Goal: Navigation & Orientation: Find specific page/section

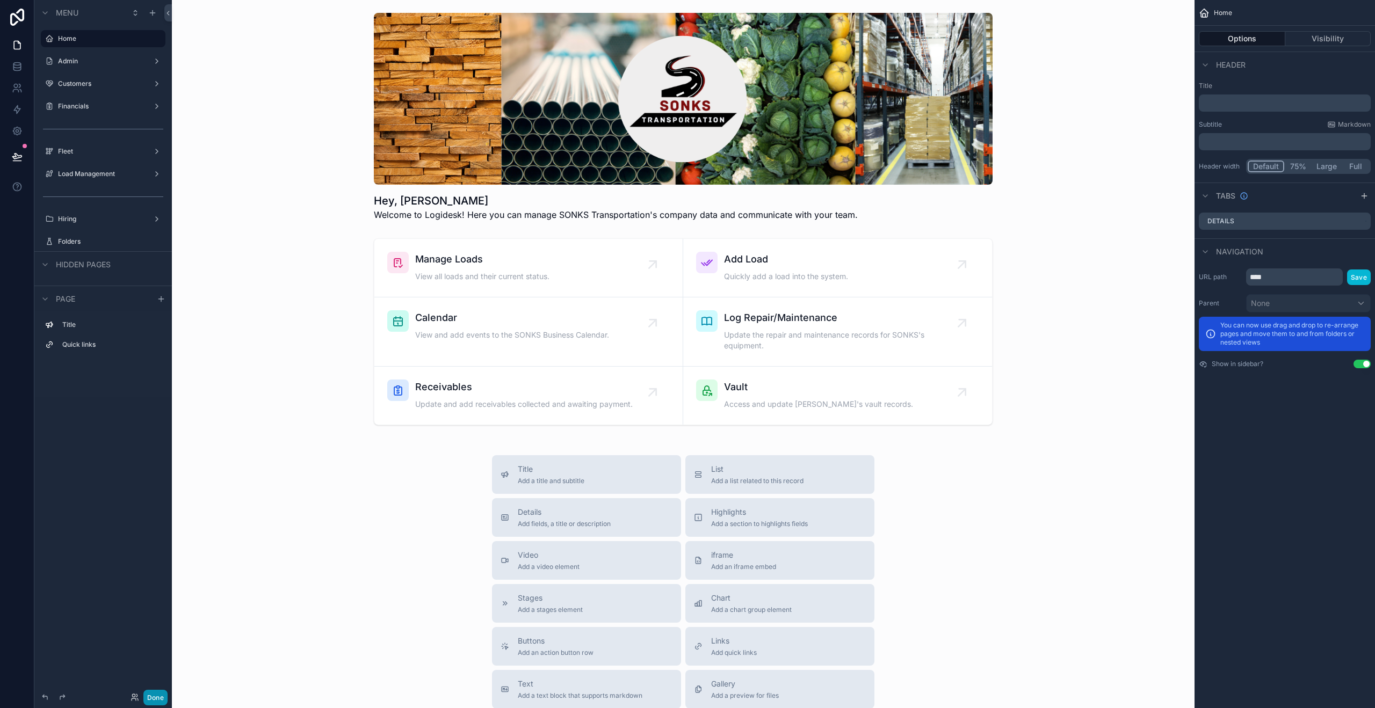
drag, startPoint x: 155, startPoint y: 698, endPoint x: 161, endPoint y: 693, distance: 7.6
click at [155, 698] on button "Done" at bounding box center [155, 698] width 24 height 16
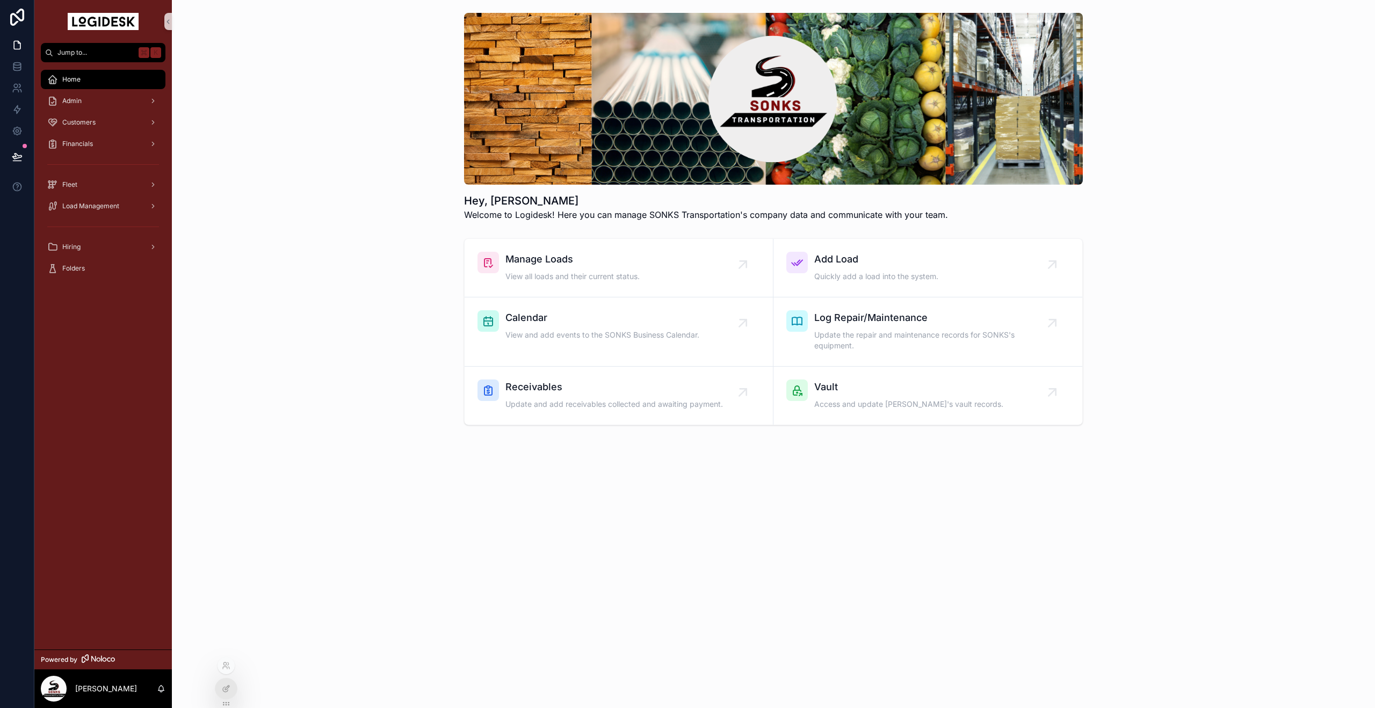
click at [220, 689] on div at bounding box center [225, 689] width 21 height 20
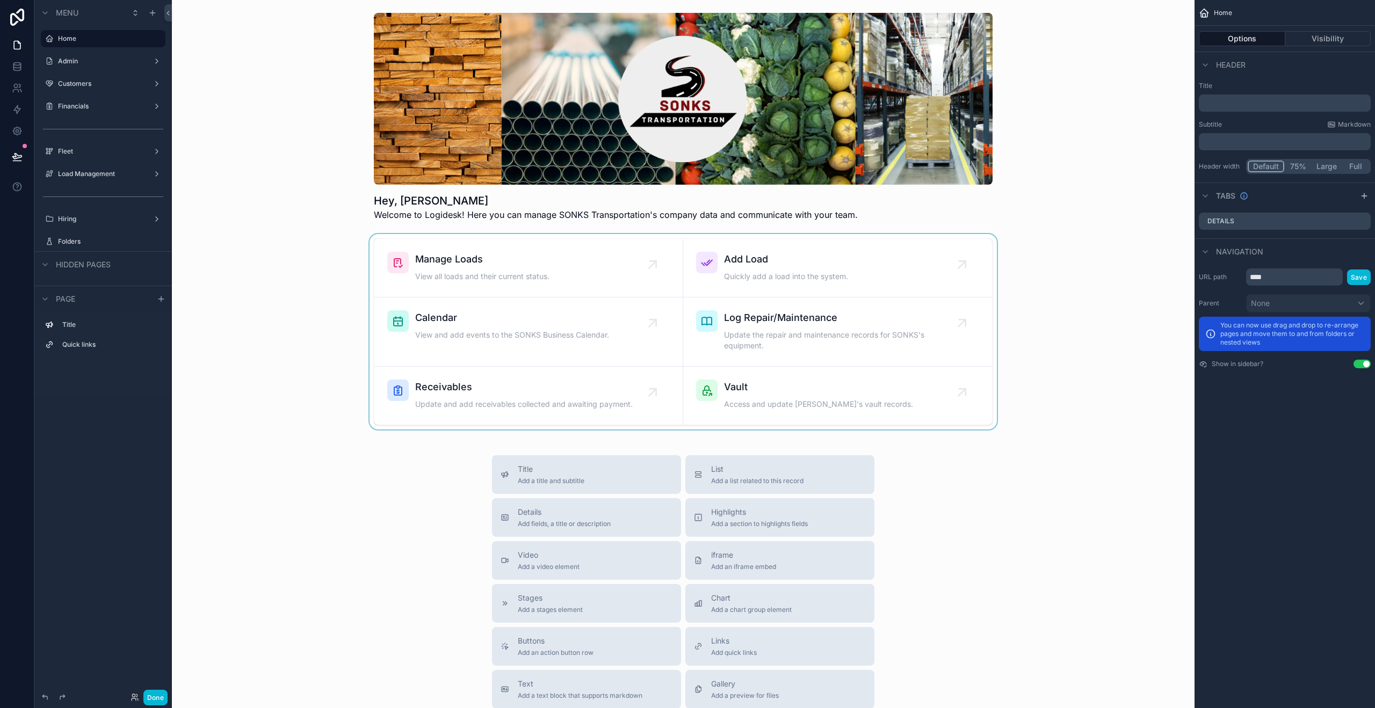
click at [395, 257] on div "scrollable content" at bounding box center [683, 332] width 1006 height 196
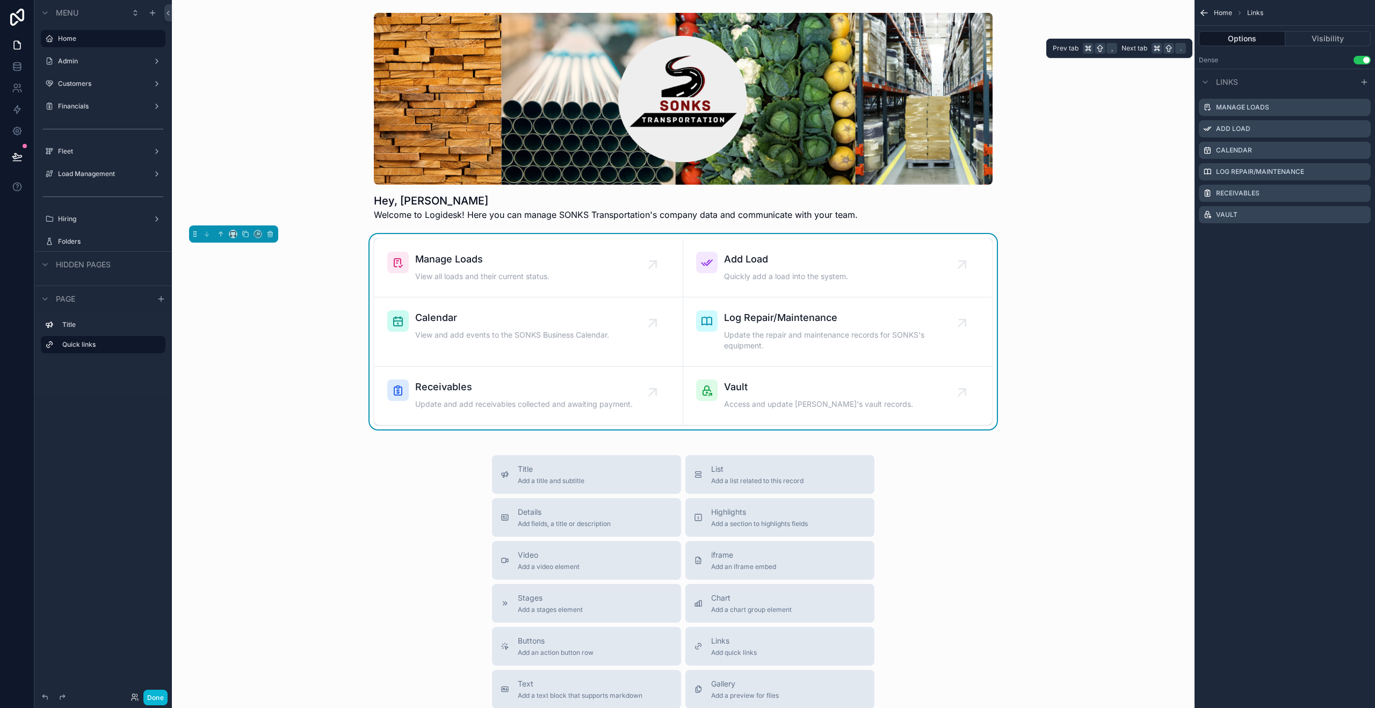
drag, startPoint x: 1309, startPoint y: 38, endPoint x: 1256, endPoint y: 35, distance: 53.2
click at [1309, 38] on button "Visibility" at bounding box center [1328, 38] width 86 height 15
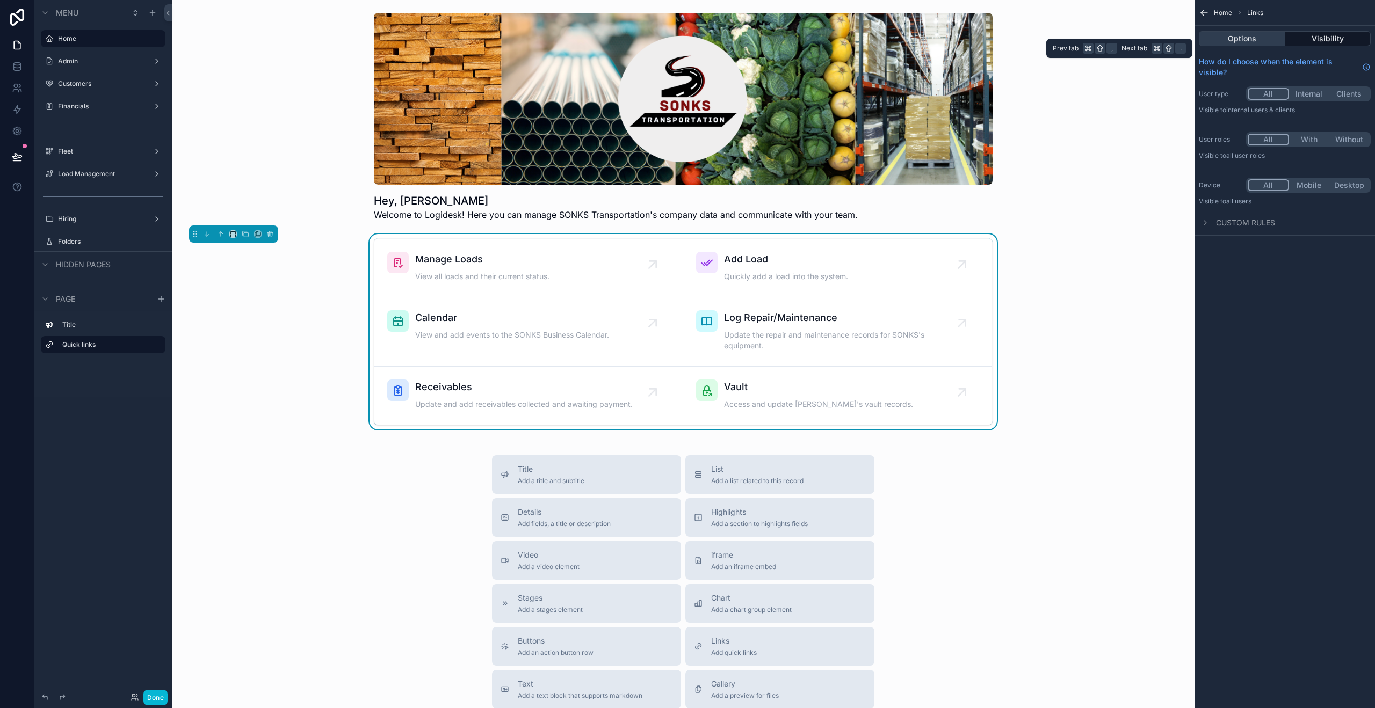
click at [1244, 35] on button "Options" at bounding box center [1242, 38] width 86 height 15
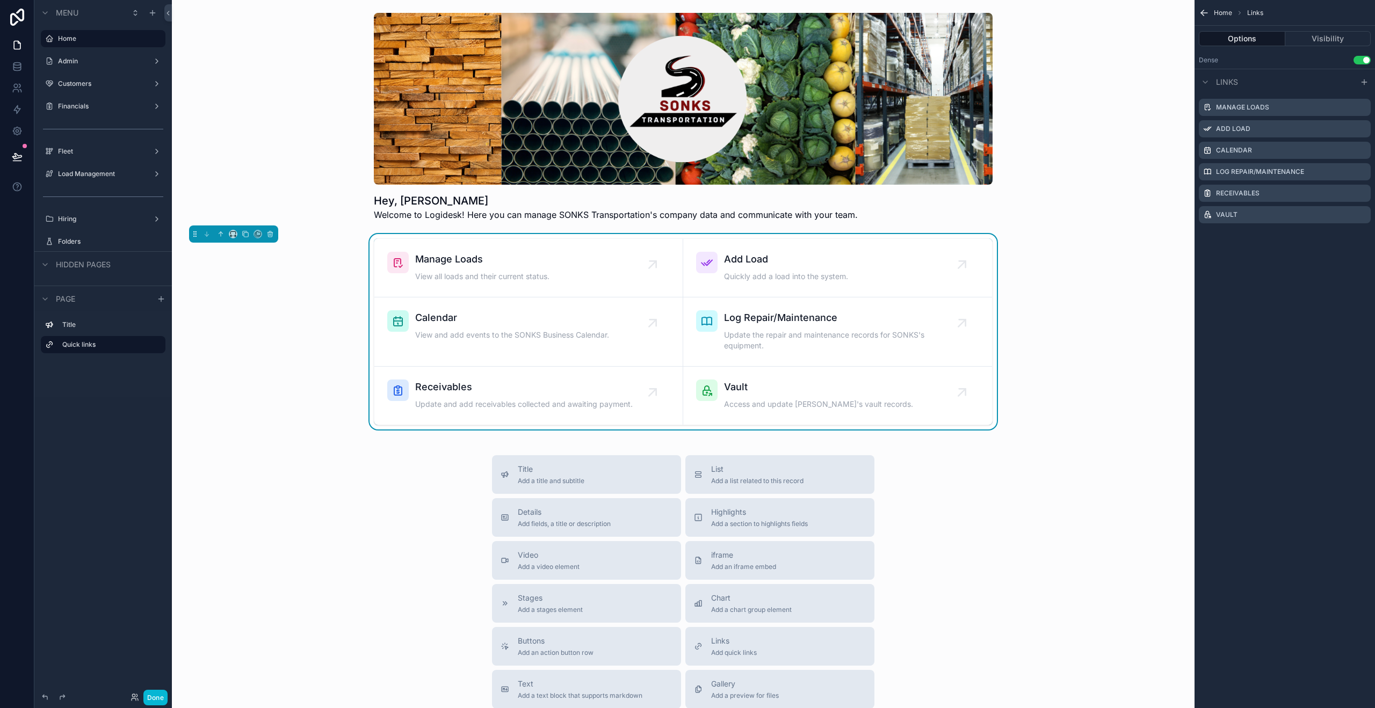
click at [1202, 9] on icon "scrollable content" at bounding box center [1204, 13] width 11 height 11
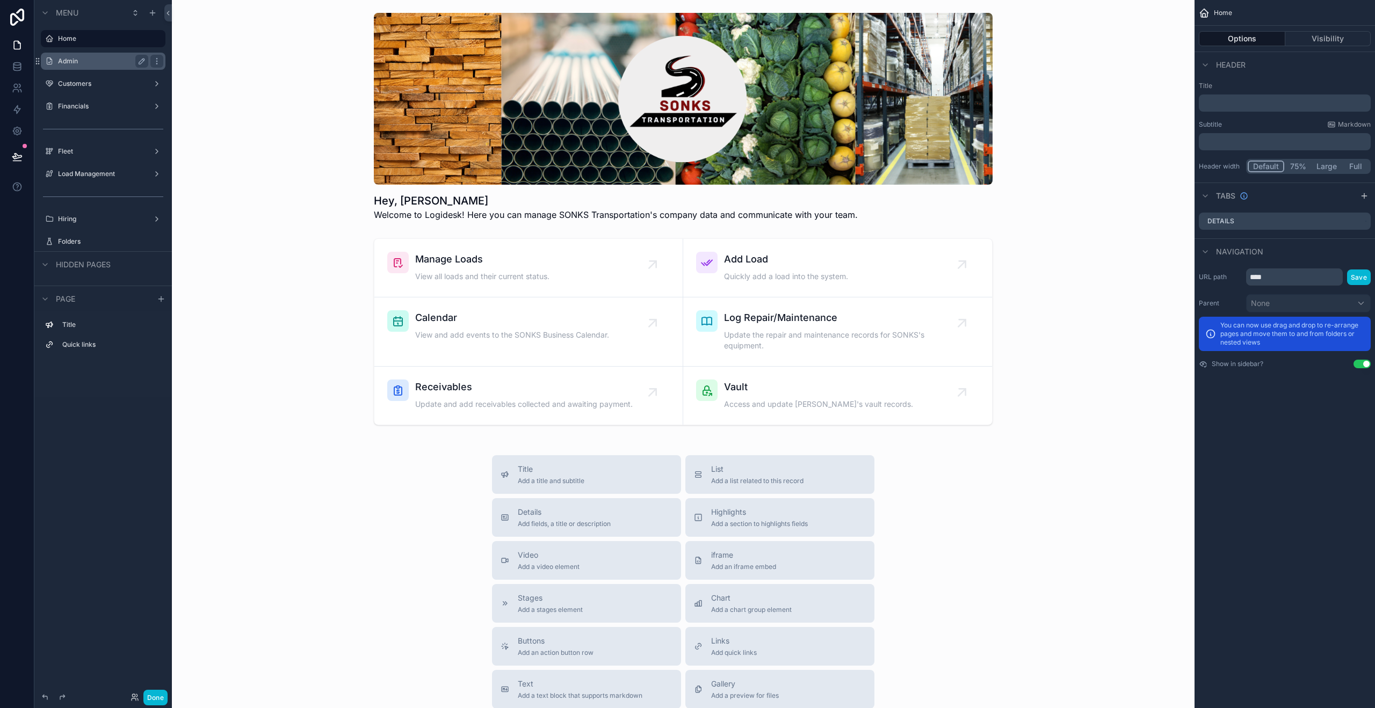
click at [65, 63] on label "Admin" at bounding box center [101, 61] width 86 height 9
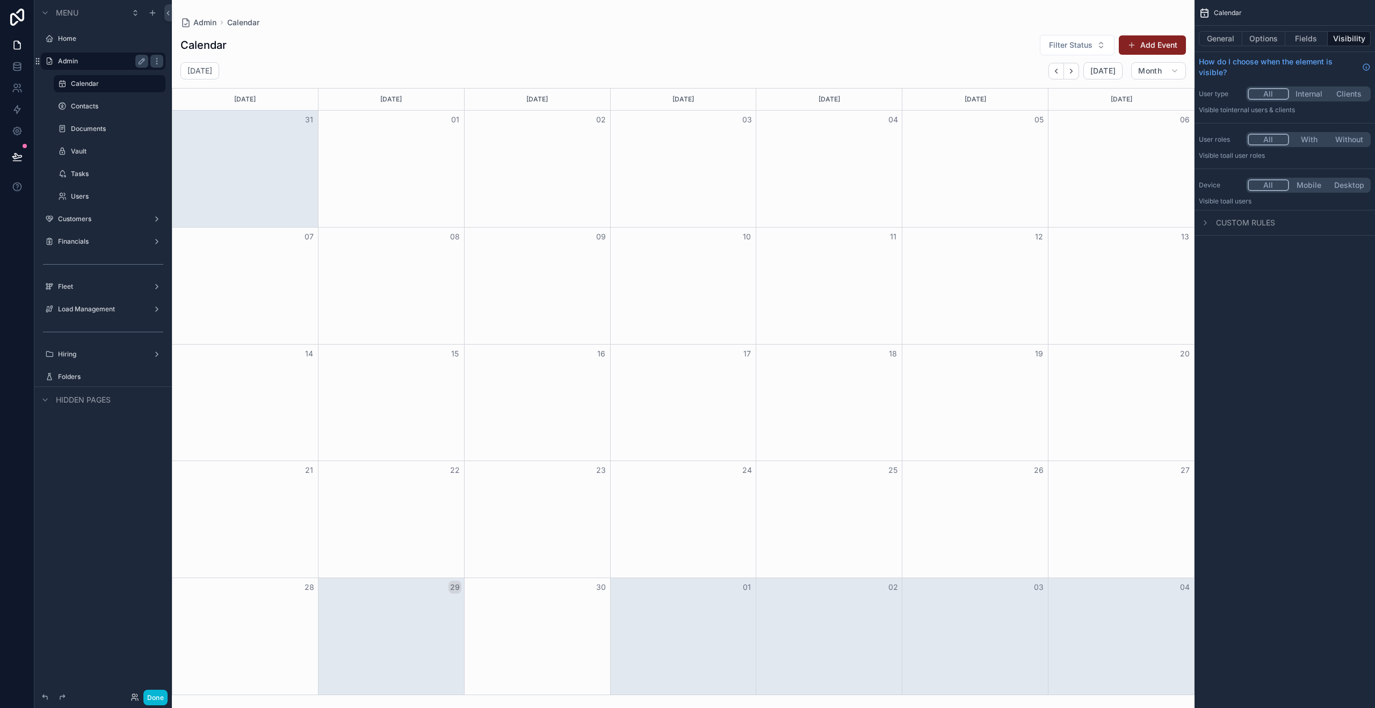
click at [99, 232] on div "Financials" at bounding box center [103, 241] width 138 height 19
click at [85, 225] on div "Customers" at bounding box center [103, 219] width 90 height 13
click at [65, 217] on label "Customers" at bounding box center [101, 219] width 86 height 9
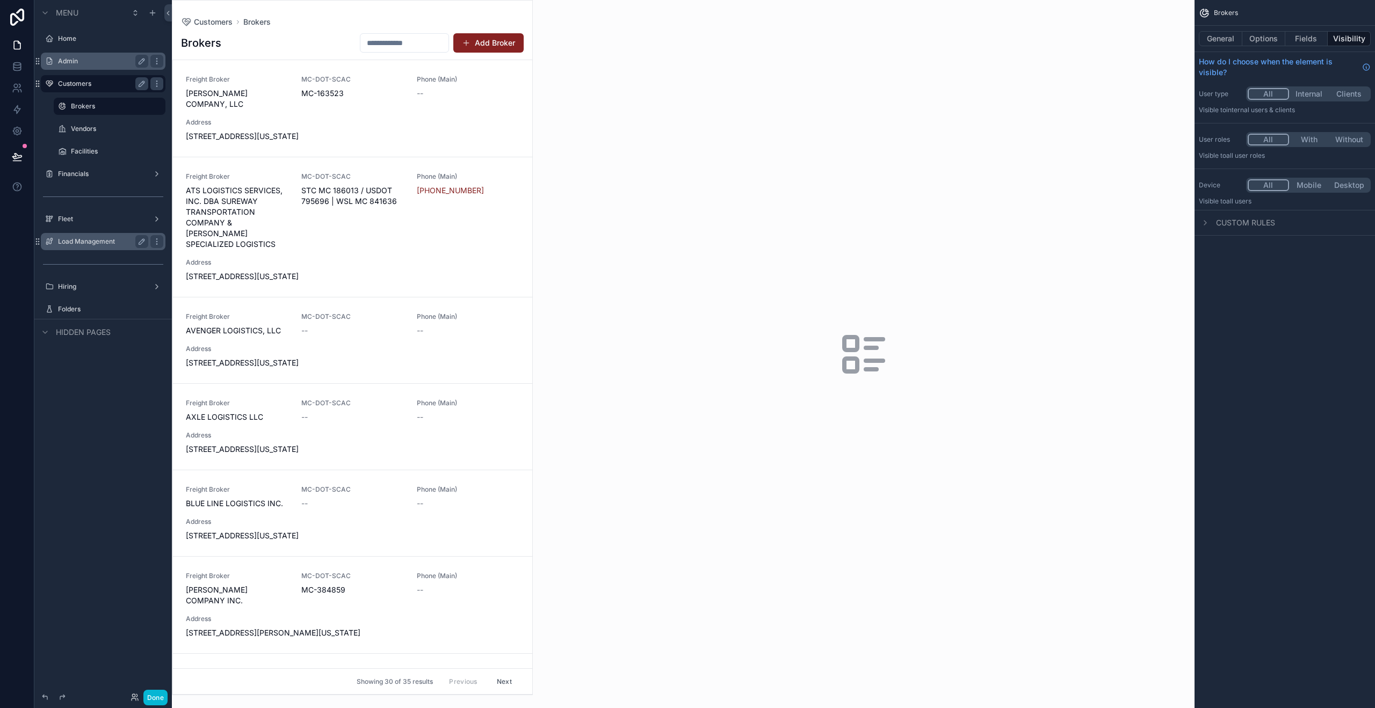
click at [92, 242] on label "Load Management" at bounding box center [101, 241] width 86 height 9
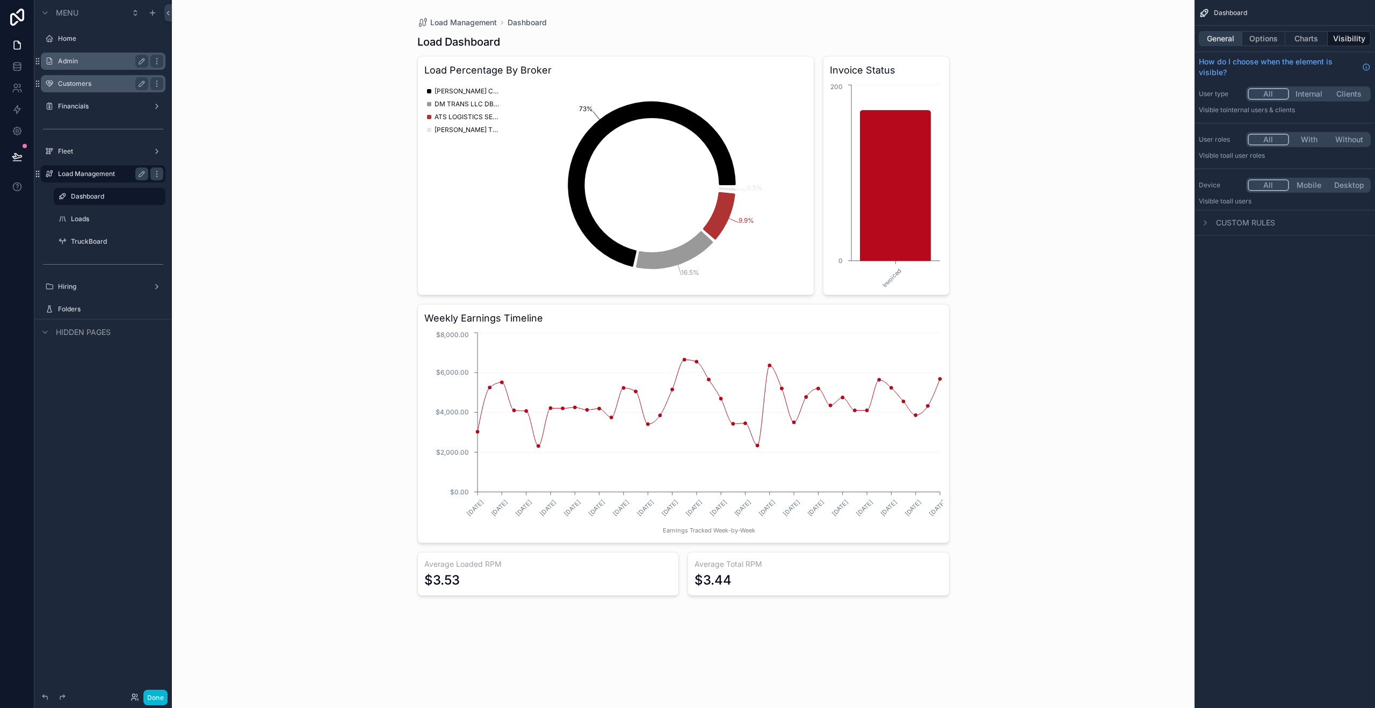
click at [1228, 38] on button "General" at bounding box center [1221, 38] width 44 height 15
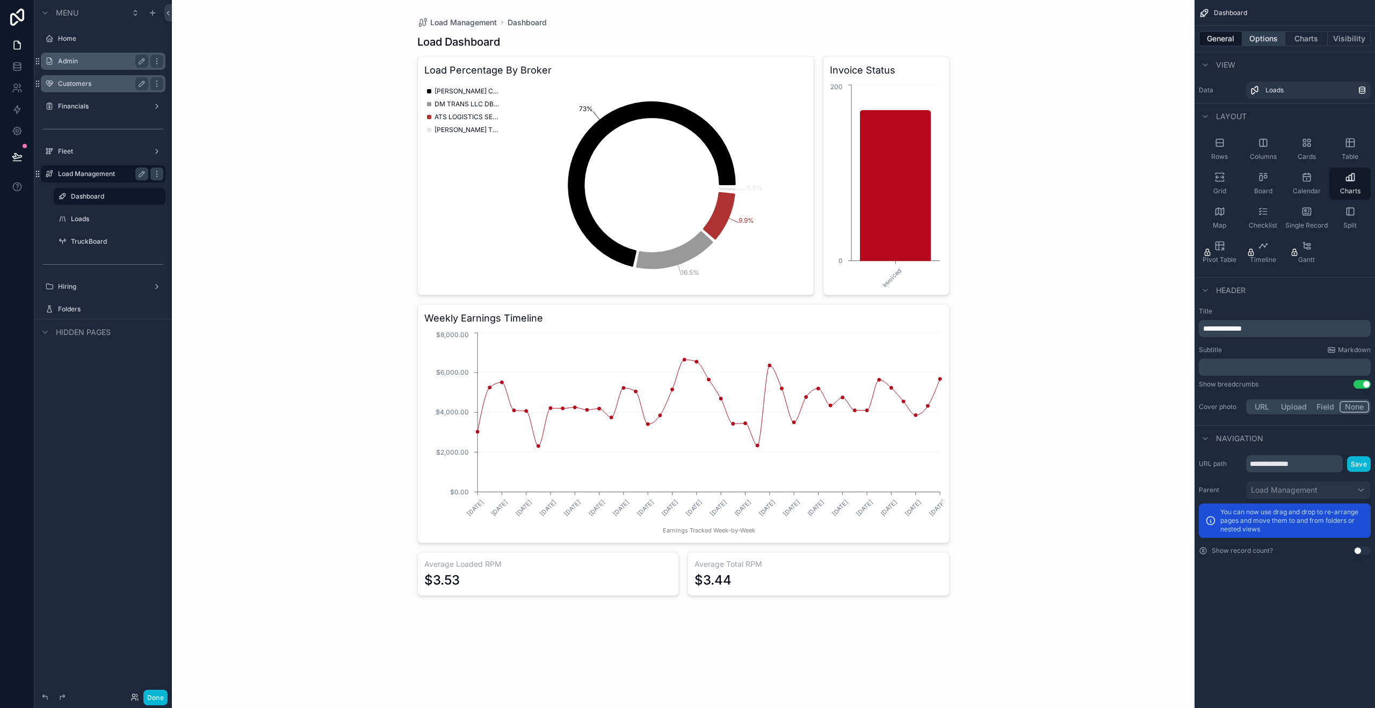
click at [1270, 44] on button "Options" at bounding box center [1263, 38] width 43 height 15
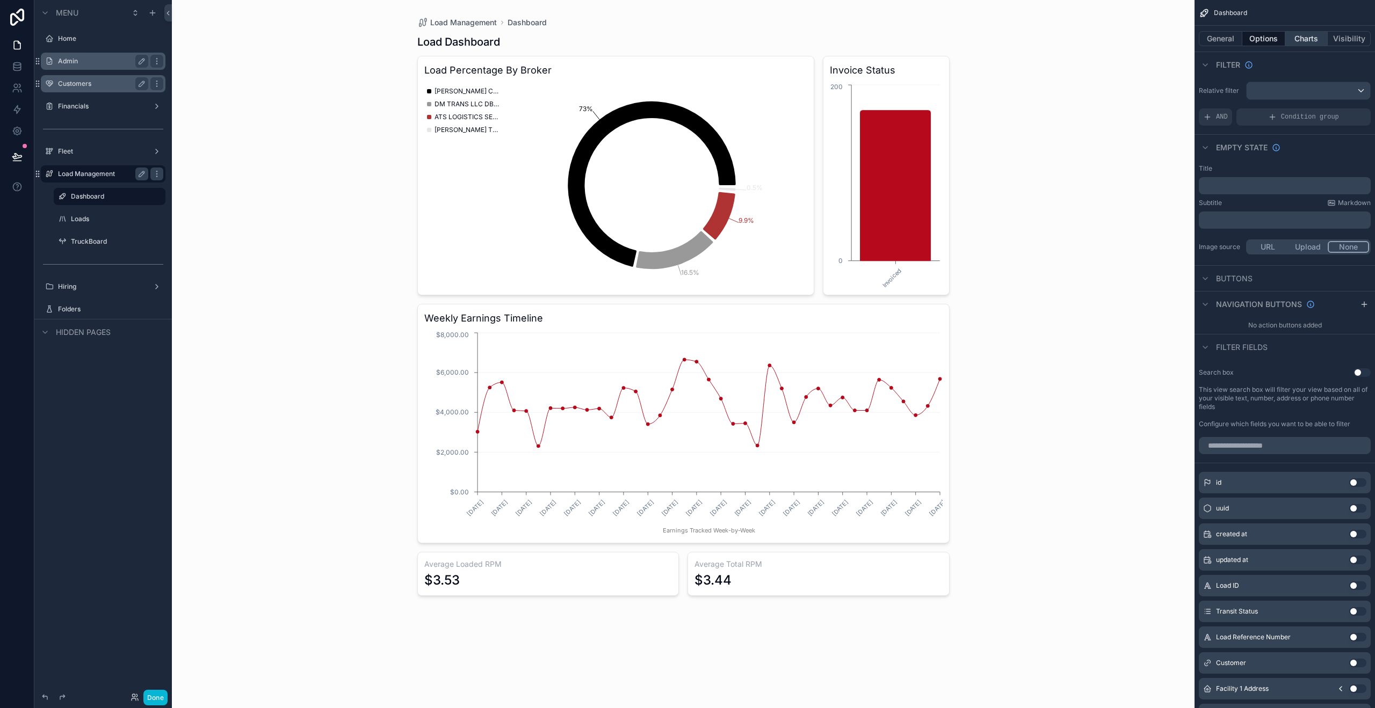
click at [1298, 33] on button "Charts" at bounding box center [1306, 38] width 43 height 15
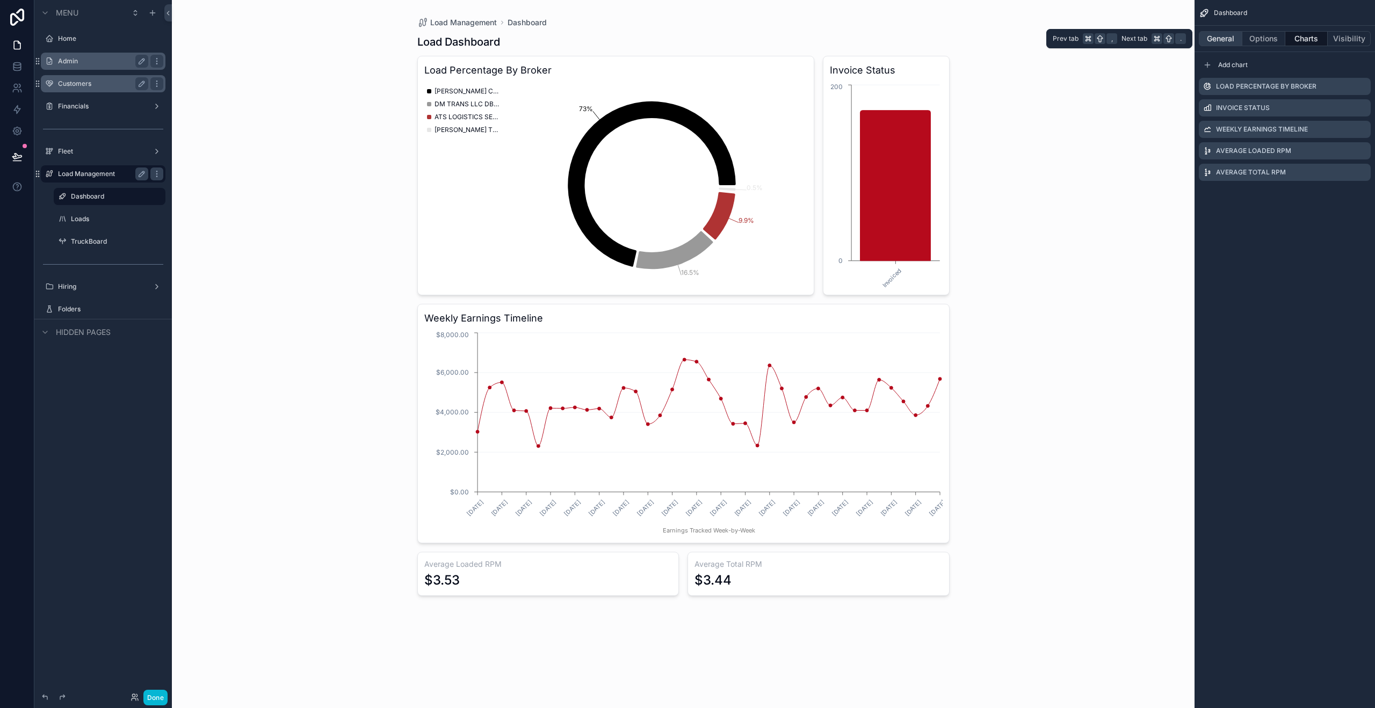
click at [1218, 39] on button "General" at bounding box center [1221, 38] width 44 height 15
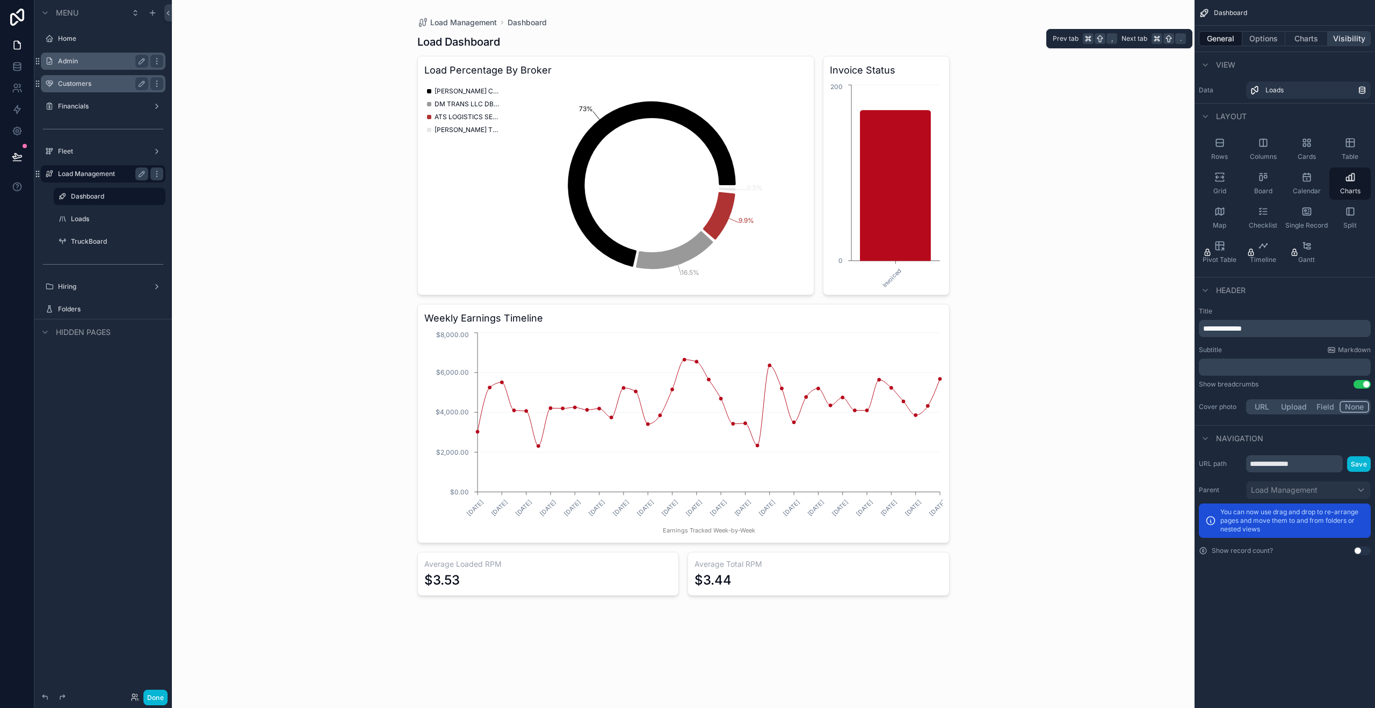
click at [1335, 44] on button "Visibility" at bounding box center [1349, 38] width 43 height 15
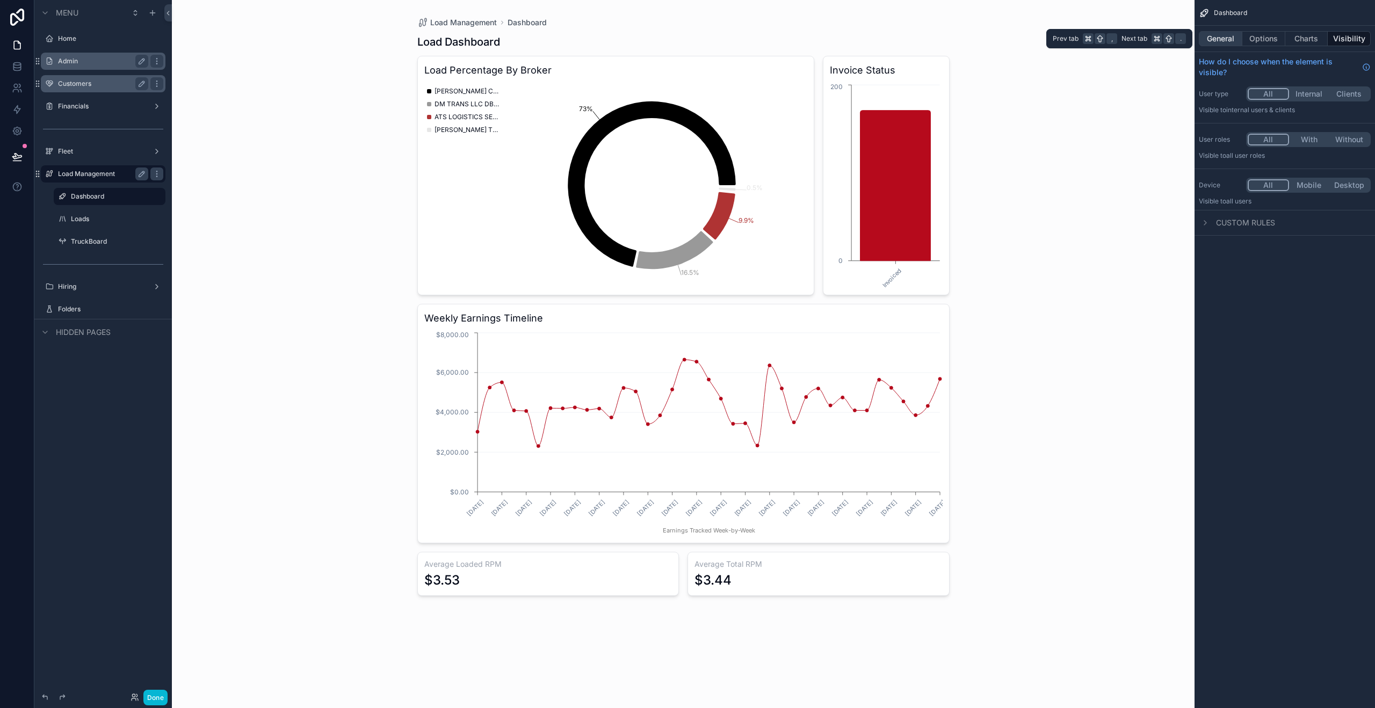
click at [1211, 44] on button "General" at bounding box center [1221, 38] width 44 height 15
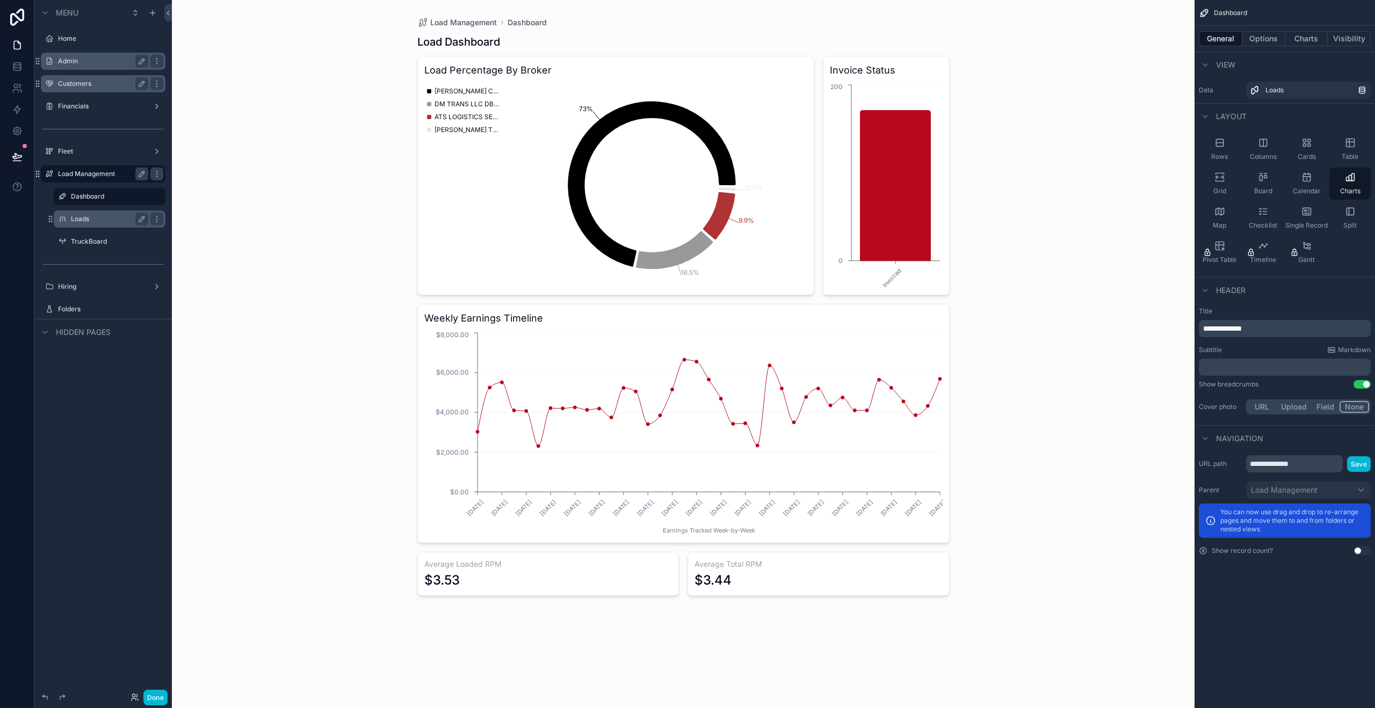
click at [82, 224] on div "Loads" at bounding box center [109, 219] width 77 height 13
click at [76, 220] on label "Loads" at bounding box center [107, 219] width 73 height 9
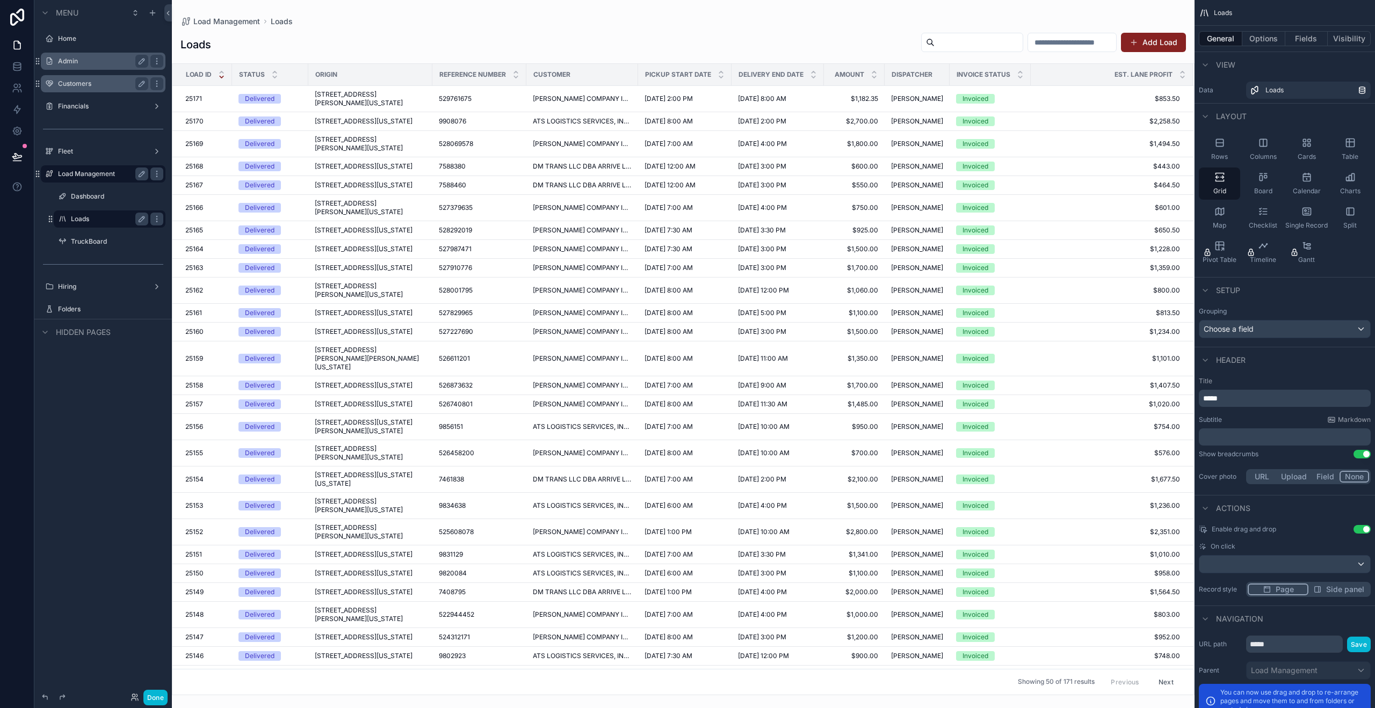
click at [1328, 591] on span "Side panel" at bounding box center [1345, 589] width 38 height 11
click at [1277, 588] on span "Page" at bounding box center [1284, 589] width 18 height 11
drag, startPoint x: 1344, startPoint y: 587, endPoint x: 1341, endPoint y: 579, distance: 9.4
click at [1344, 587] on span "Side panel" at bounding box center [1345, 589] width 38 height 11
click at [583, 107] on div "scrollable content" at bounding box center [683, 354] width 1023 height 708
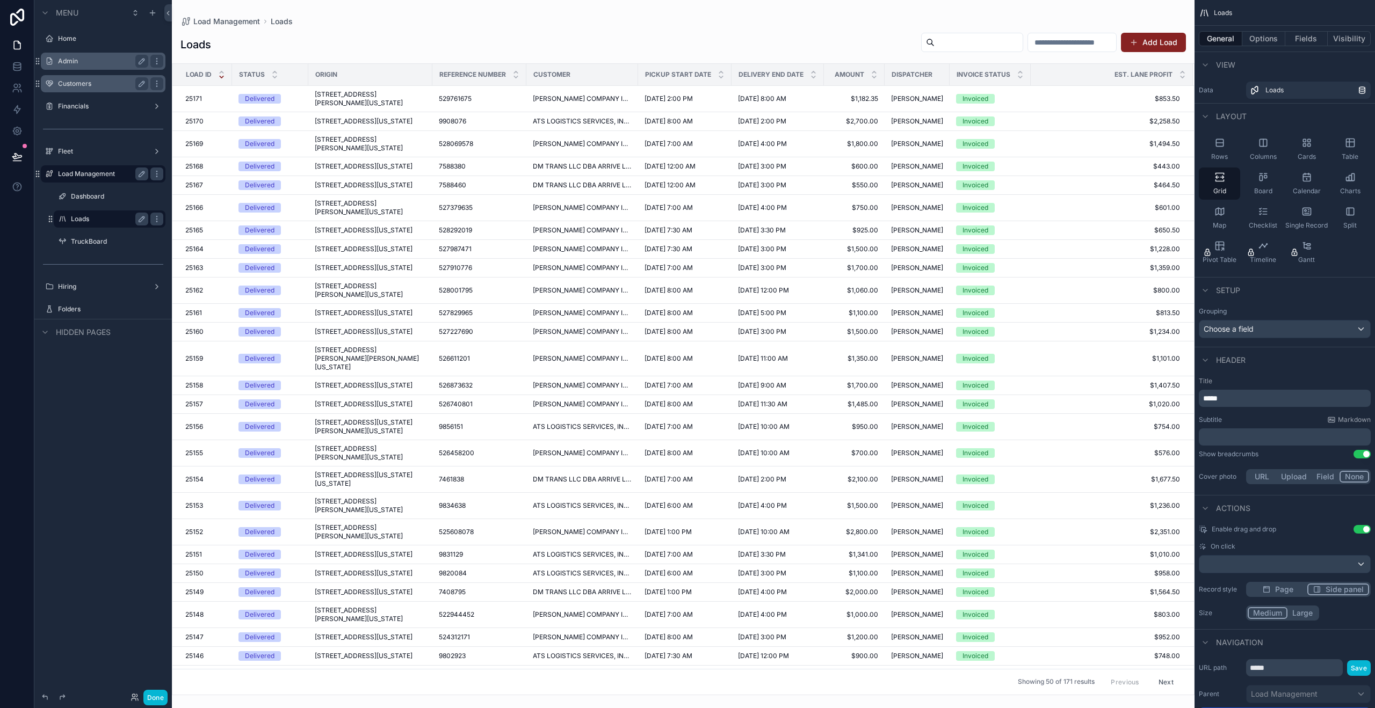
click at [572, 97] on span "[PERSON_NAME] COMPANY INC." at bounding box center [582, 99] width 99 height 9
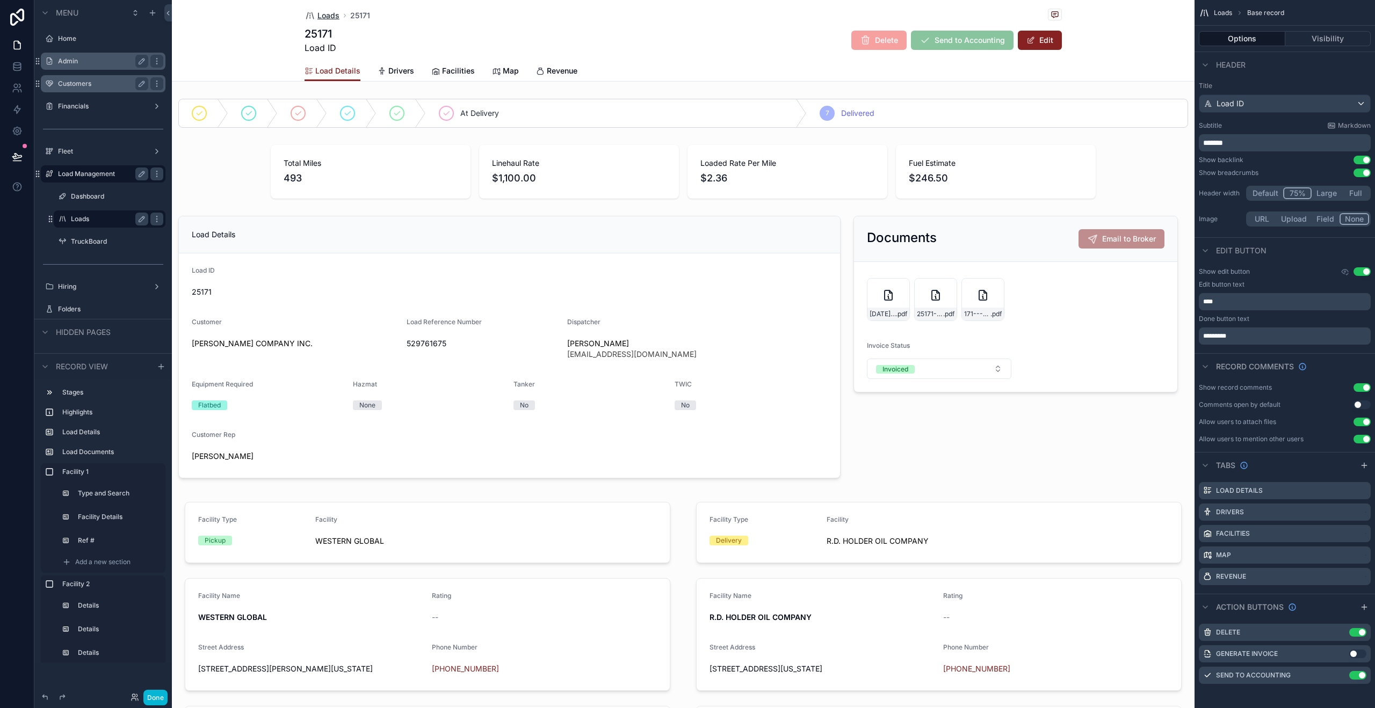
click at [329, 17] on span "Loads" at bounding box center [328, 15] width 22 height 11
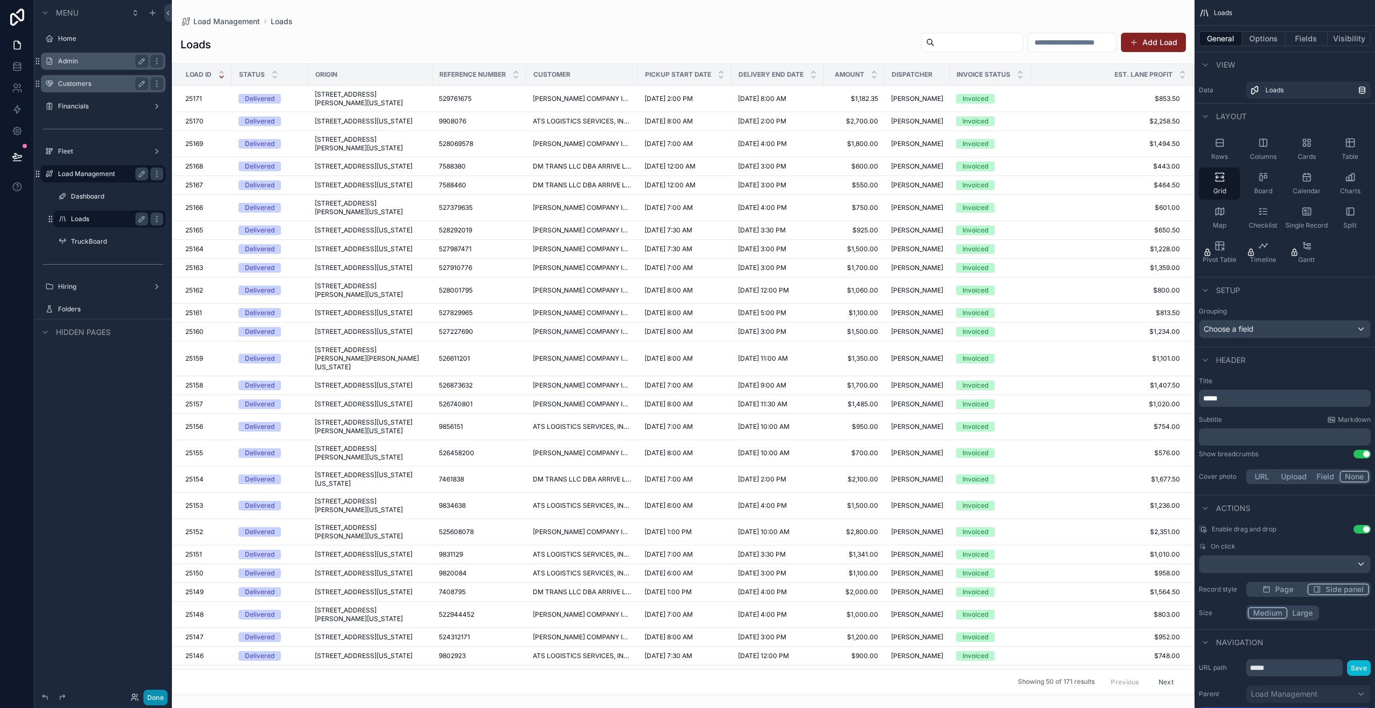
click at [159, 696] on button "Done" at bounding box center [155, 698] width 24 height 16
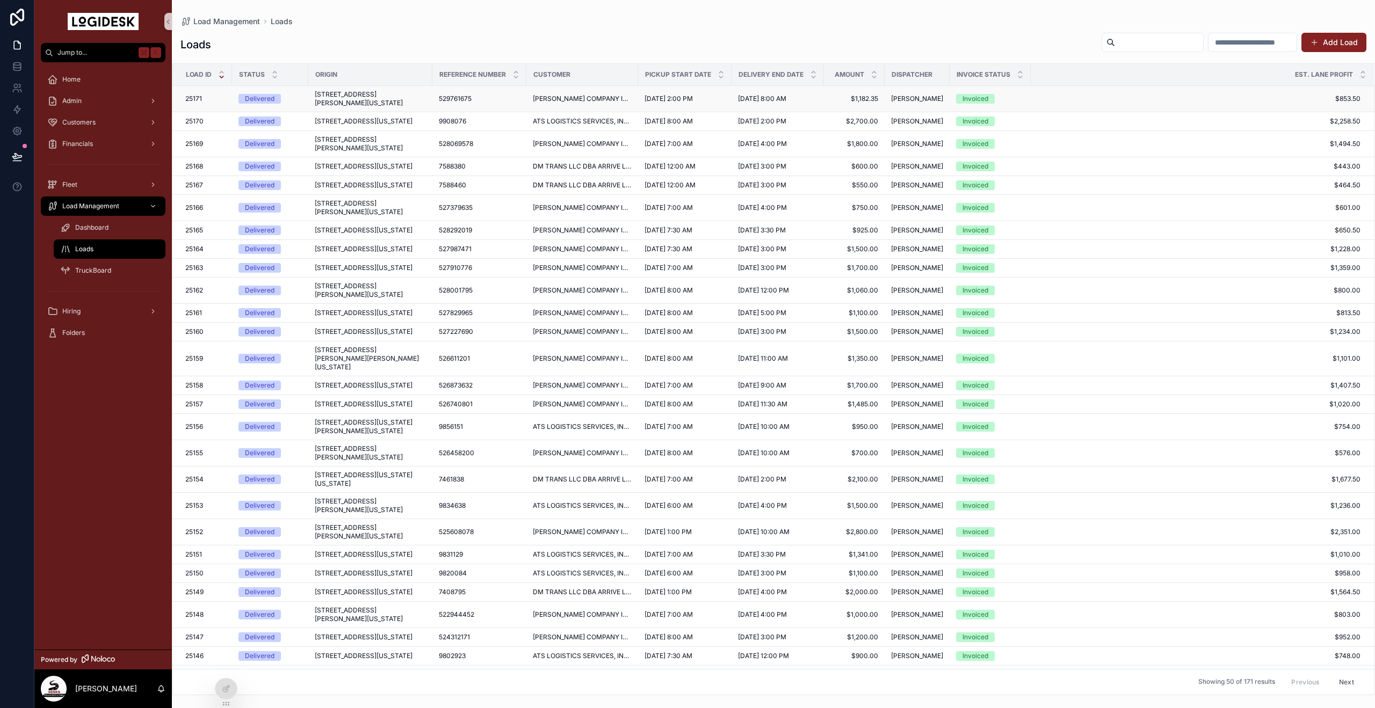
click at [475, 96] on div "529761675 529761675" at bounding box center [479, 99] width 81 height 9
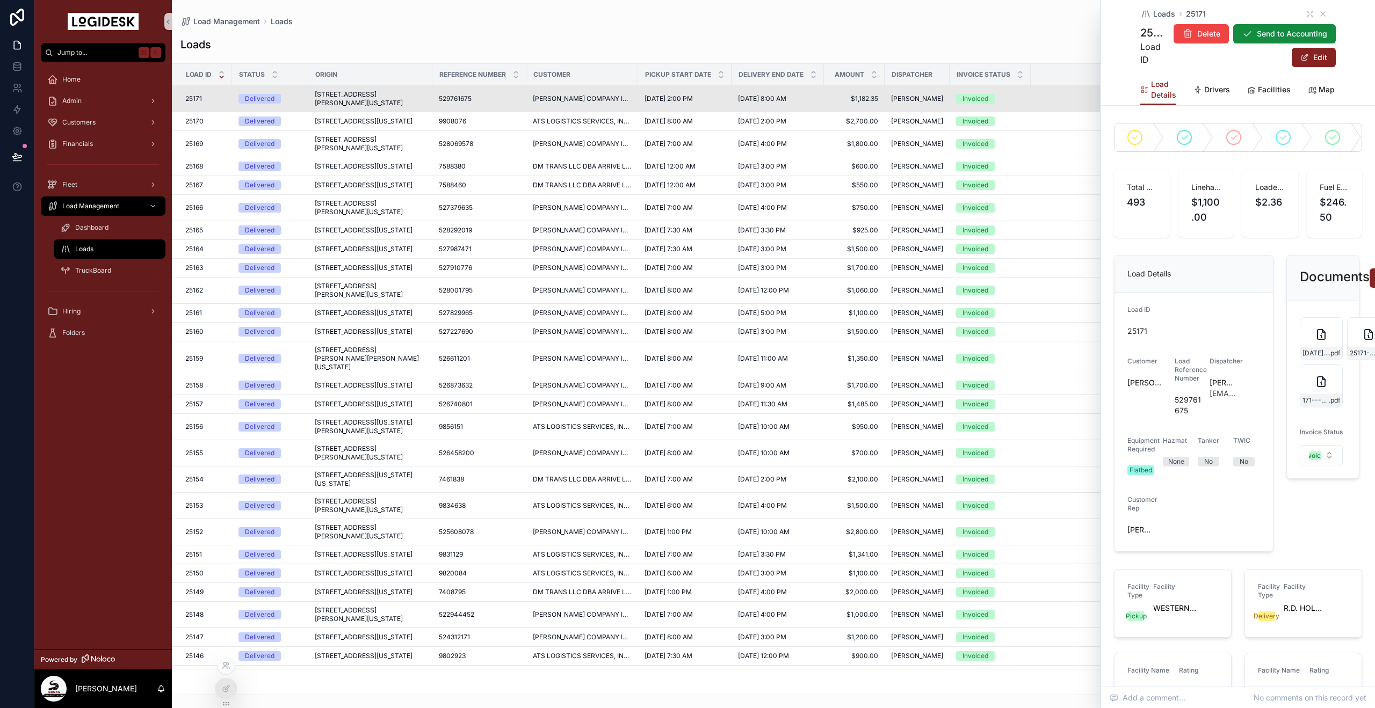
click at [237, 689] on div "Showing 50 of 171 results Previous Next" at bounding box center [773, 682] width 1202 height 26
drag, startPoint x: 226, startPoint y: 691, endPoint x: 561, endPoint y: 594, distance: 349.1
click at [226, 691] on icon at bounding box center [226, 689] width 9 height 9
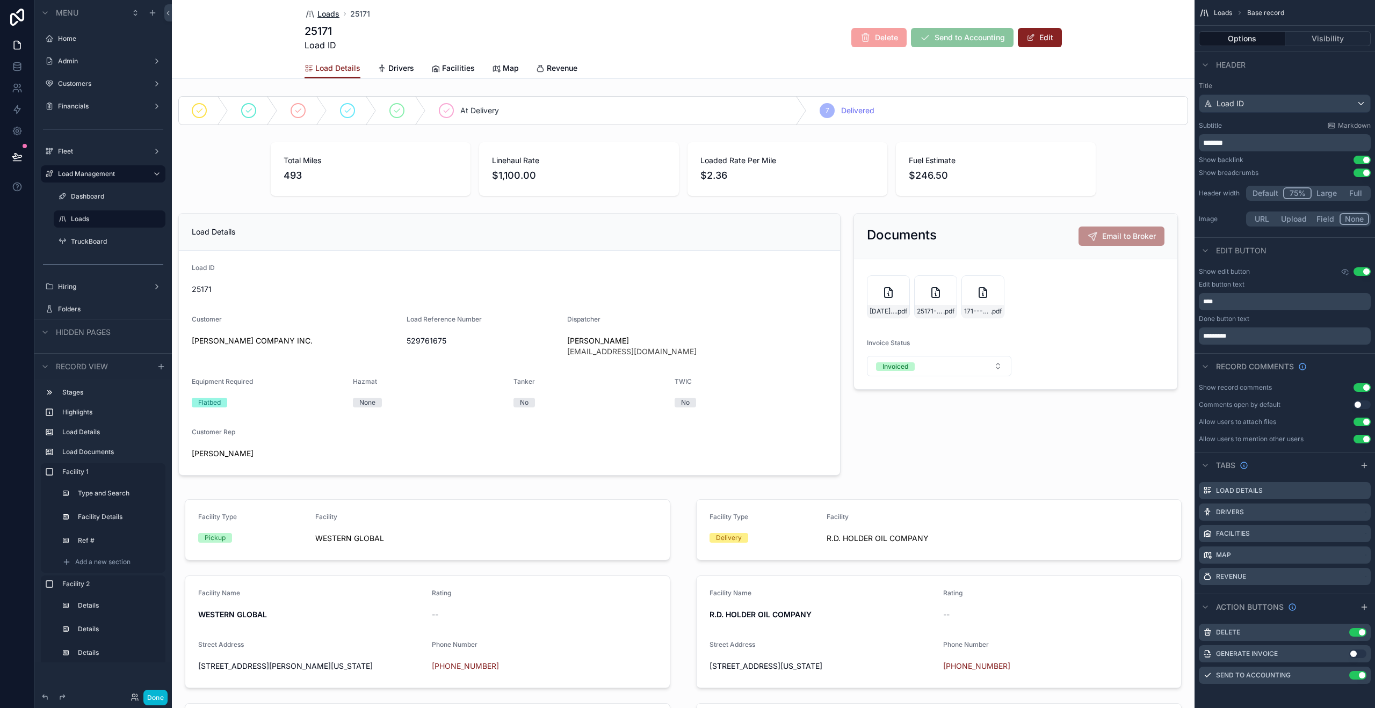
click at [328, 13] on span "Loads" at bounding box center [328, 14] width 22 height 11
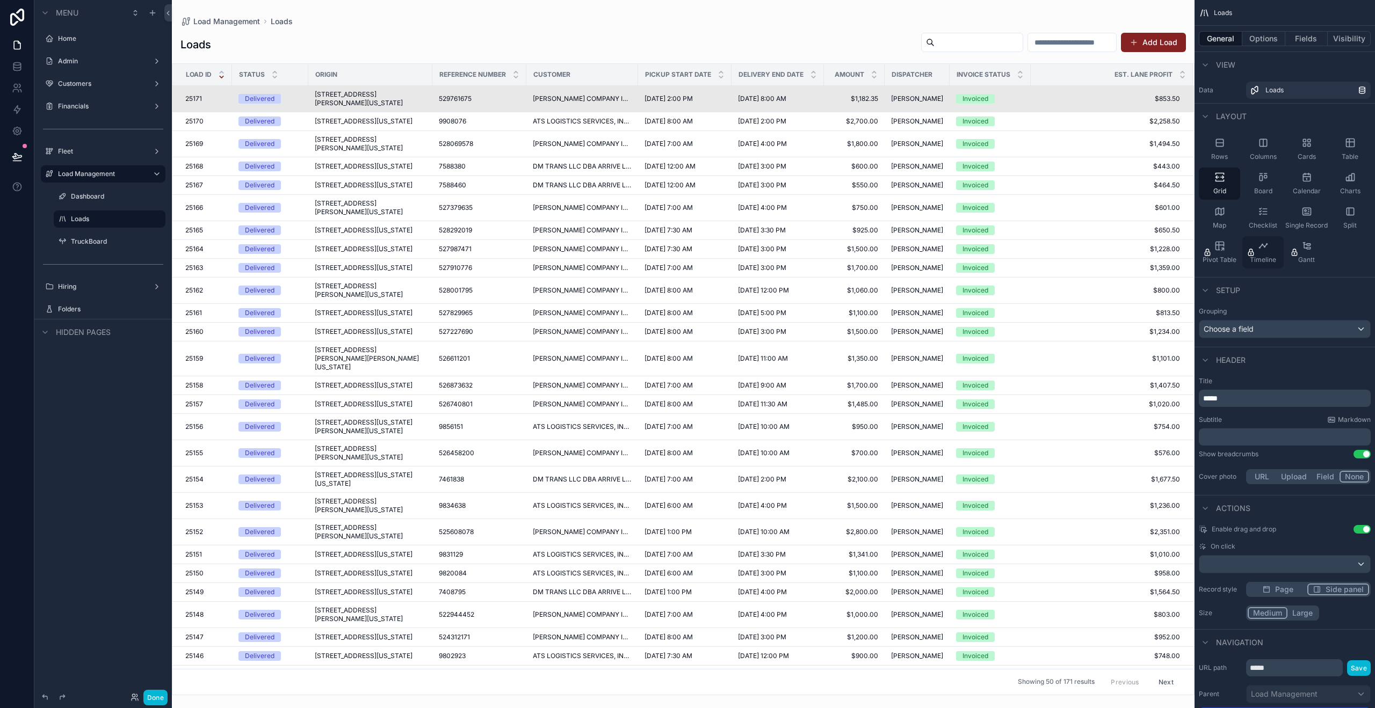
click at [1290, 586] on span "Page" at bounding box center [1284, 589] width 18 height 11
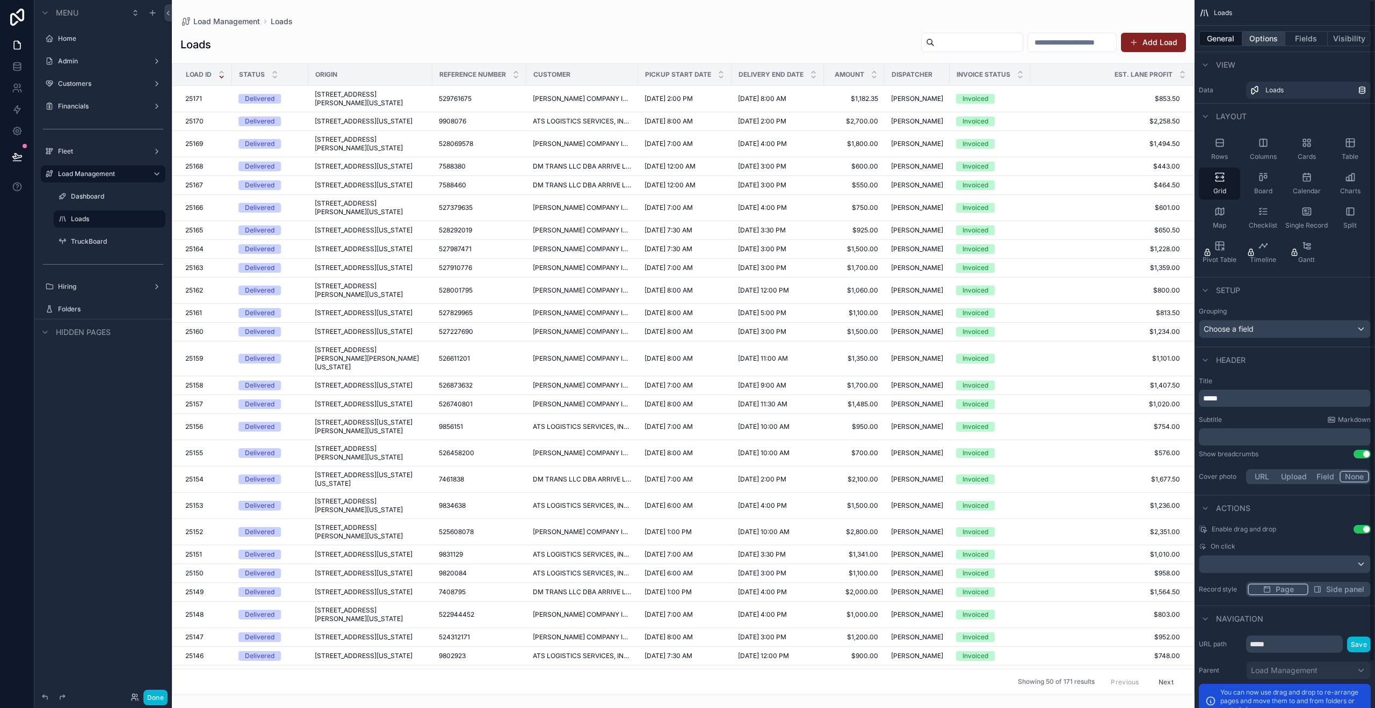
click at [1268, 35] on button "Options" at bounding box center [1263, 38] width 43 height 15
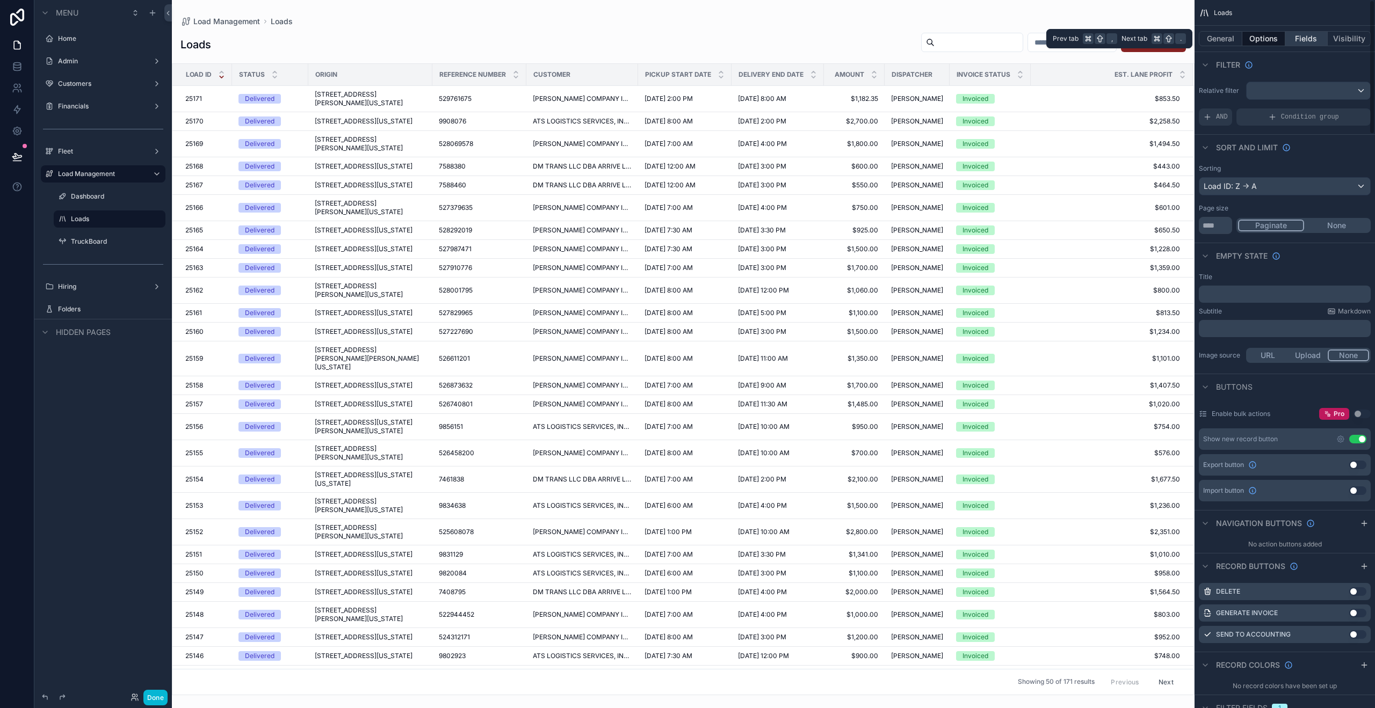
click at [1310, 38] on button "Fields" at bounding box center [1306, 38] width 43 height 15
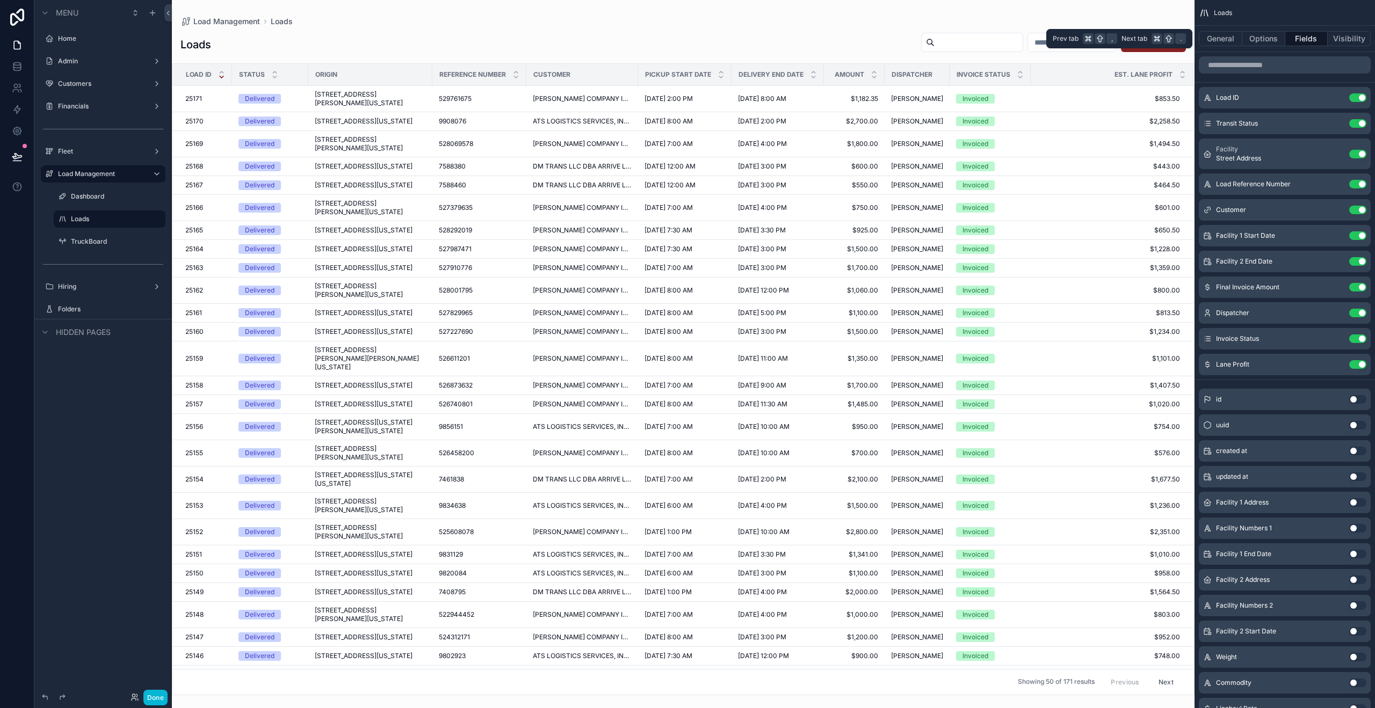
drag, startPoint x: 1342, startPoint y: 39, endPoint x: 1290, endPoint y: 39, distance: 52.6
click at [1342, 39] on button "Visibility" at bounding box center [1349, 38] width 43 height 15
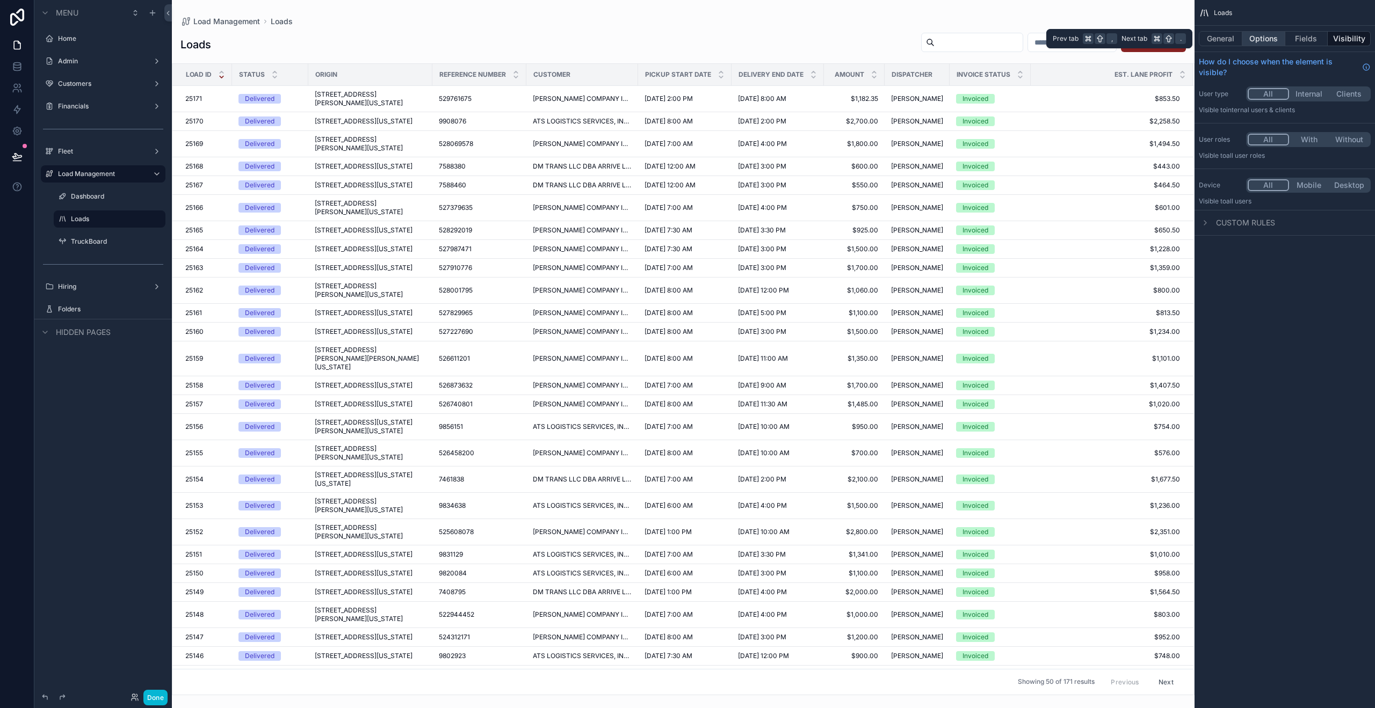
drag, startPoint x: 1287, startPoint y: 39, endPoint x: 1263, endPoint y: 38, distance: 23.7
click at [1287, 39] on button "Fields" at bounding box center [1306, 38] width 43 height 15
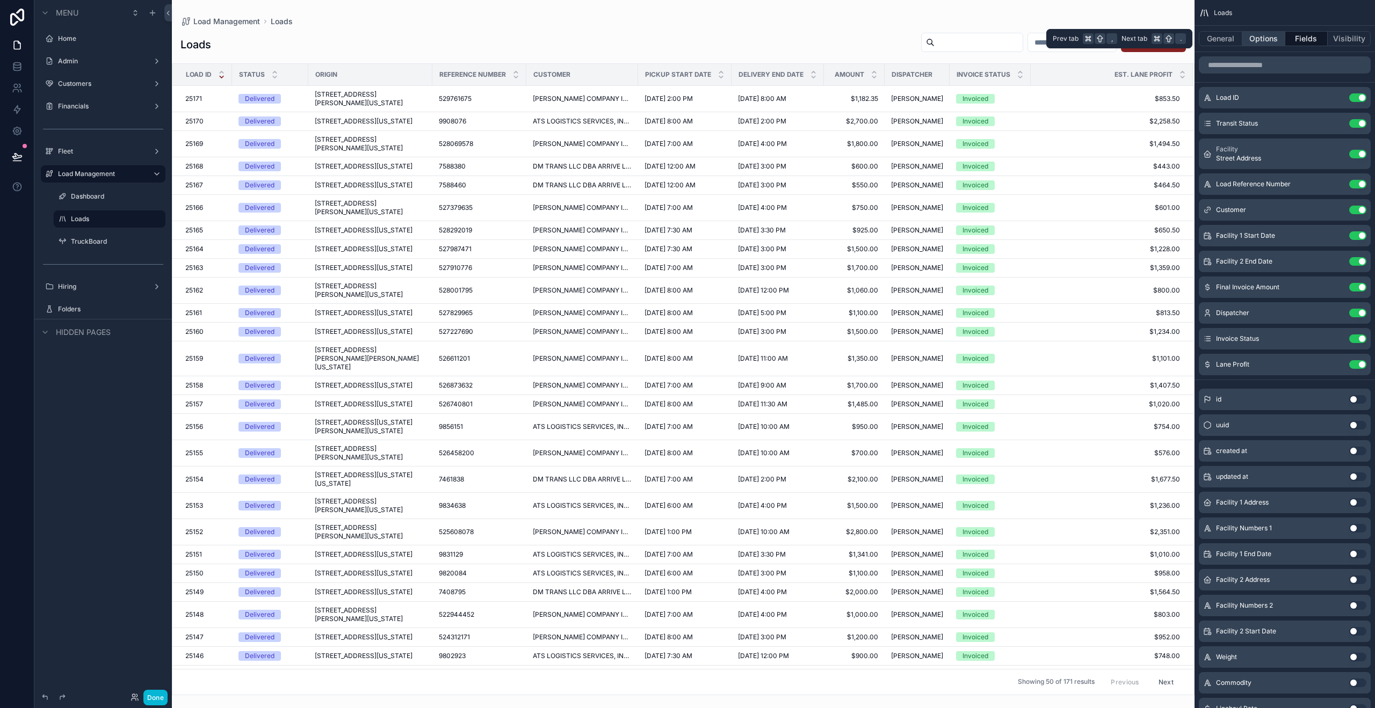
click at [1263, 38] on button "Options" at bounding box center [1263, 38] width 43 height 15
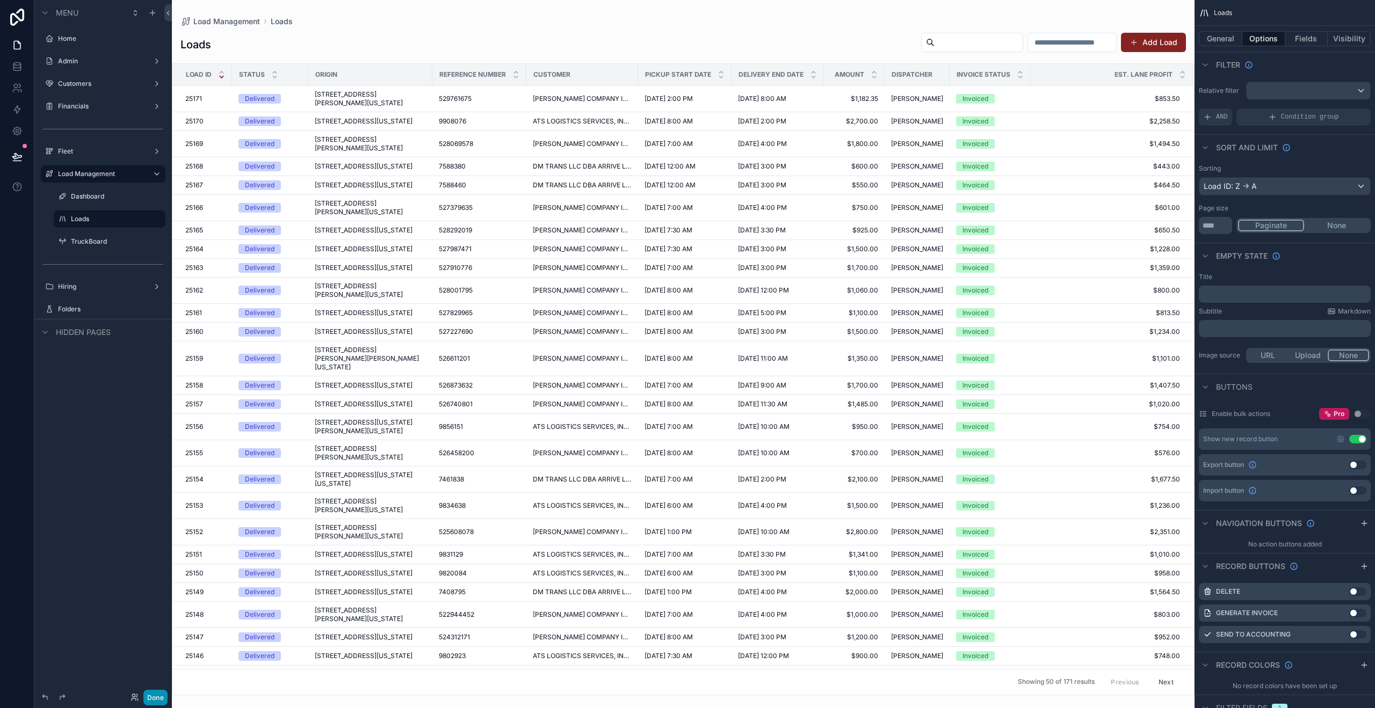
click at [151, 700] on button "Done" at bounding box center [155, 698] width 24 height 16
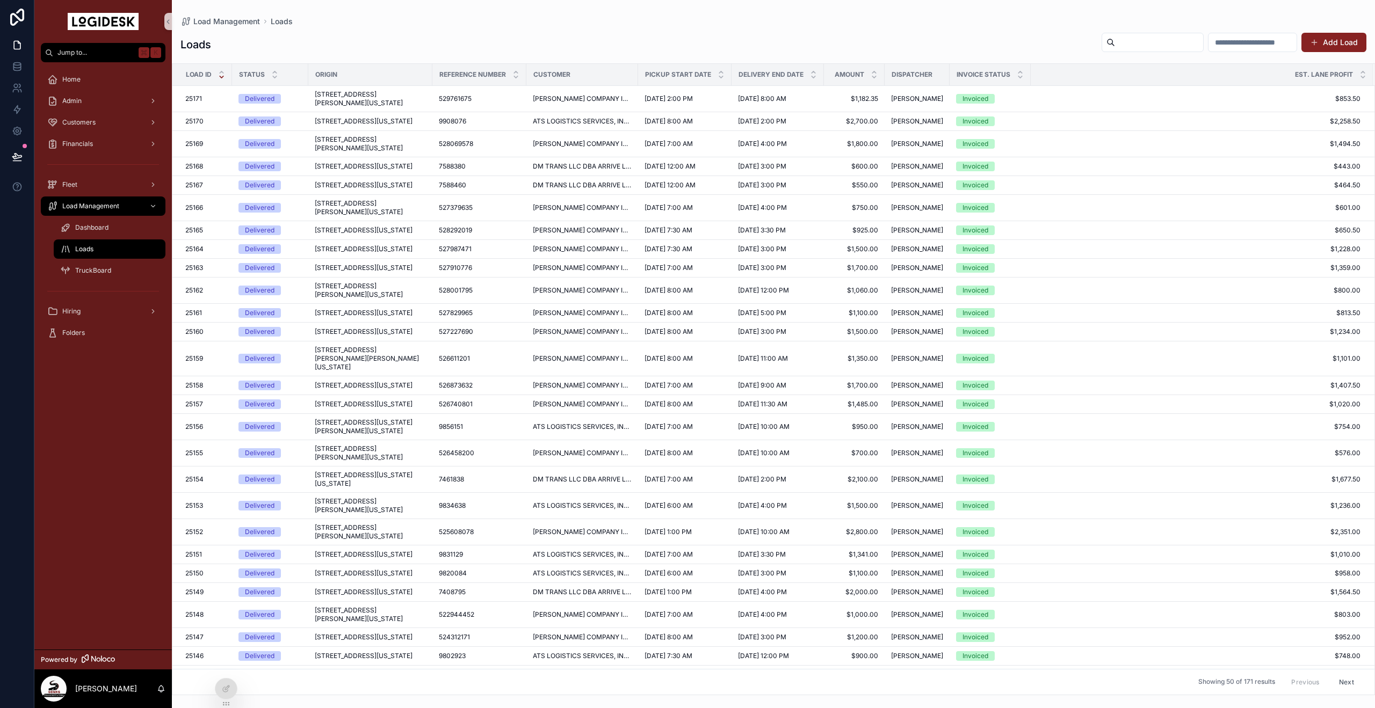
click at [1031, 74] on div "EST. Lane Profit" at bounding box center [1202, 74] width 342 height 20
drag, startPoint x: 1027, startPoint y: 74, endPoint x: 1134, endPoint y: 75, distance: 106.9
click at [1134, 75] on tr "Load ID Status Origin Reference Number Customer Pickup Start Date Delivery End …" at bounding box center [773, 75] width 1202 height 22
click at [1085, 75] on tr "Load ID Status Origin Reference Number Customer Pickup Start Date Delivery End …" at bounding box center [773, 75] width 1202 height 22
drag, startPoint x: 1108, startPoint y: 76, endPoint x: 1046, endPoint y: 74, distance: 61.8
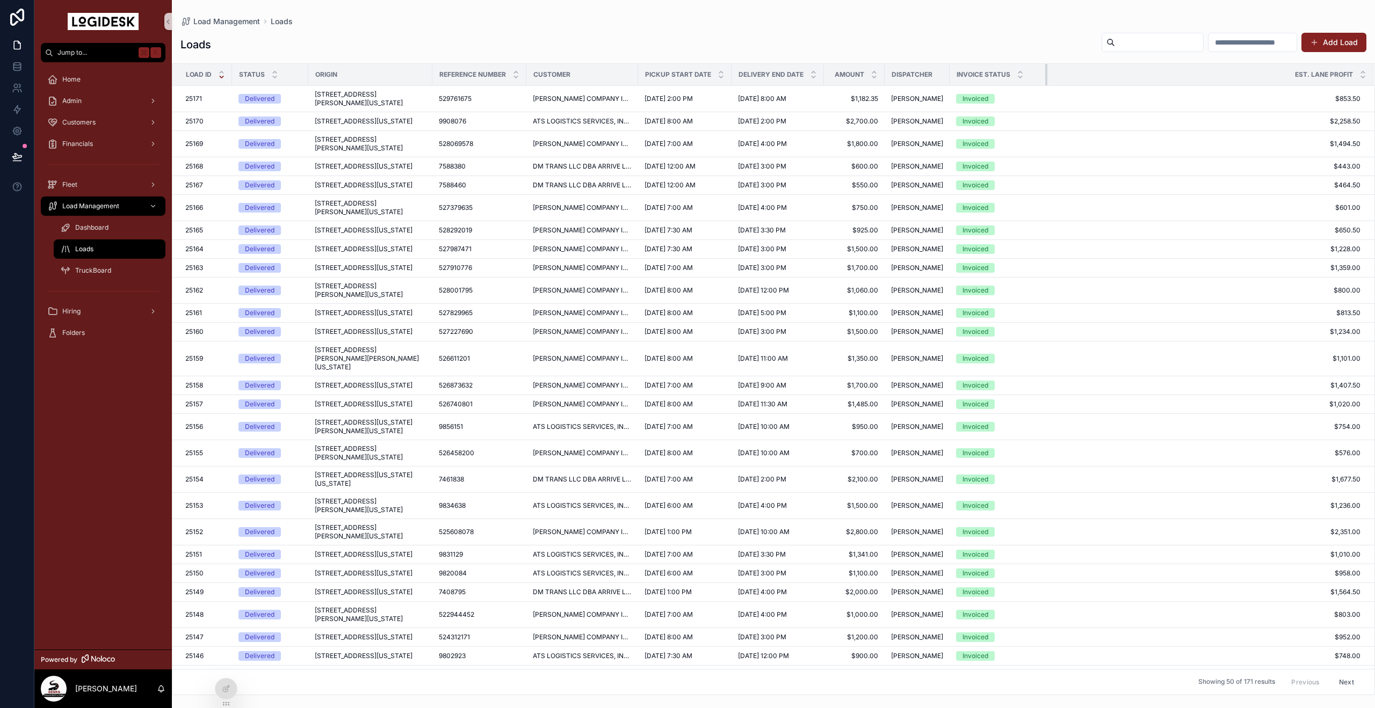
click at [1046, 74] on div "scrollable content" at bounding box center [1047, 74] width 4 height 21
drag, startPoint x: 947, startPoint y: 75, endPoint x: 1008, endPoint y: 76, distance: 61.2
click at [952, 76] on div "scrollable content" at bounding box center [950, 74] width 4 height 21
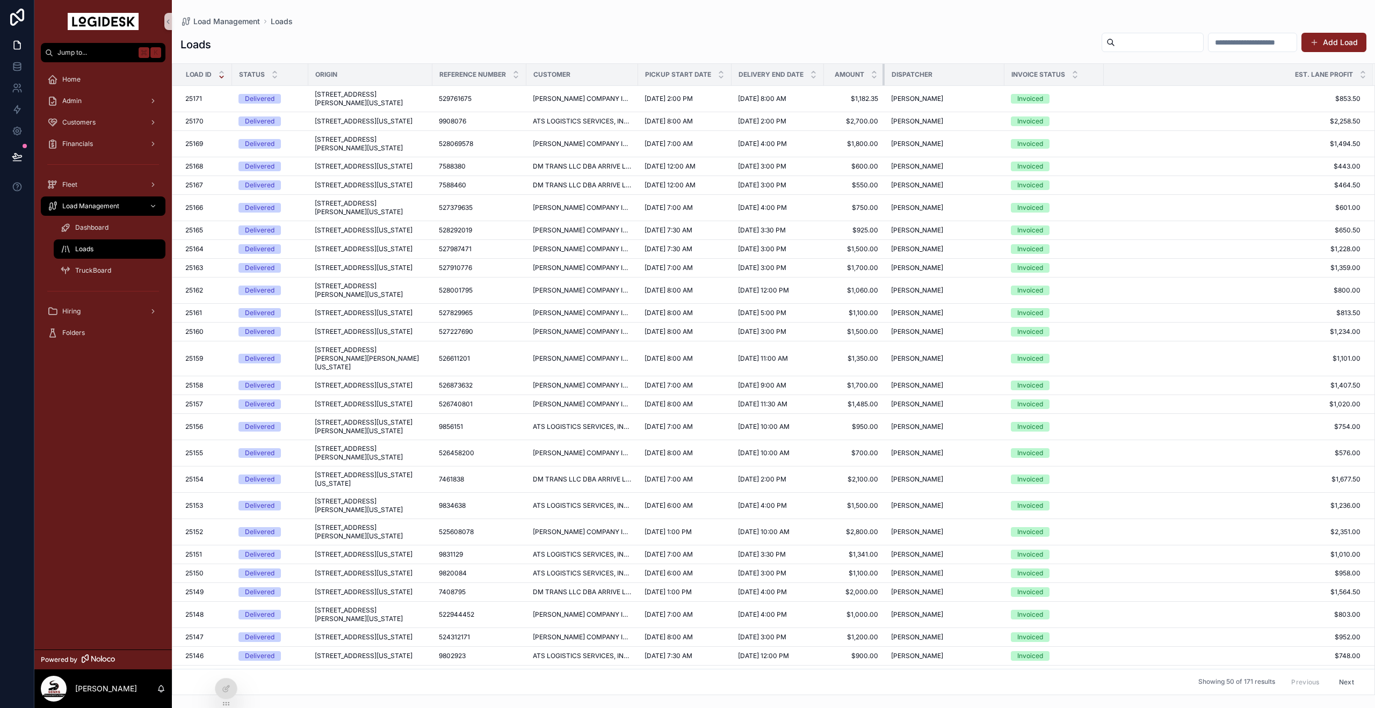
drag, startPoint x: 883, startPoint y: 76, endPoint x: 928, endPoint y: 78, distance: 45.7
click at [924, 78] on tr "Load ID Status Origin Reference Number Customer Pickup Start Date Delivery End …" at bounding box center [773, 75] width 1202 height 22
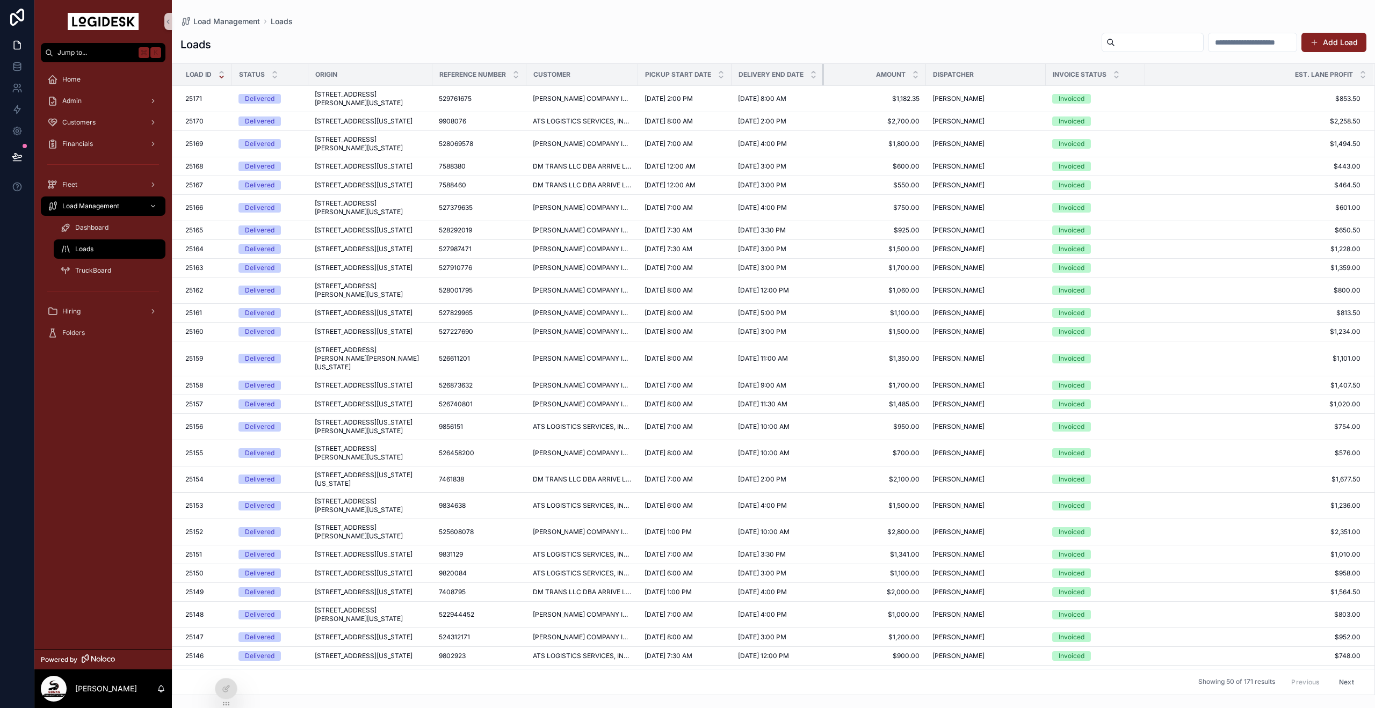
drag, startPoint x: 822, startPoint y: 73, endPoint x: 854, endPoint y: 69, distance: 31.3
click at [852, 70] on tr "Load ID Status Origin Reference Number Customer Pickup Start Date Delivery End …" at bounding box center [773, 75] width 1202 height 22
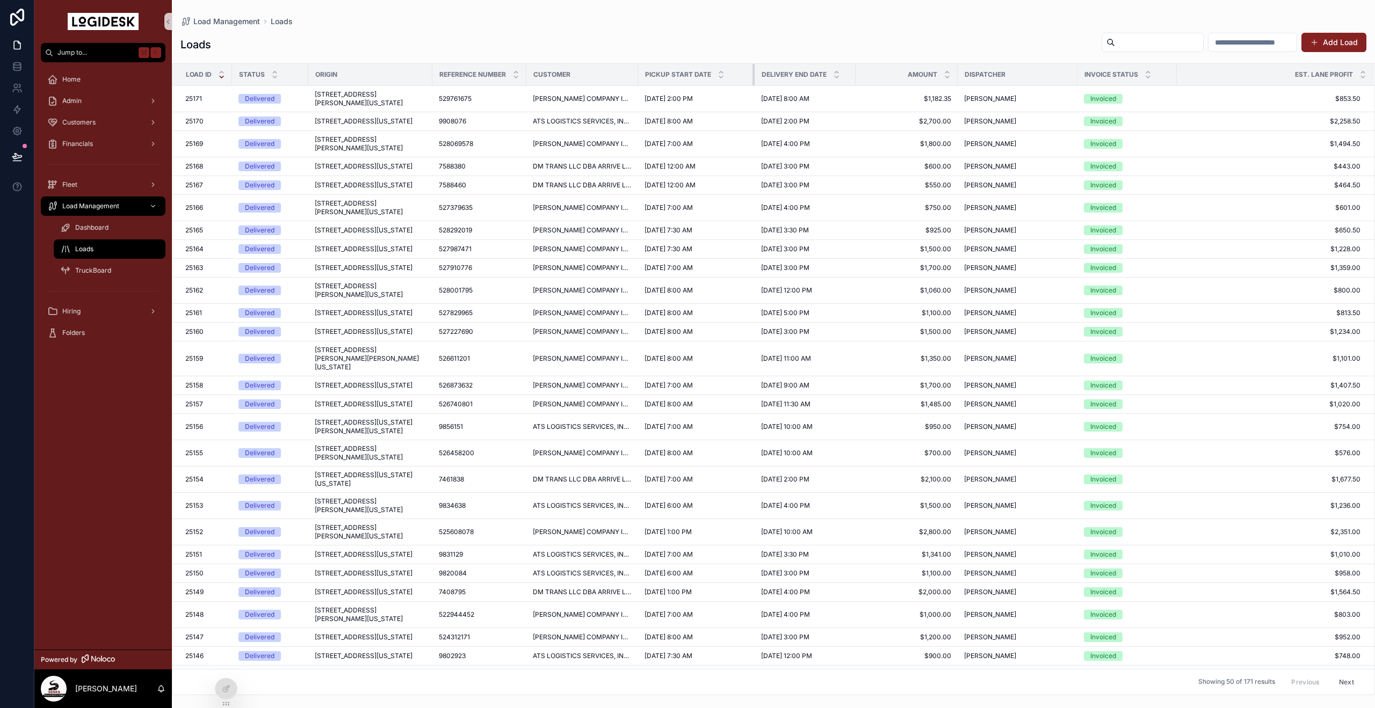
drag, startPoint x: 729, startPoint y: 75, endPoint x: 763, endPoint y: 74, distance: 33.3
click at [761, 75] on tr "Load ID Status Origin Reference Number Customer Pickup Start Date Delivery End …" at bounding box center [773, 75] width 1202 height 22
drag, startPoint x: 637, startPoint y: 74, endPoint x: 673, endPoint y: 74, distance: 36.0
click at [640, 74] on div "scrollable content" at bounding box center [638, 74] width 4 height 21
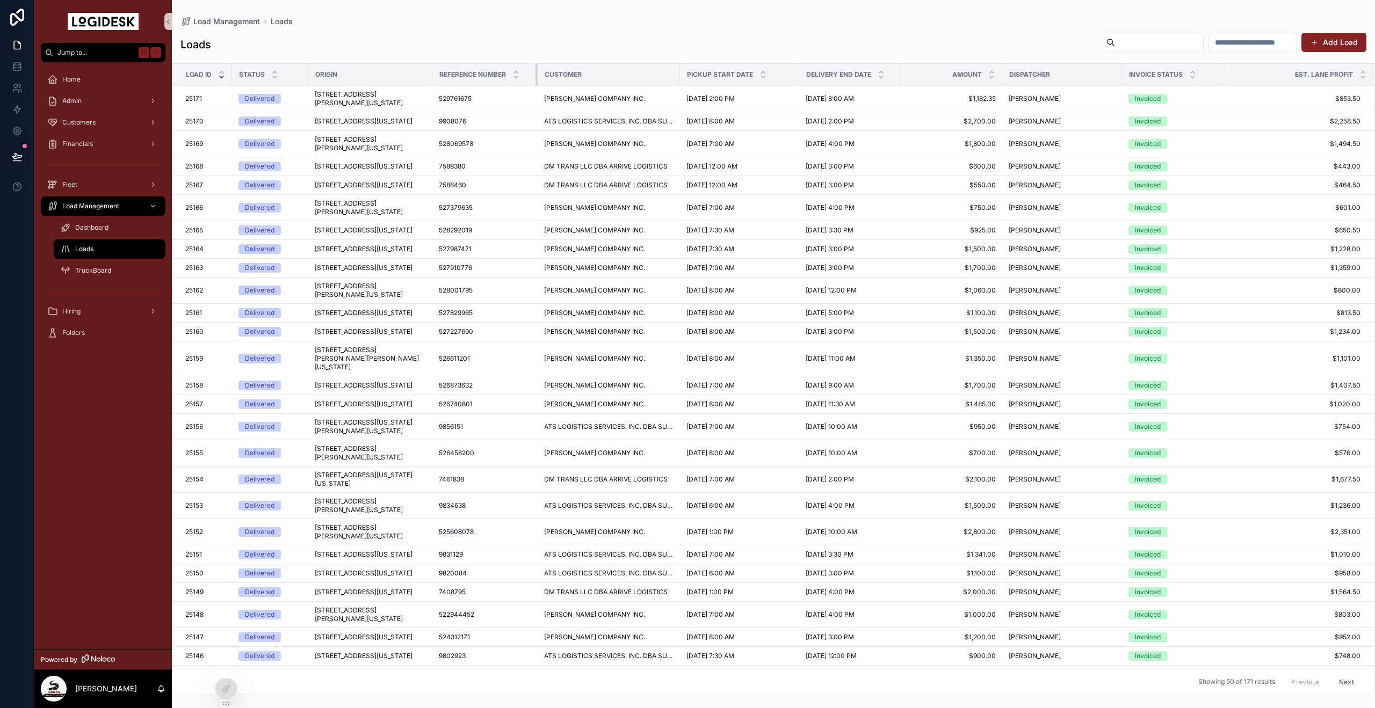
drag, startPoint x: 524, startPoint y: 74, endPoint x: 593, endPoint y: 76, distance: 68.8
click at [539, 75] on tr "Load ID Status Origin Reference Number Customer Pickup Start Date Delivery End …" at bounding box center [773, 75] width 1202 height 22
click at [681, 76] on div "Pickup Start Date" at bounding box center [740, 74] width 118 height 20
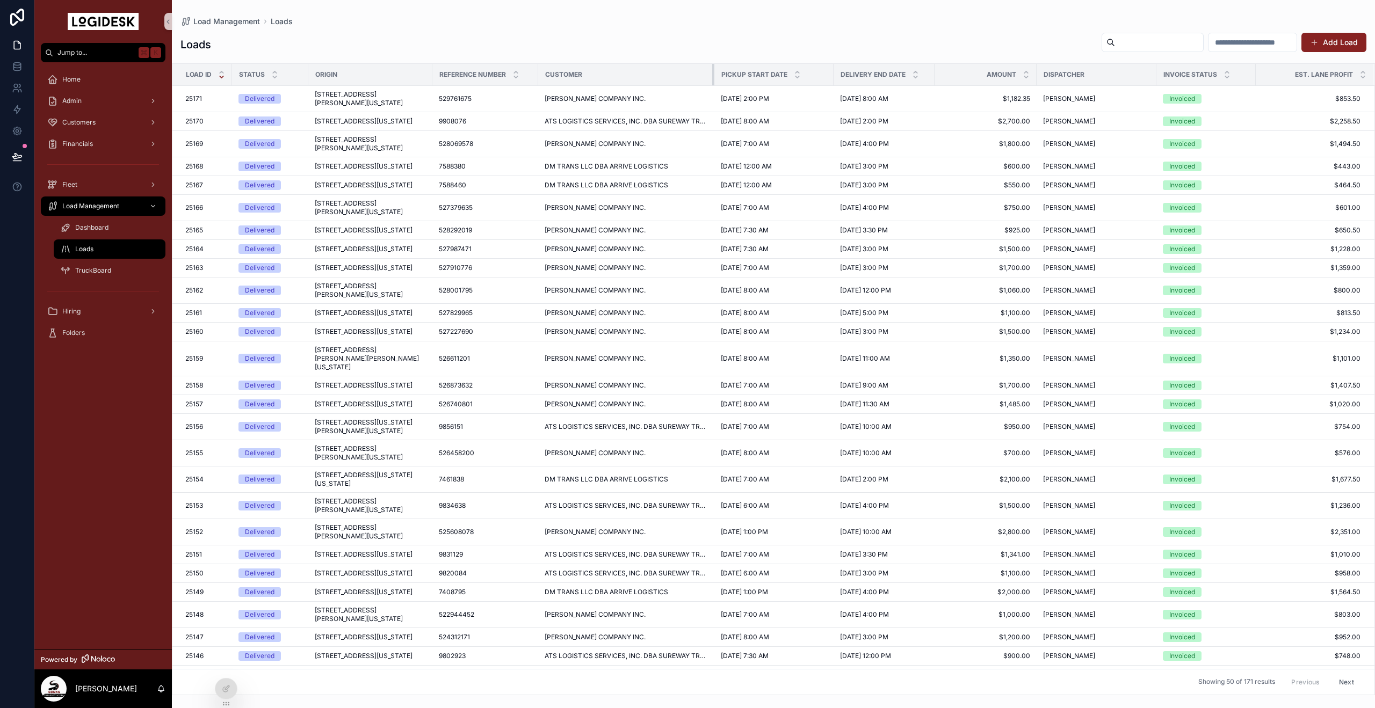
drag, startPoint x: 678, startPoint y: 76, endPoint x: 726, endPoint y: 77, distance: 47.8
click at [716, 77] on tr "Load ID Status Origin Reference Number Customer Pickup Start Date Delivery End …" at bounding box center [773, 75] width 1202 height 22
click at [714, 77] on div "Customer" at bounding box center [628, 74] width 179 height 17
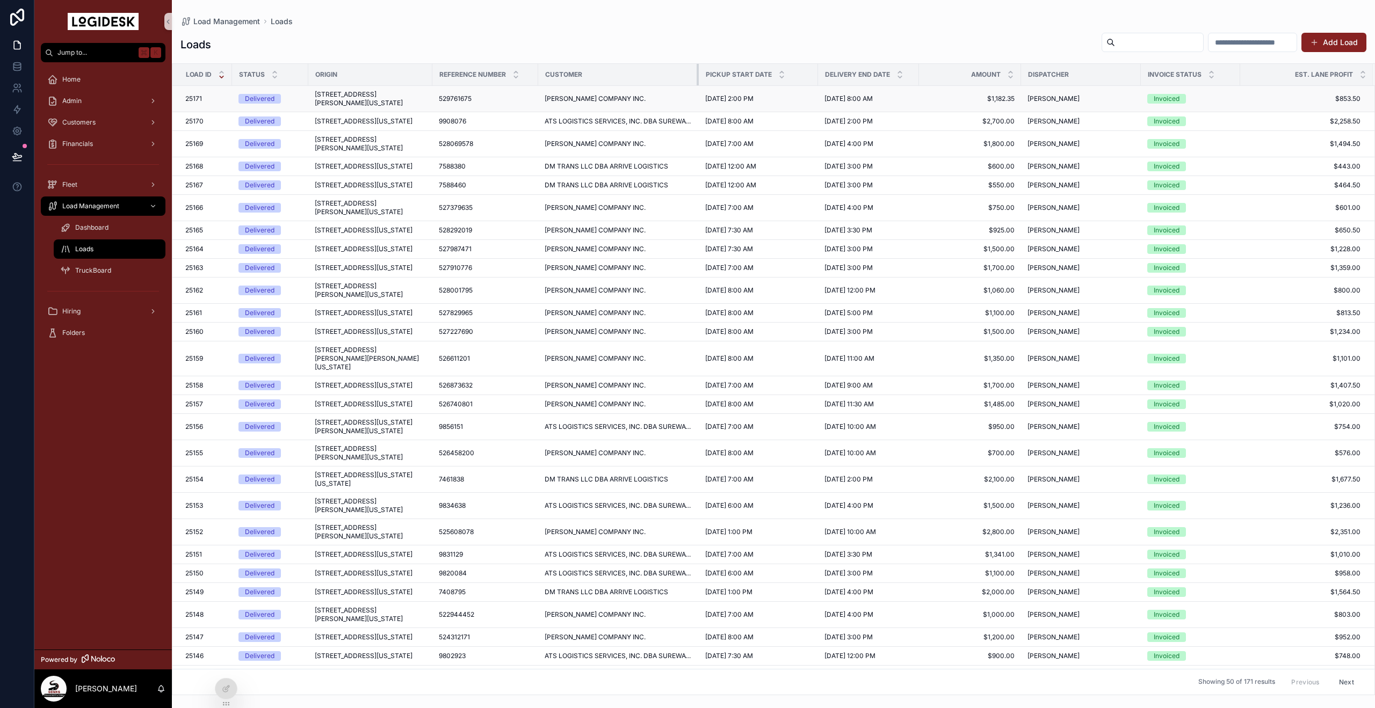
drag, startPoint x: 716, startPoint y: 77, endPoint x: 1292, endPoint y: 92, distance: 576.0
click at [697, 80] on div "scrollable content" at bounding box center [699, 74] width 4 height 21
drag, startPoint x: 1239, startPoint y: 77, endPoint x: 1220, endPoint y: 76, distance: 18.8
click at [1221, 76] on div "scrollable content" at bounding box center [1222, 74] width 4 height 21
click at [67, 274] on icon "scrollable content" at bounding box center [65, 270] width 11 height 11
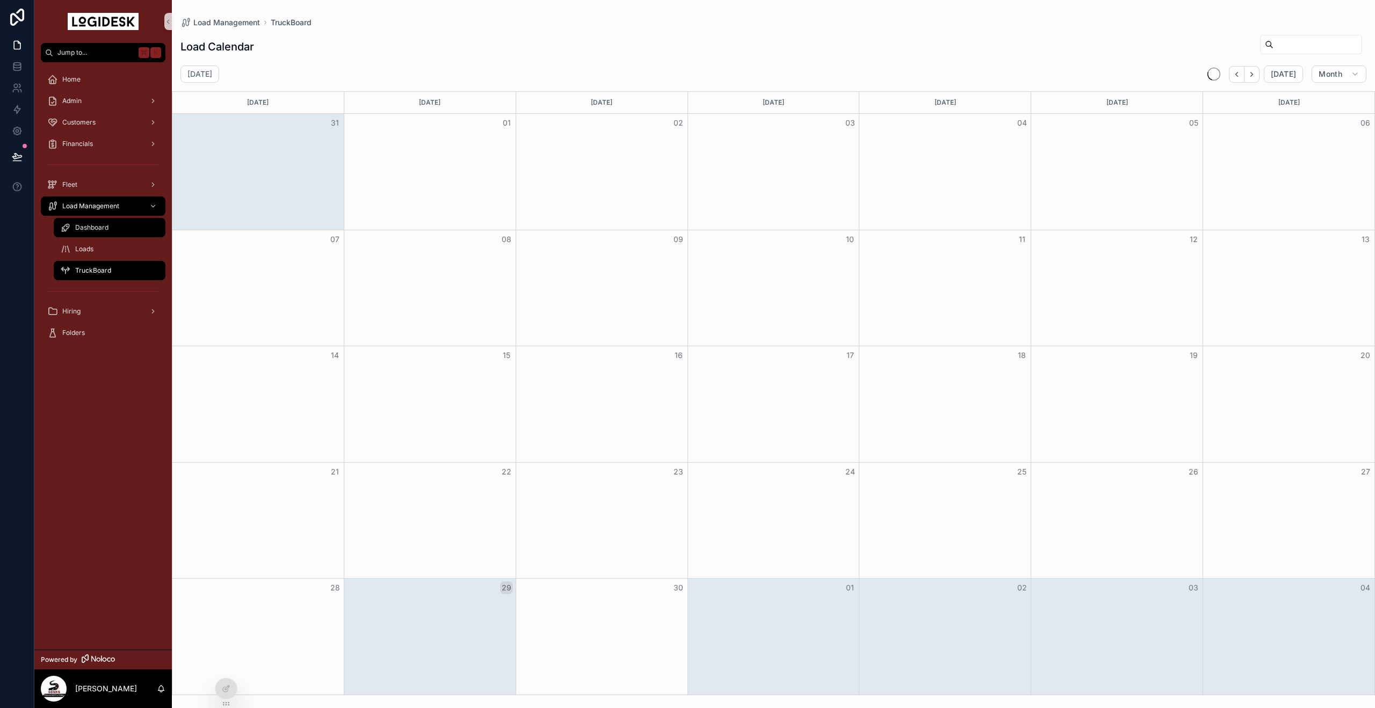
click at [88, 235] on div "Dashboard" at bounding box center [109, 227] width 99 height 17
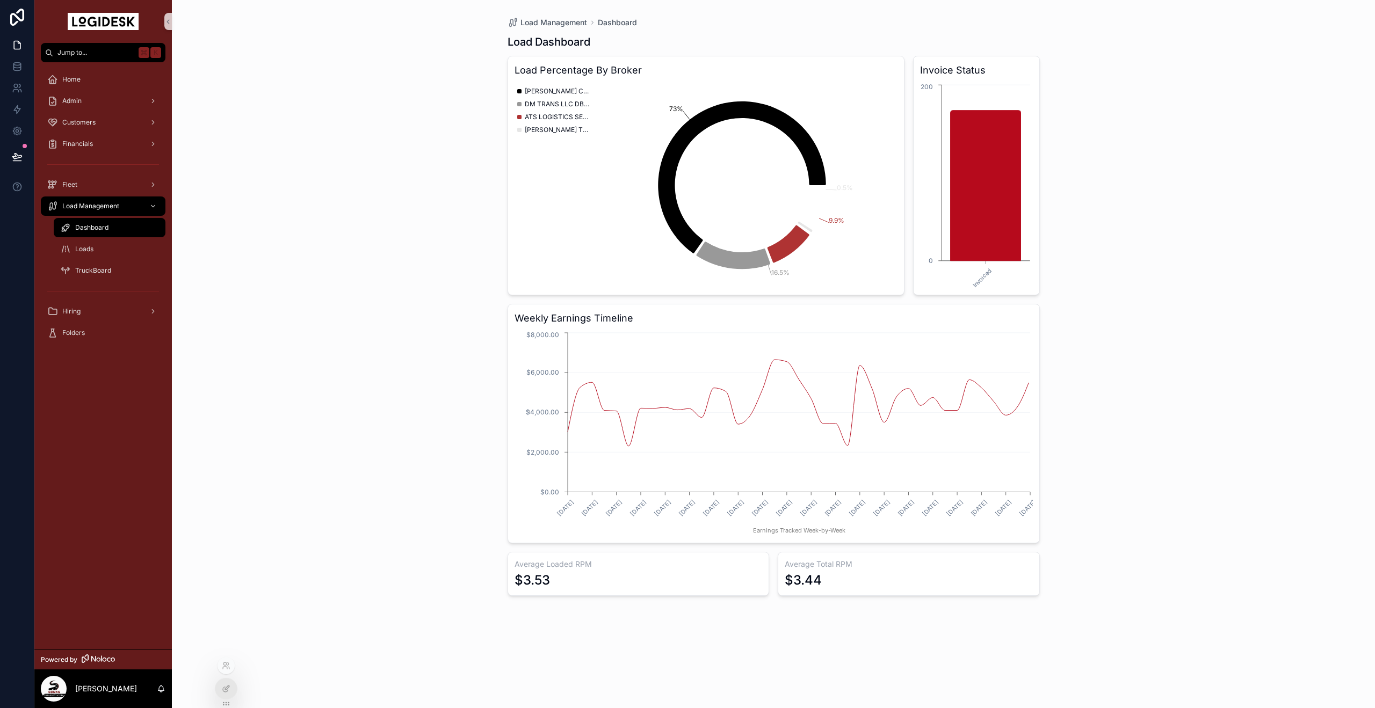
click at [235, 690] on div at bounding box center [225, 689] width 21 height 20
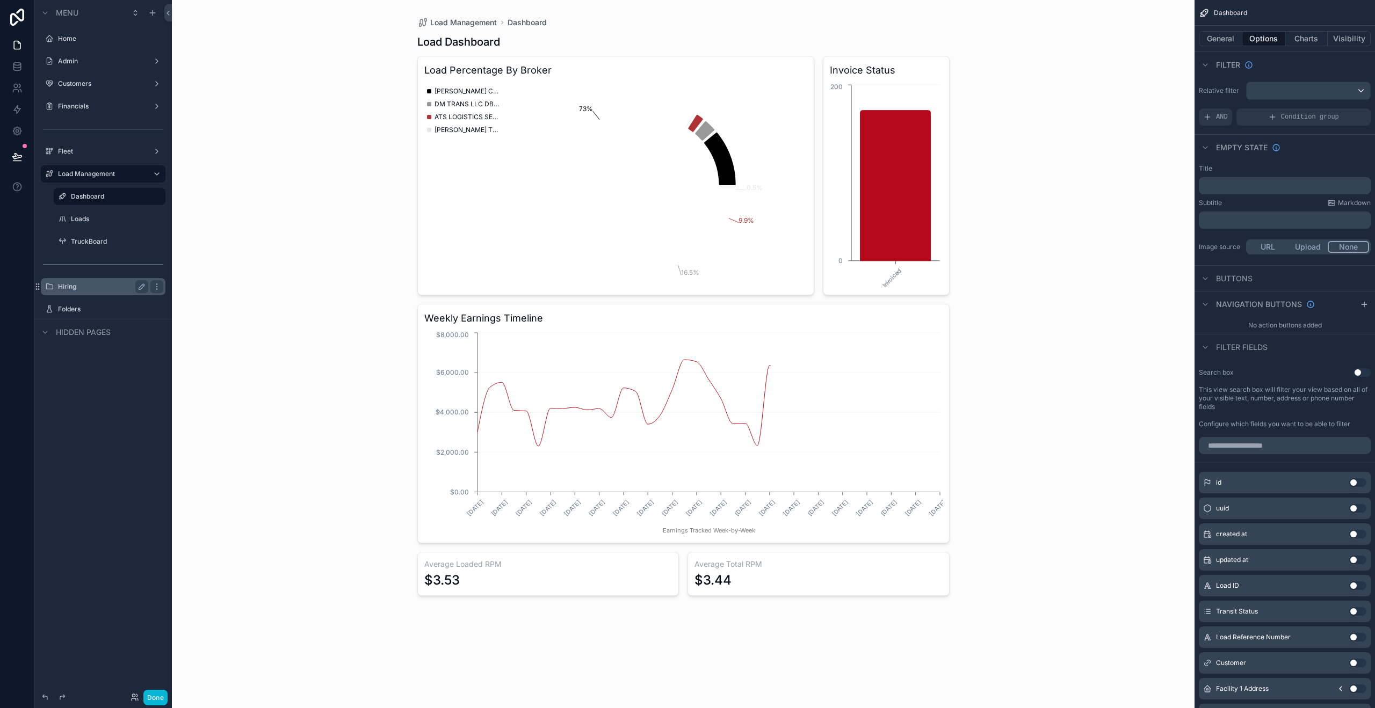
click at [84, 285] on label "Hiring" at bounding box center [101, 287] width 86 height 9
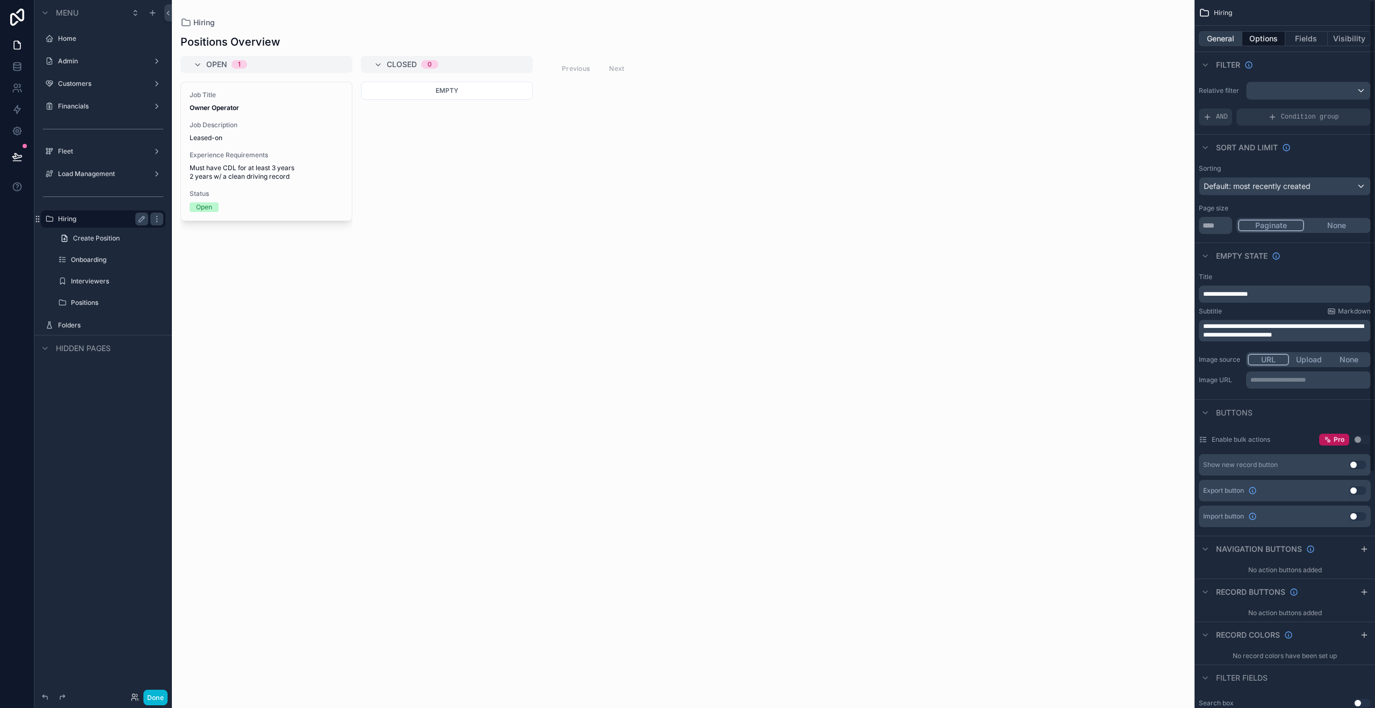
click at [1227, 37] on button "General" at bounding box center [1221, 38] width 44 height 15
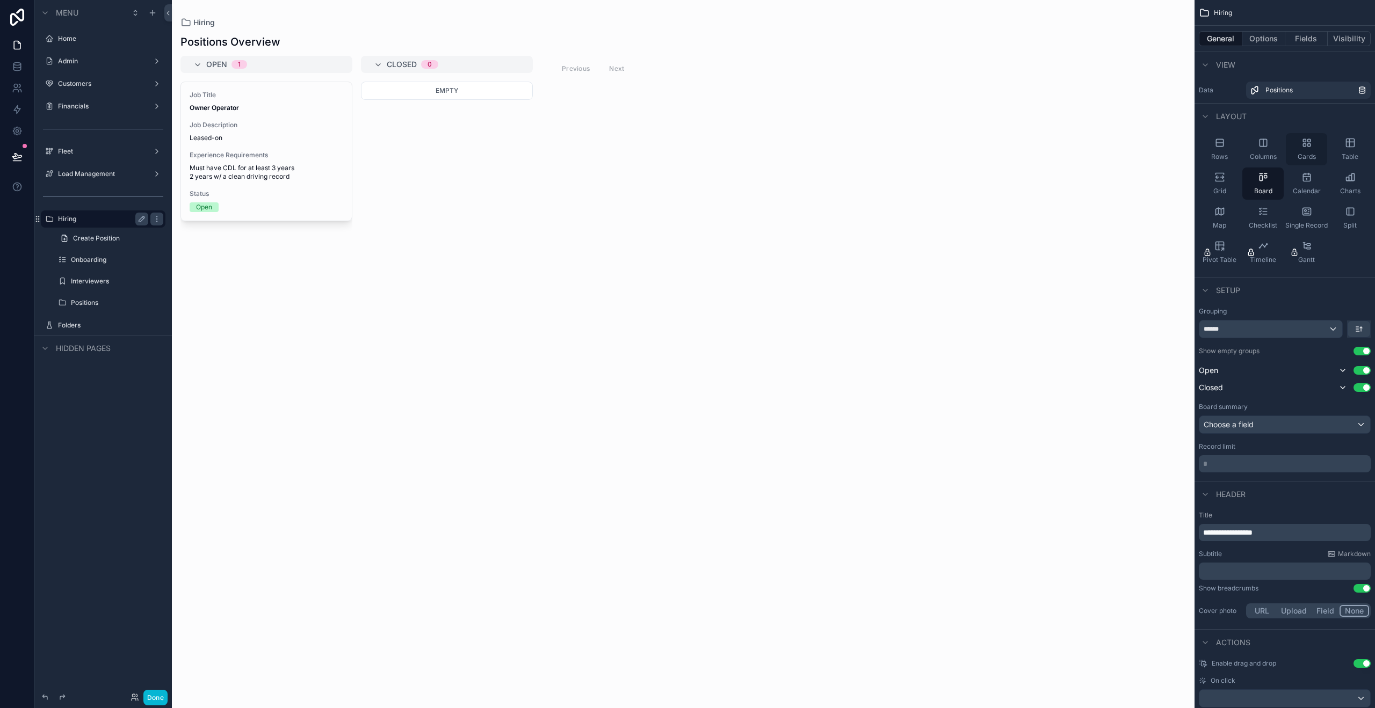
click at [1311, 154] on span "Cards" at bounding box center [1307, 157] width 18 height 9
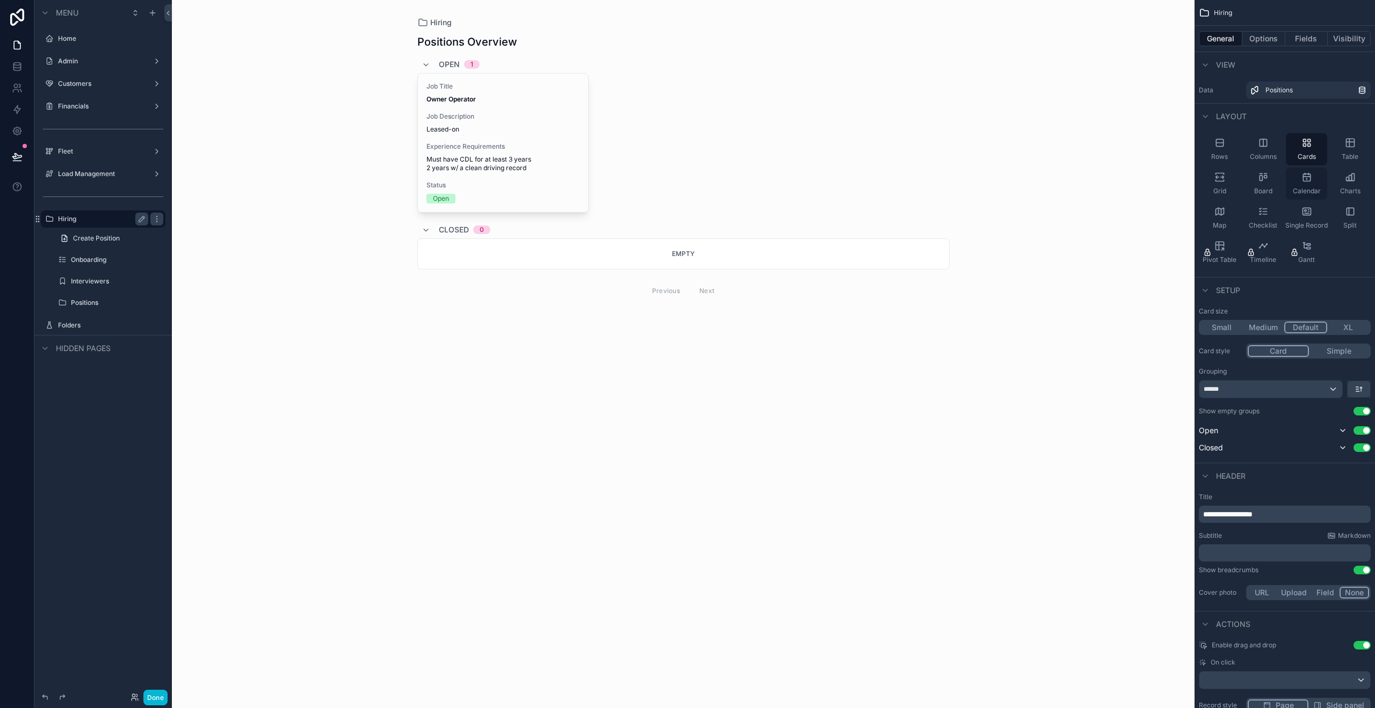
click at [1311, 178] on icon "scrollable content" at bounding box center [1307, 177] width 11 height 11
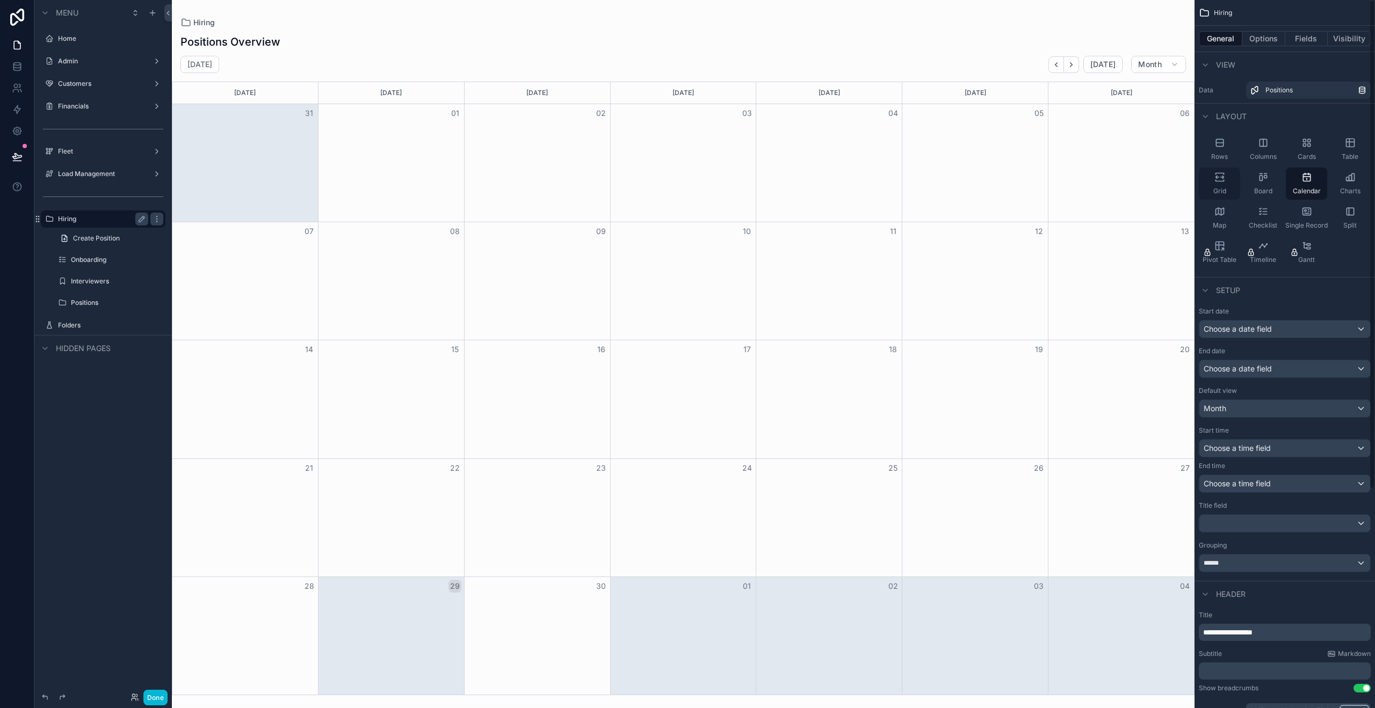
drag, startPoint x: 1260, startPoint y: 187, endPoint x: 1216, endPoint y: 185, distance: 43.5
click at [1260, 187] on span "Board" at bounding box center [1263, 191] width 18 height 9
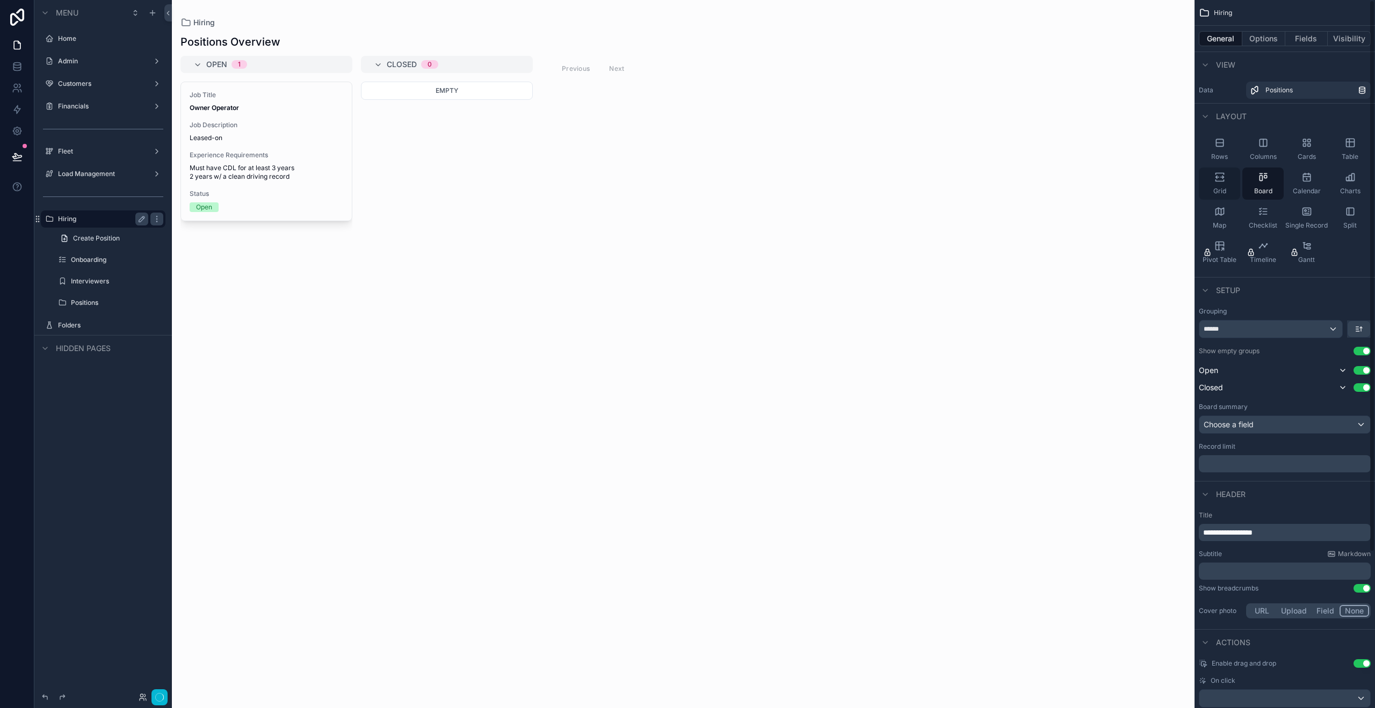
click at [1216, 185] on div "Grid" at bounding box center [1219, 184] width 41 height 32
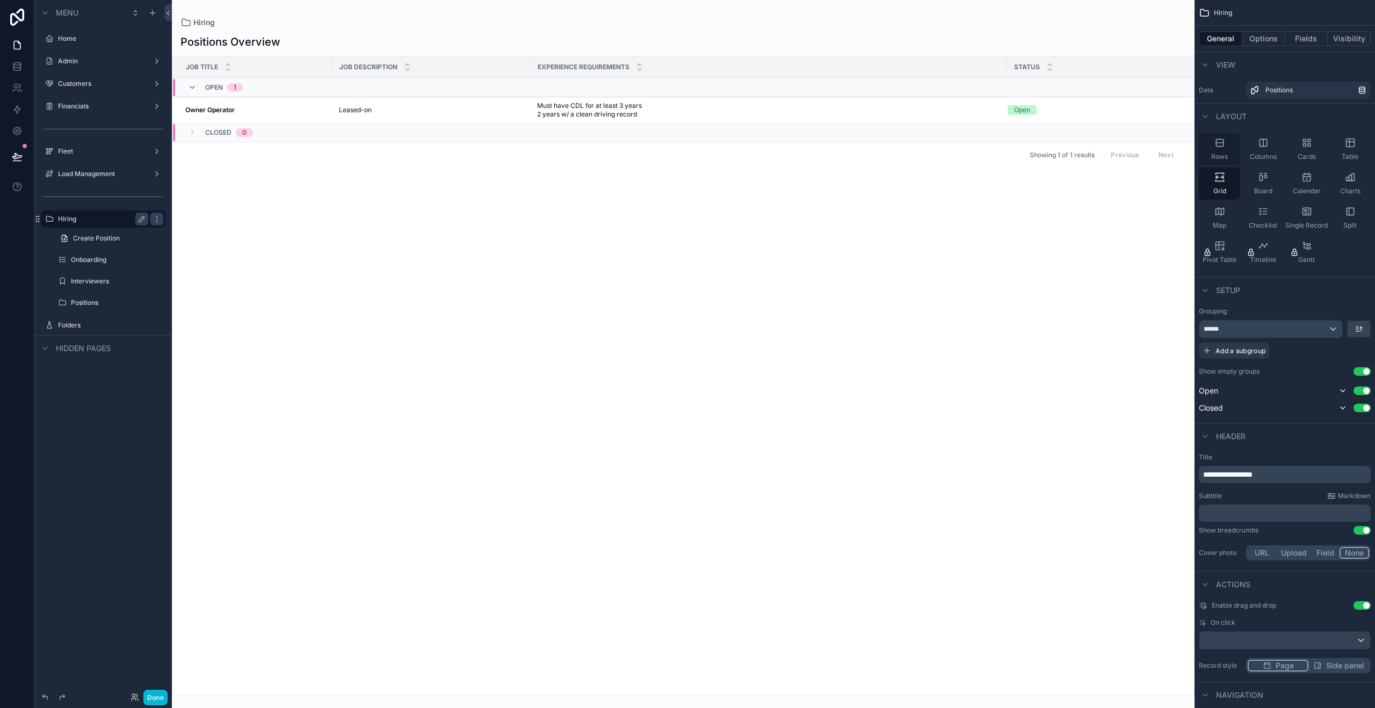
click at [1215, 143] on icon "scrollable content" at bounding box center [1219, 143] width 11 height 11
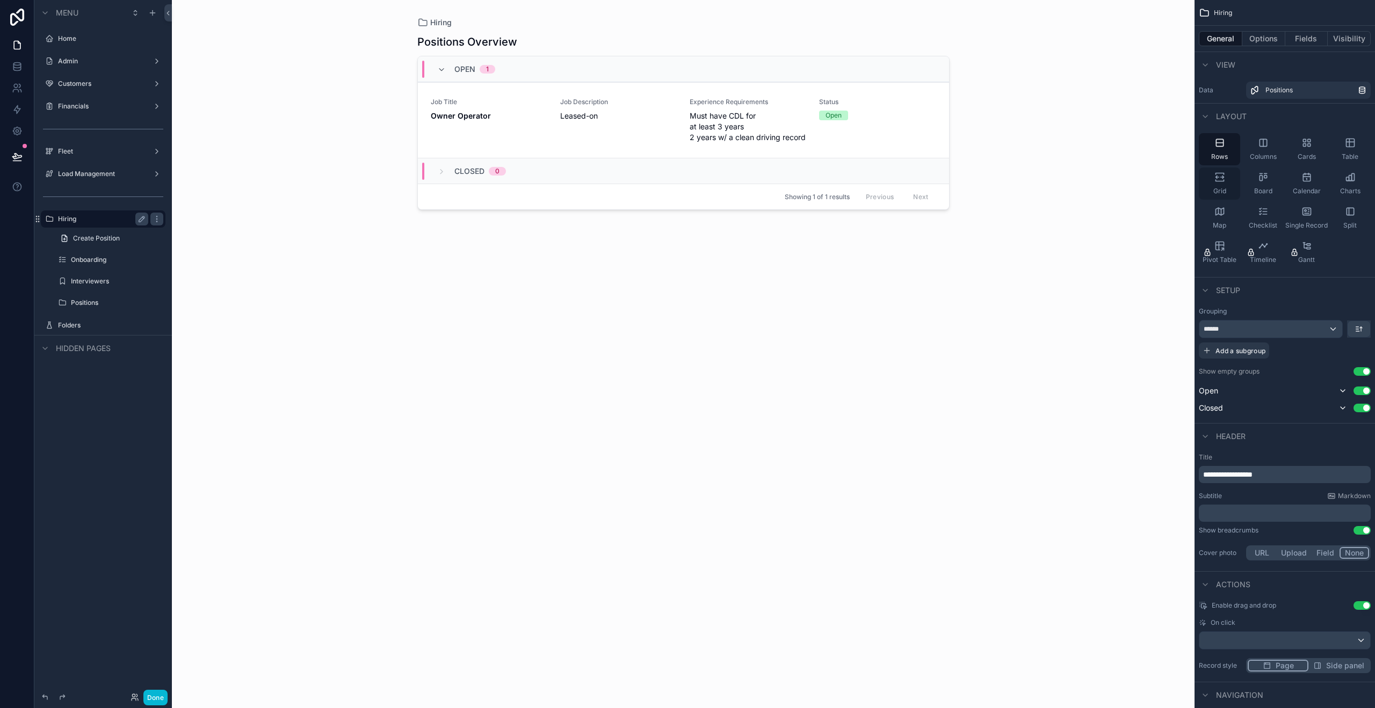
click at [1218, 168] on div "Grid" at bounding box center [1219, 184] width 41 height 32
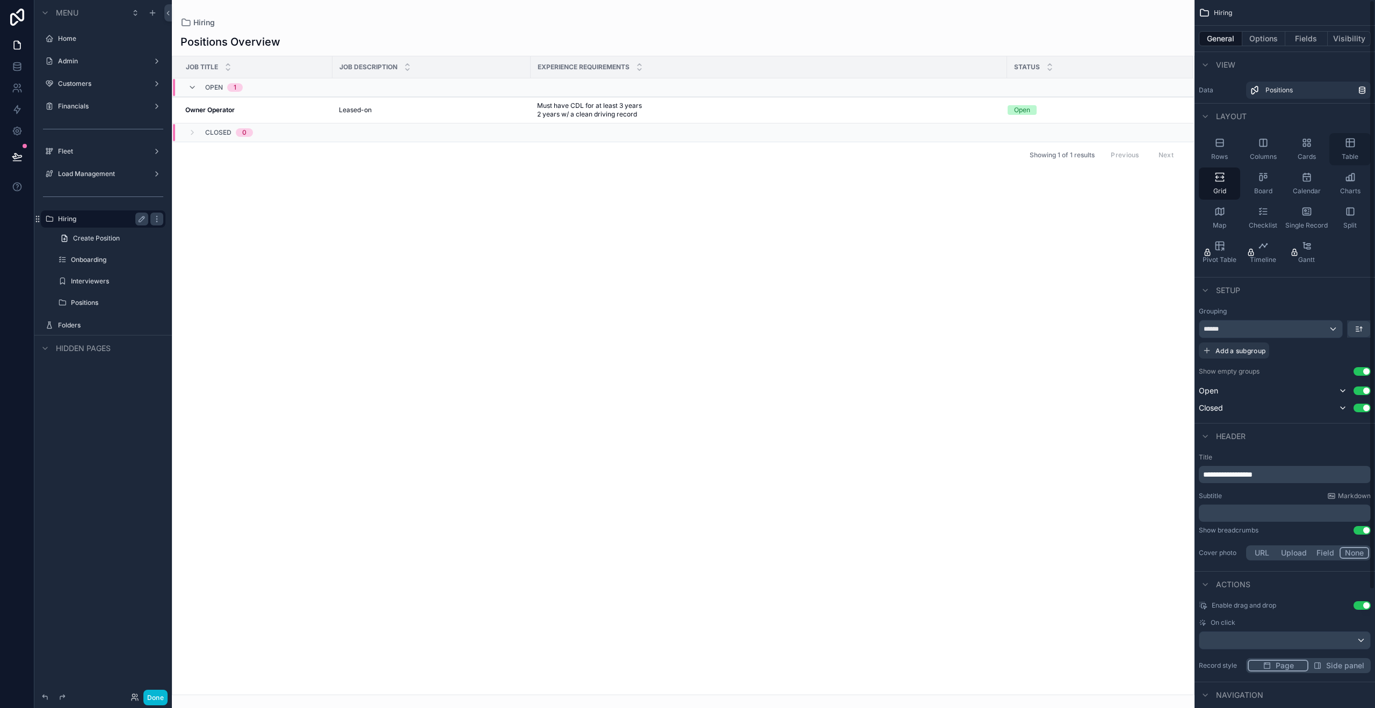
click at [1349, 147] on icon "scrollable content" at bounding box center [1350, 143] width 8 height 8
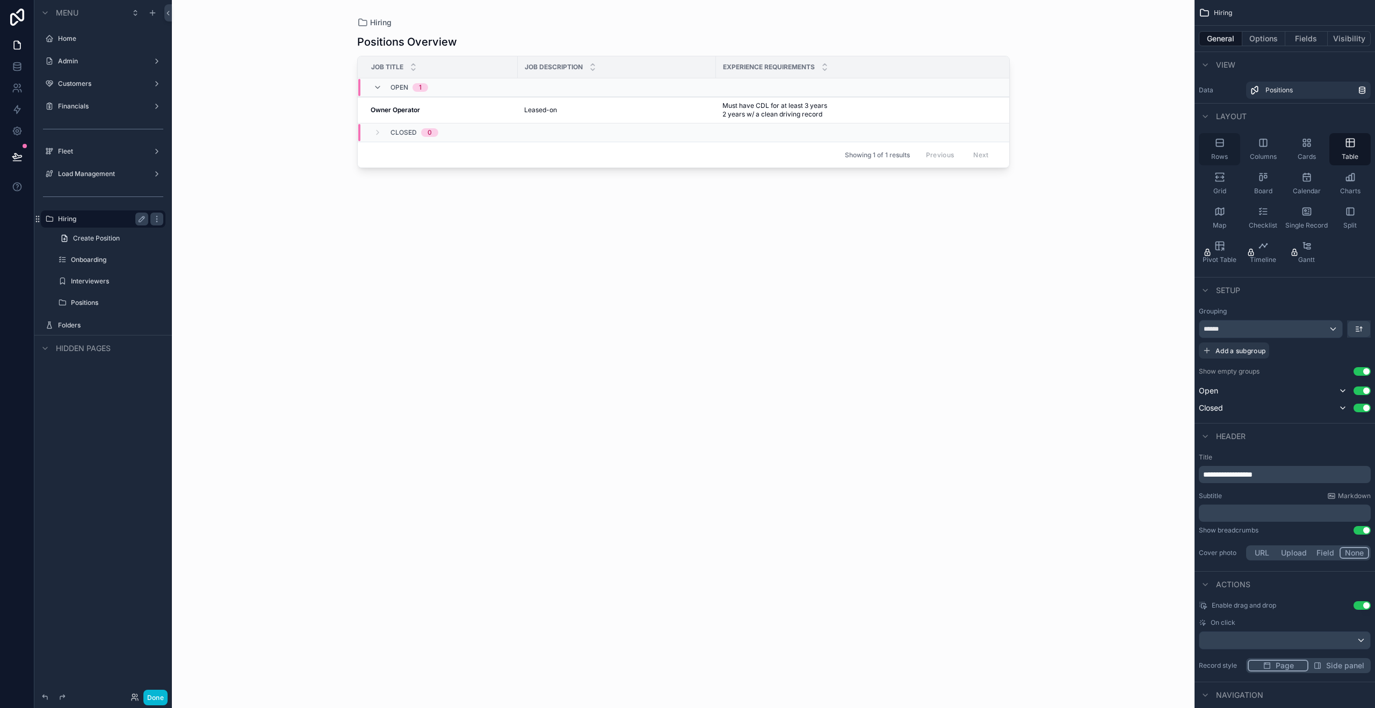
click at [1230, 150] on div "Rows" at bounding box center [1219, 149] width 41 height 32
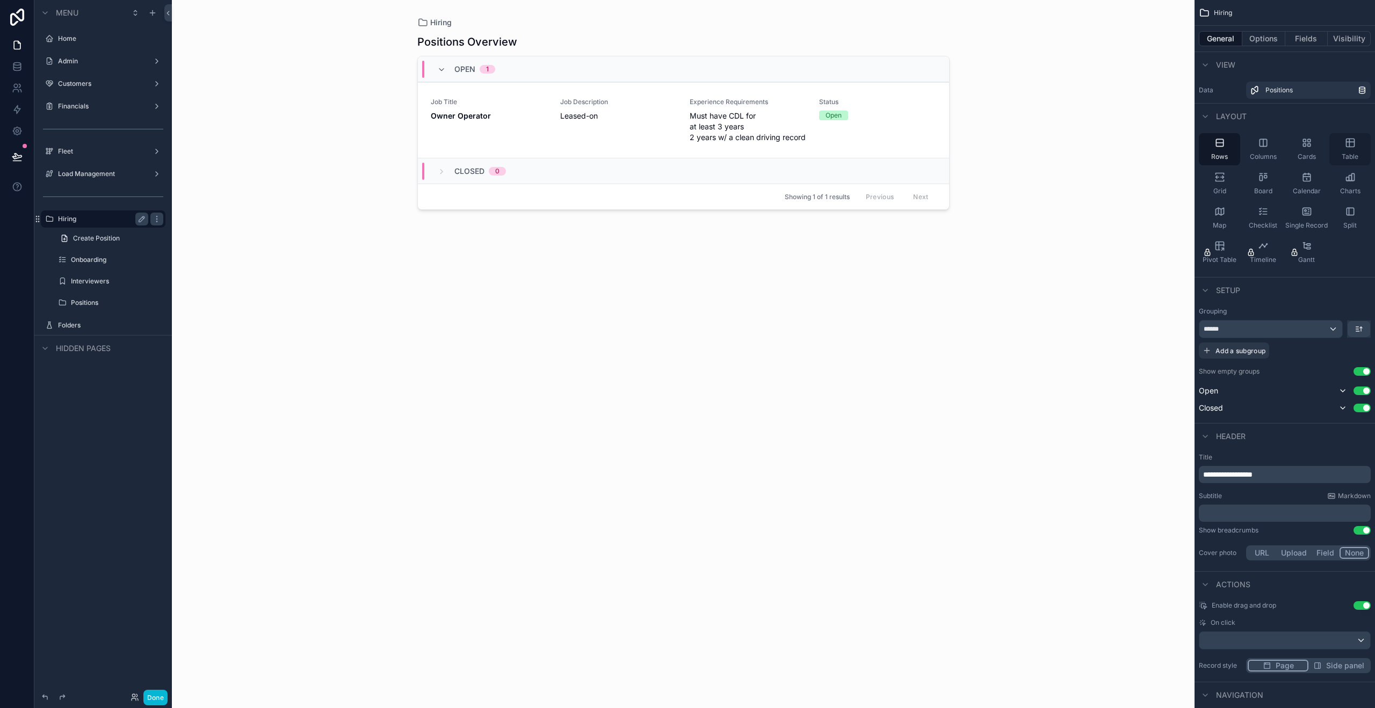
click at [1354, 156] on span "Table" at bounding box center [1350, 157] width 17 height 9
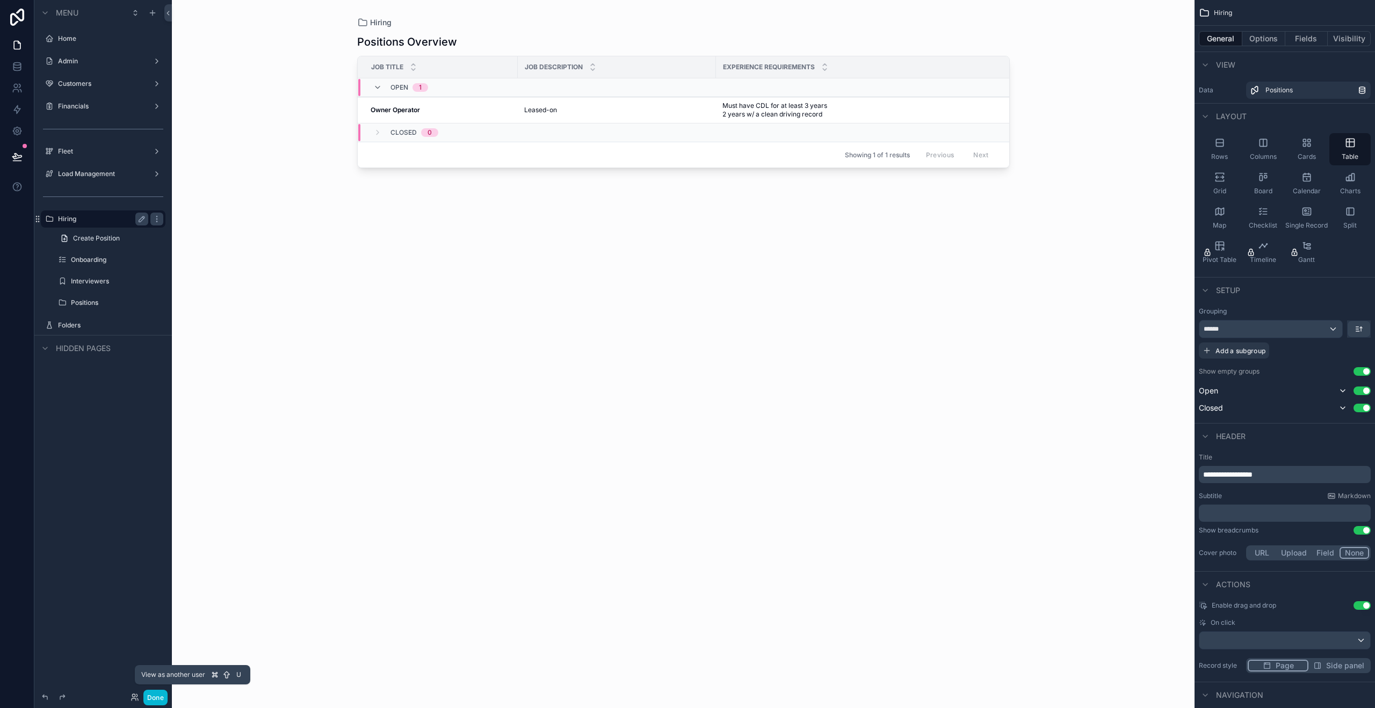
click at [138, 700] on icon at bounding box center [135, 697] width 9 height 9
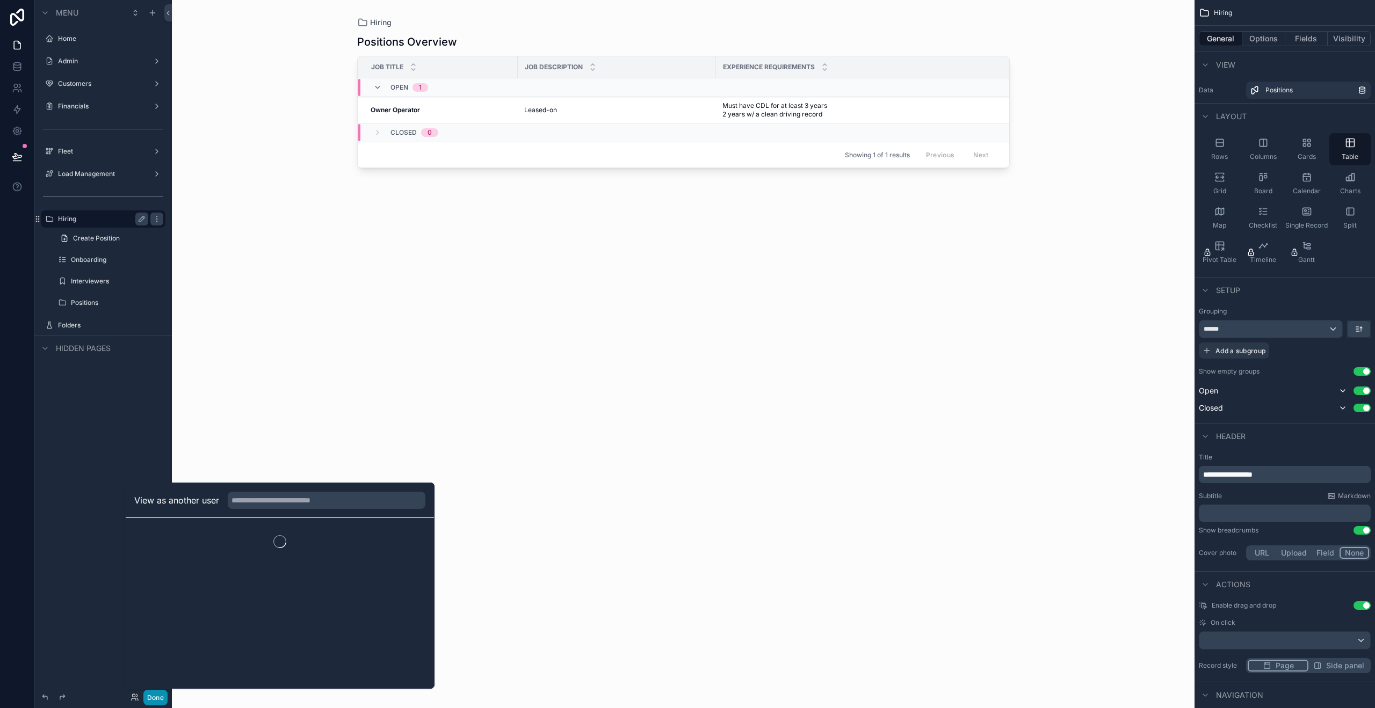
click at [146, 701] on button "Done" at bounding box center [155, 698] width 24 height 16
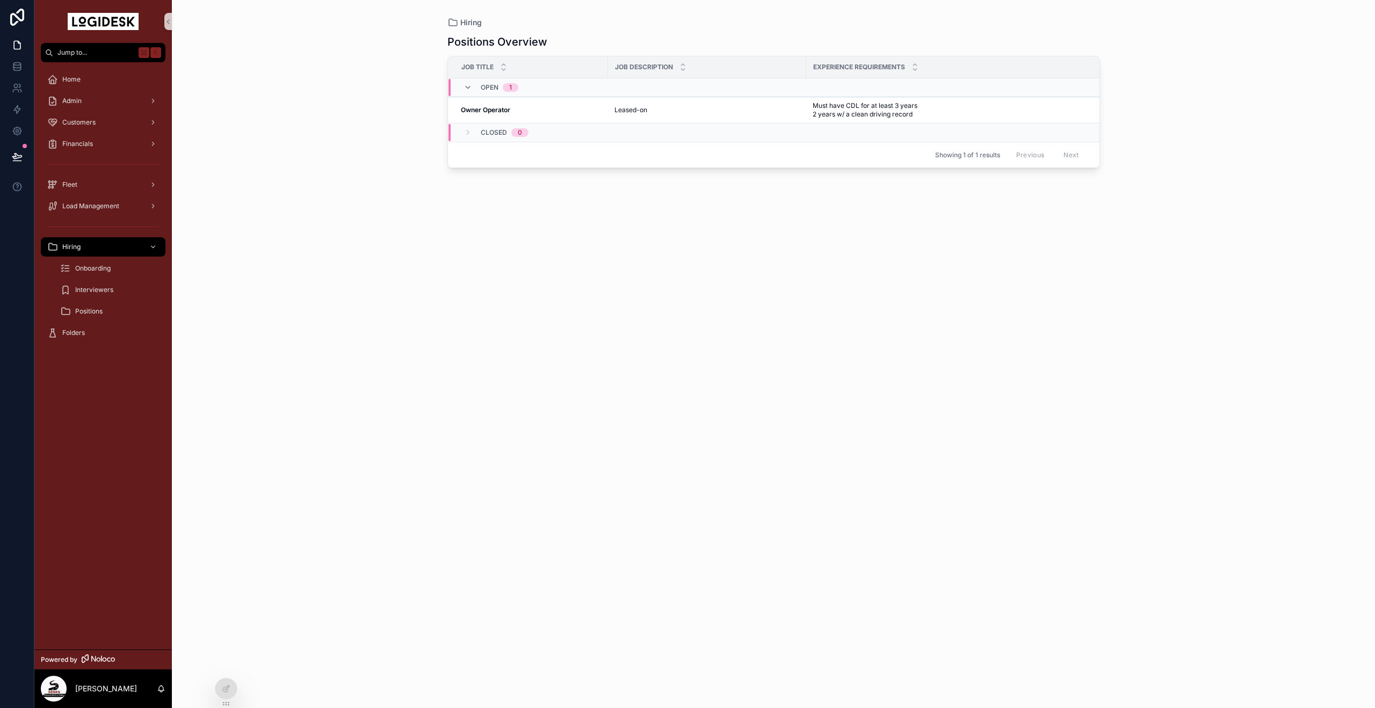
click at [156, 700] on div "[PERSON_NAME]" at bounding box center [103, 689] width 138 height 39
click at [219, 684] on div at bounding box center [225, 689] width 21 height 20
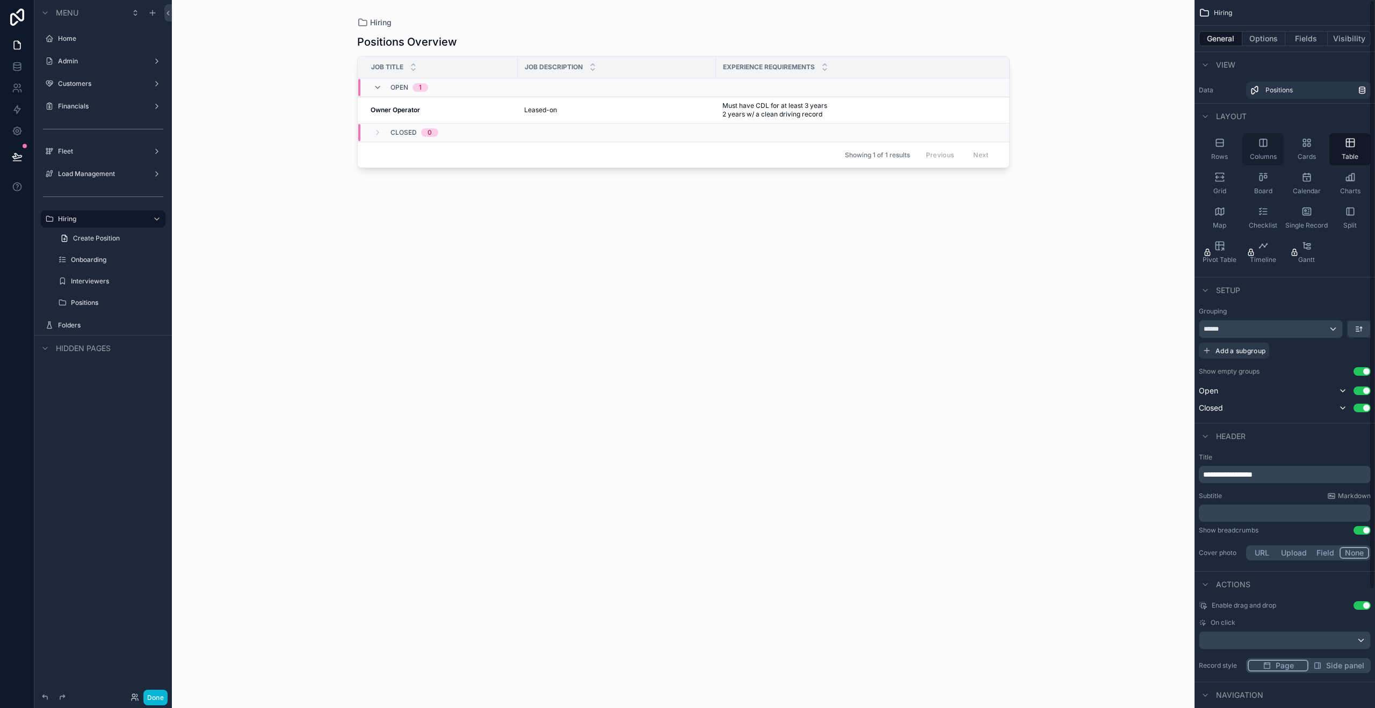
click at [1255, 143] on div "Columns" at bounding box center [1262, 149] width 41 height 32
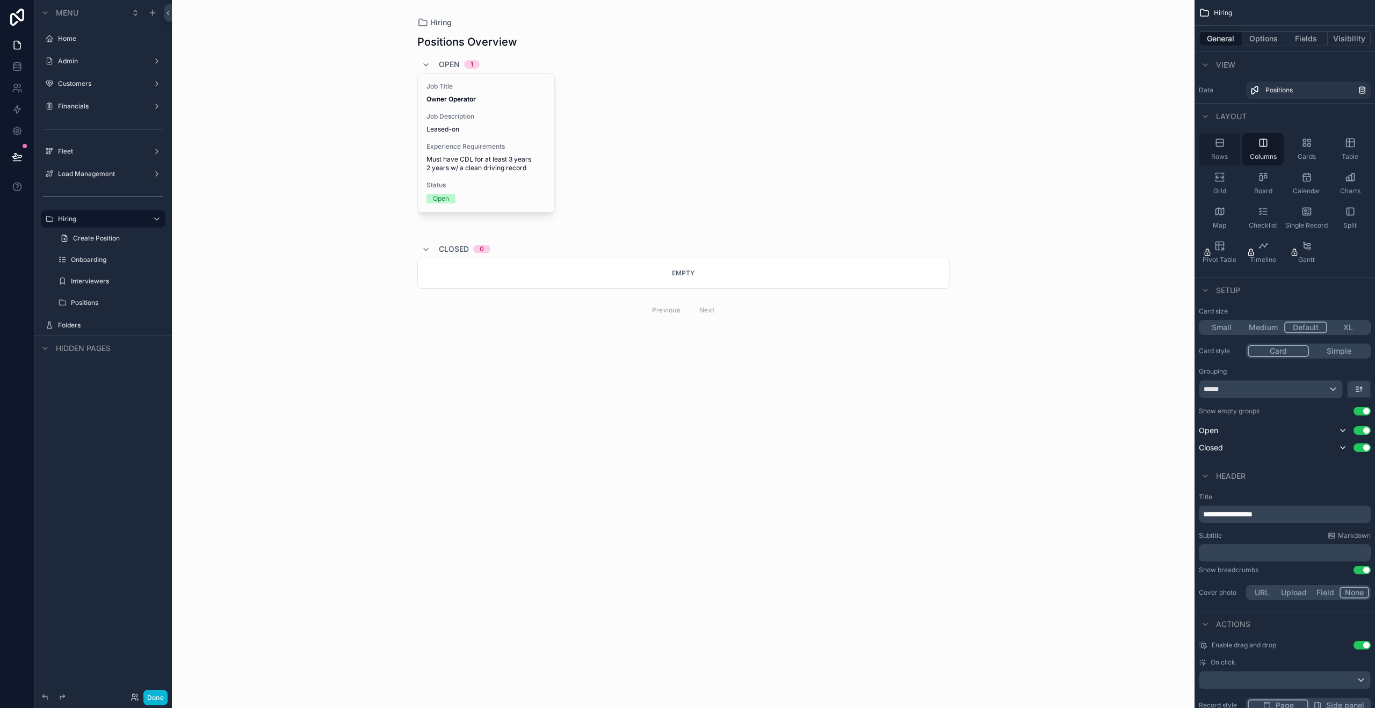
click at [1204, 144] on div "Rows" at bounding box center [1219, 149] width 41 height 32
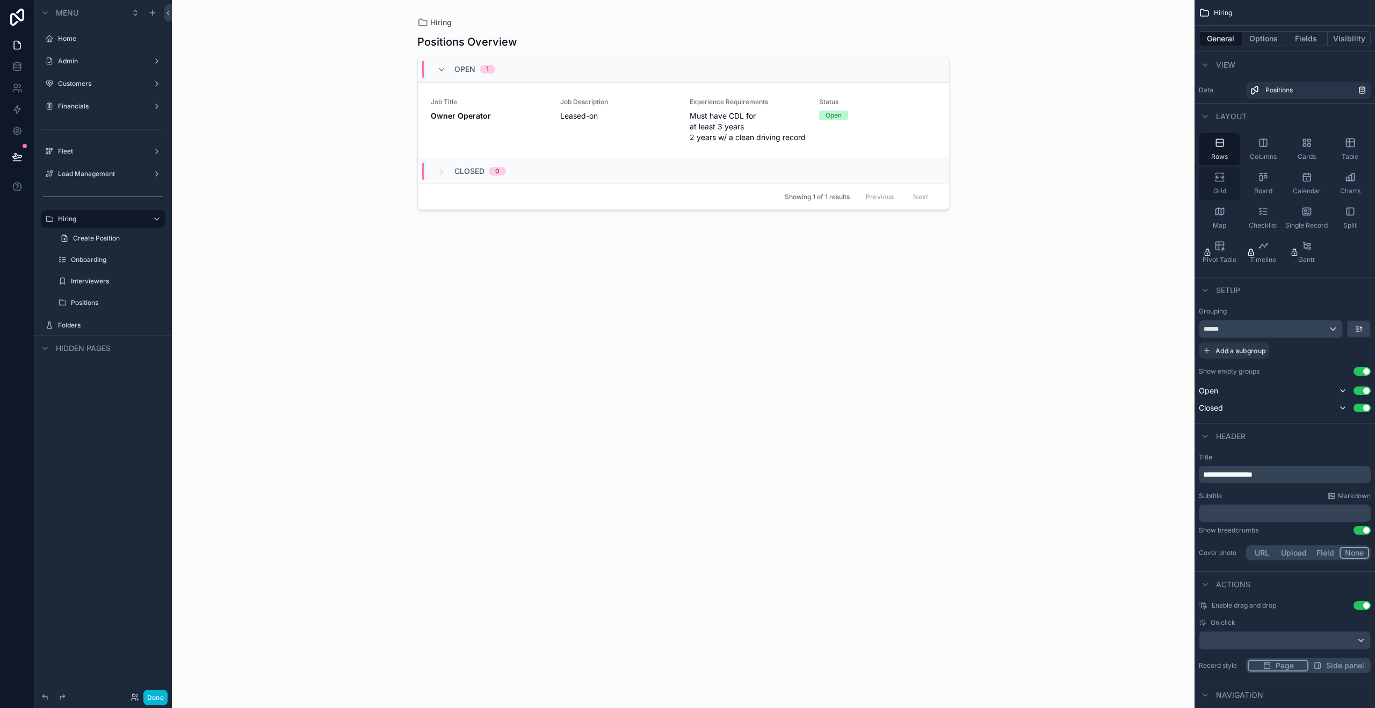
click at [1230, 199] on div "Grid" at bounding box center [1219, 184] width 41 height 32
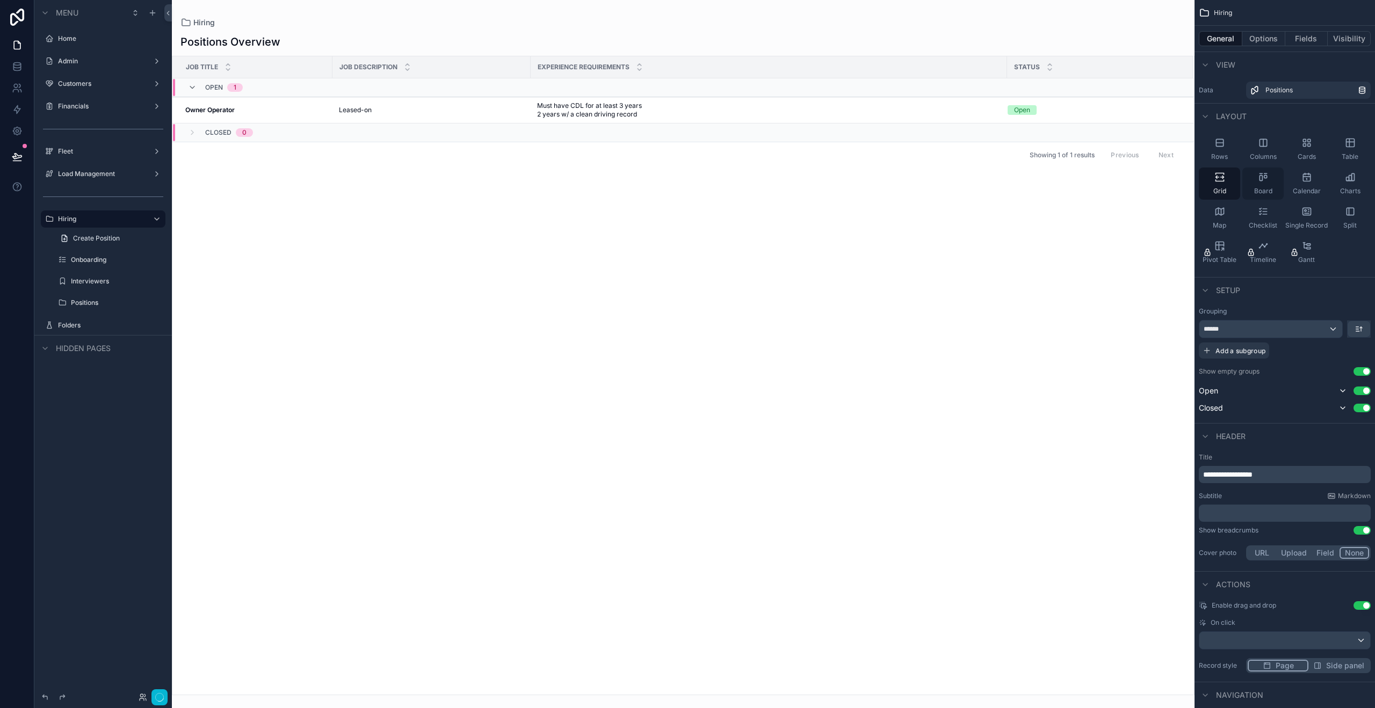
click at [1267, 187] on span "Board" at bounding box center [1263, 191] width 18 height 9
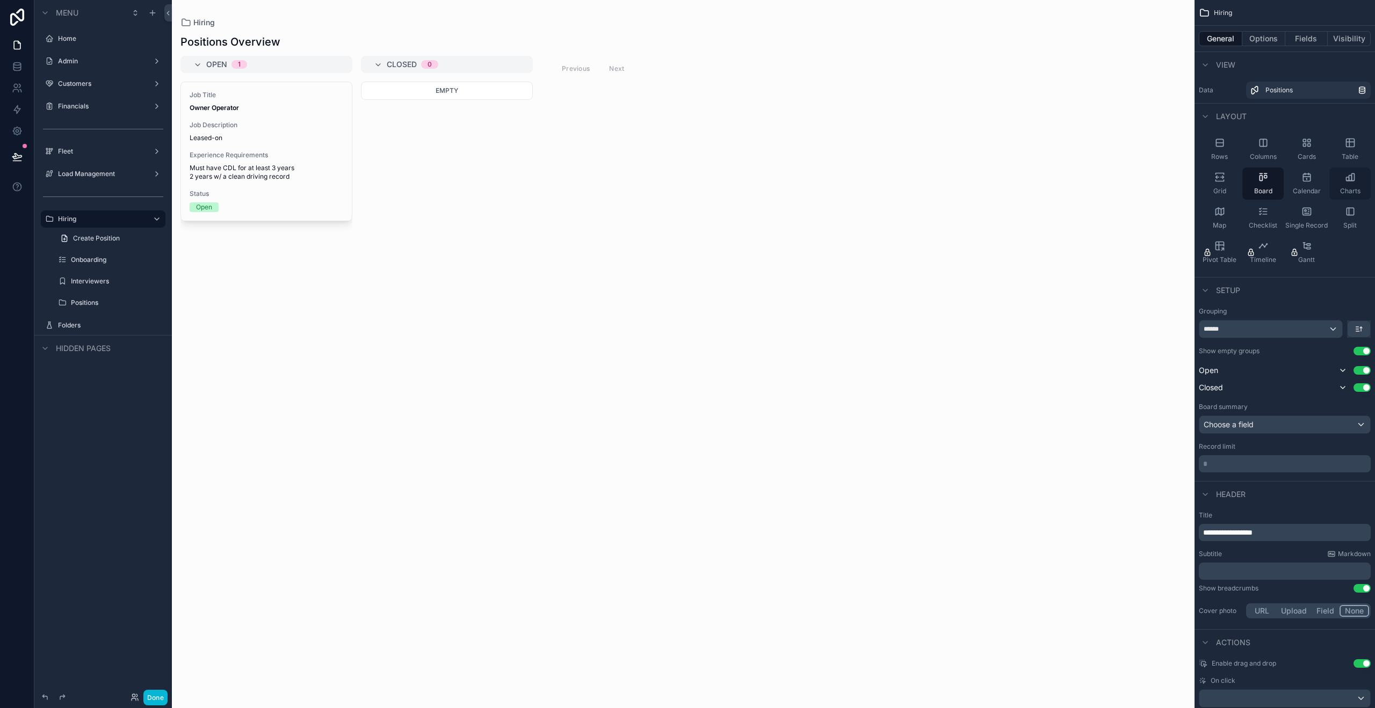
click at [1353, 181] on icon "scrollable content" at bounding box center [1350, 177] width 11 height 11
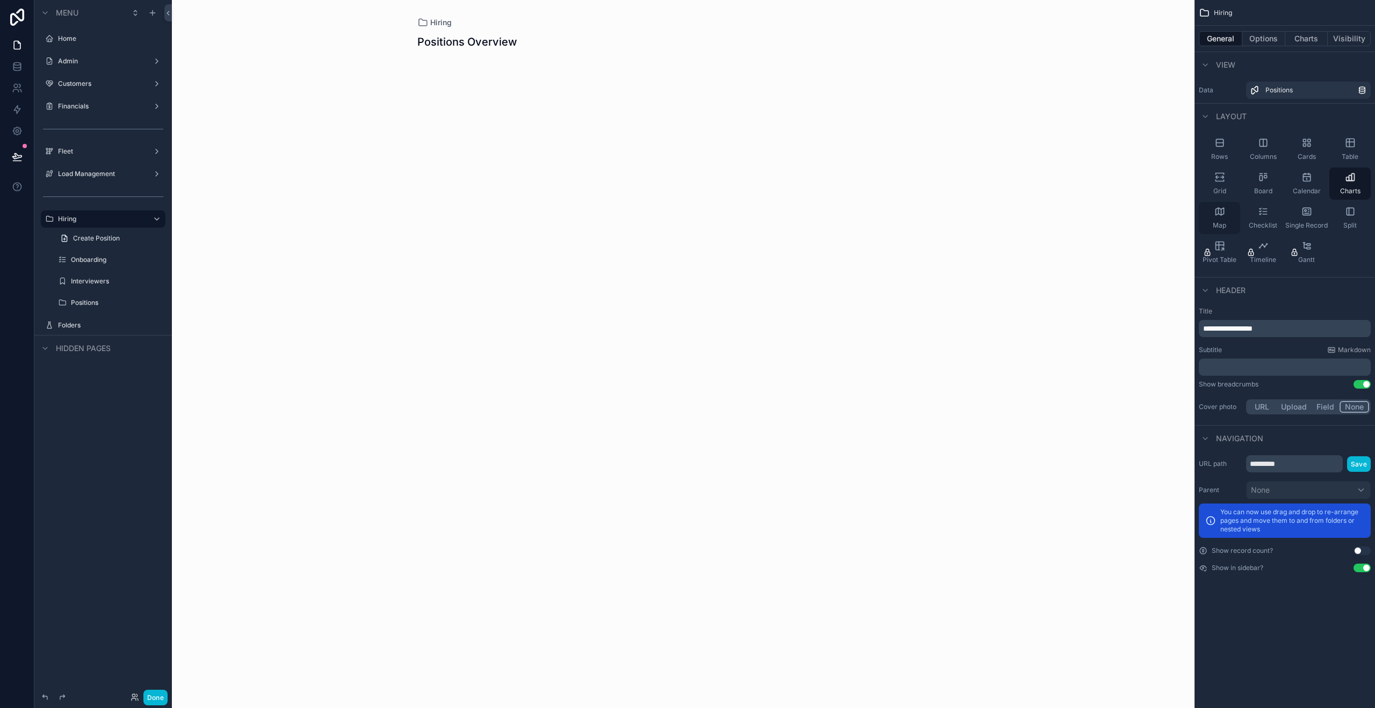
click at [1220, 216] on icon "scrollable content" at bounding box center [1219, 211] width 11 height 11
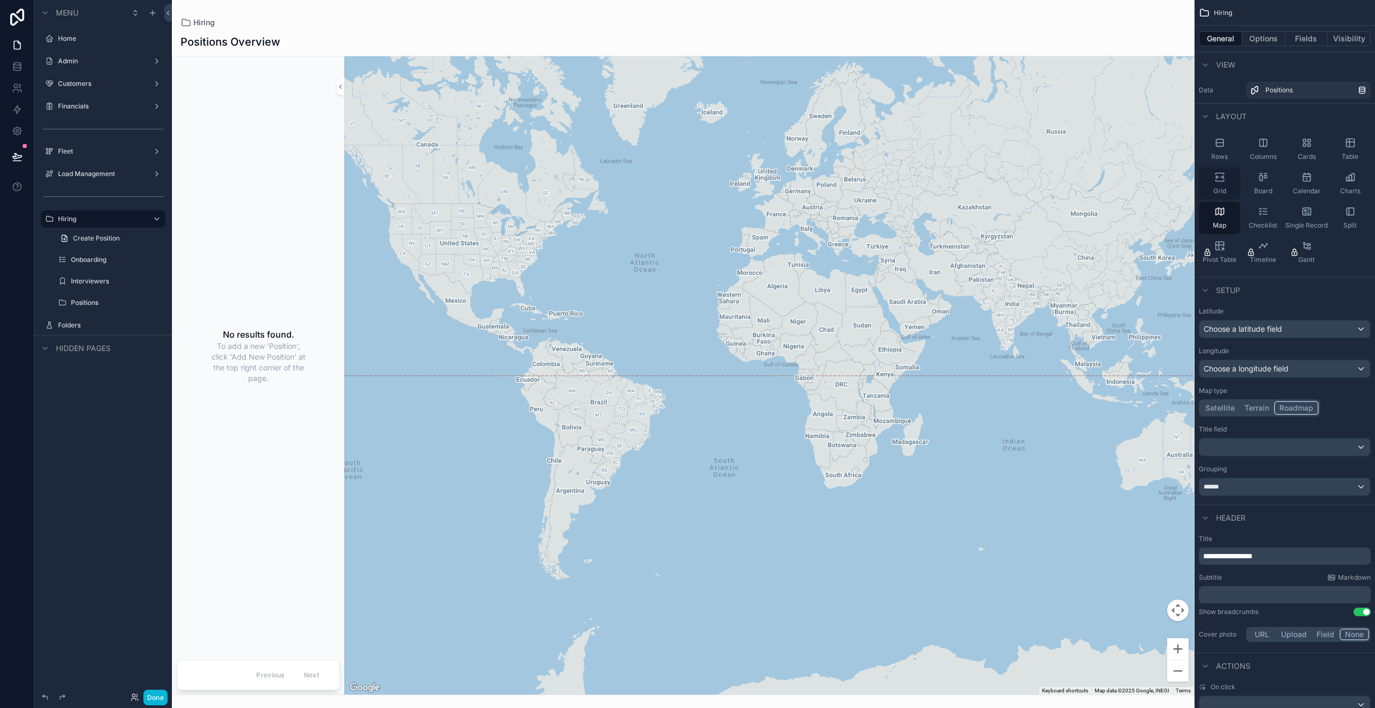
click at [1226, 196] on div "Grid" at bounding box center [1219, 184] width 41 height 32
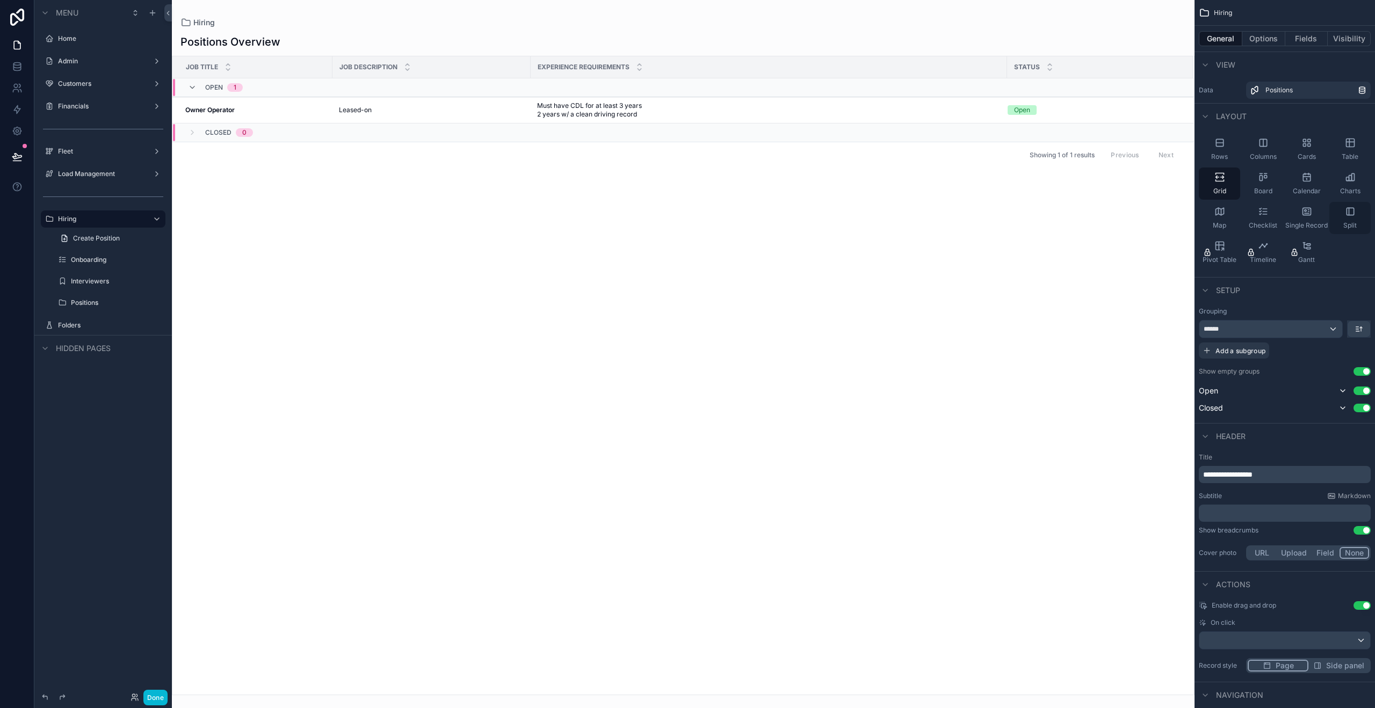
click at [1342, 216] on div "Split" at bounding box center [1349, 218] width 41 height 32
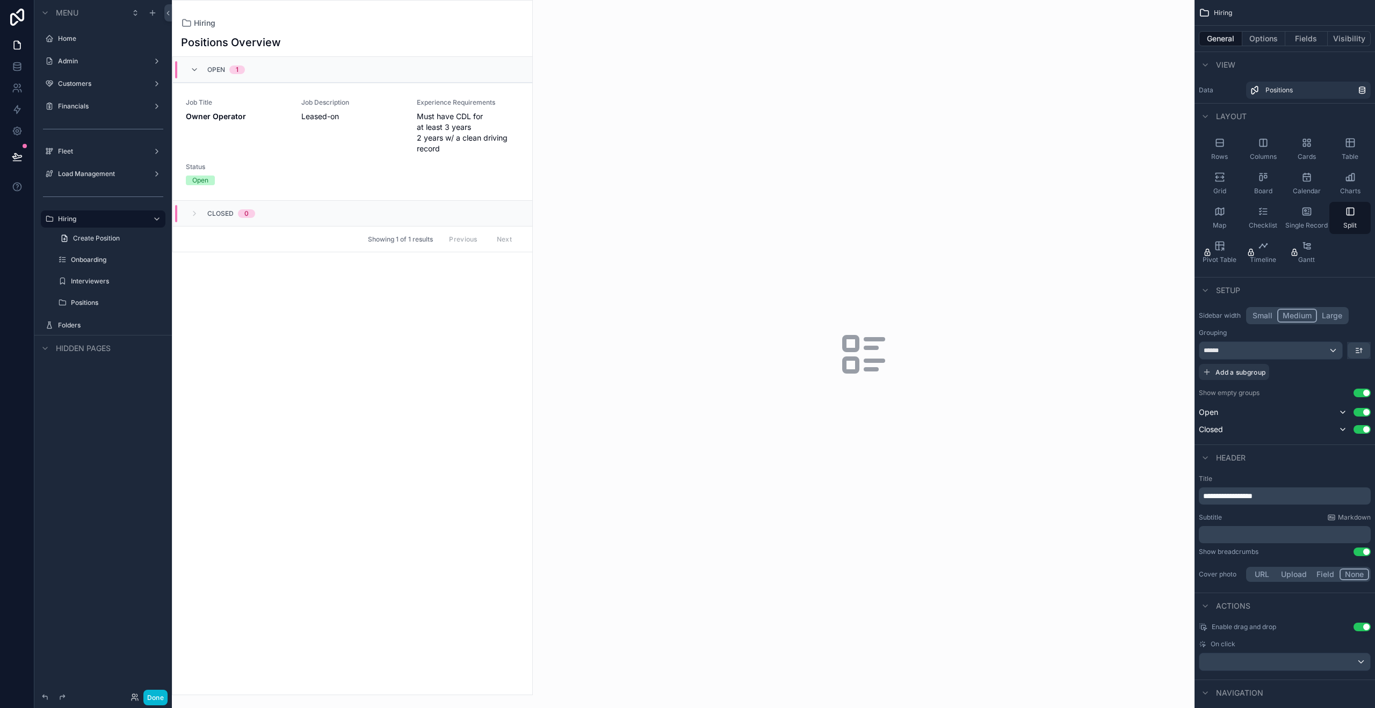
click at [306, 131] on div "scrollable content" at bounding box center [352, 348] width 360 height 695
click at [306, 131] on div "Job Description [DEMOGRAPHIC_DATA]-on" at bounding box center [352, 126] width 103 height 56
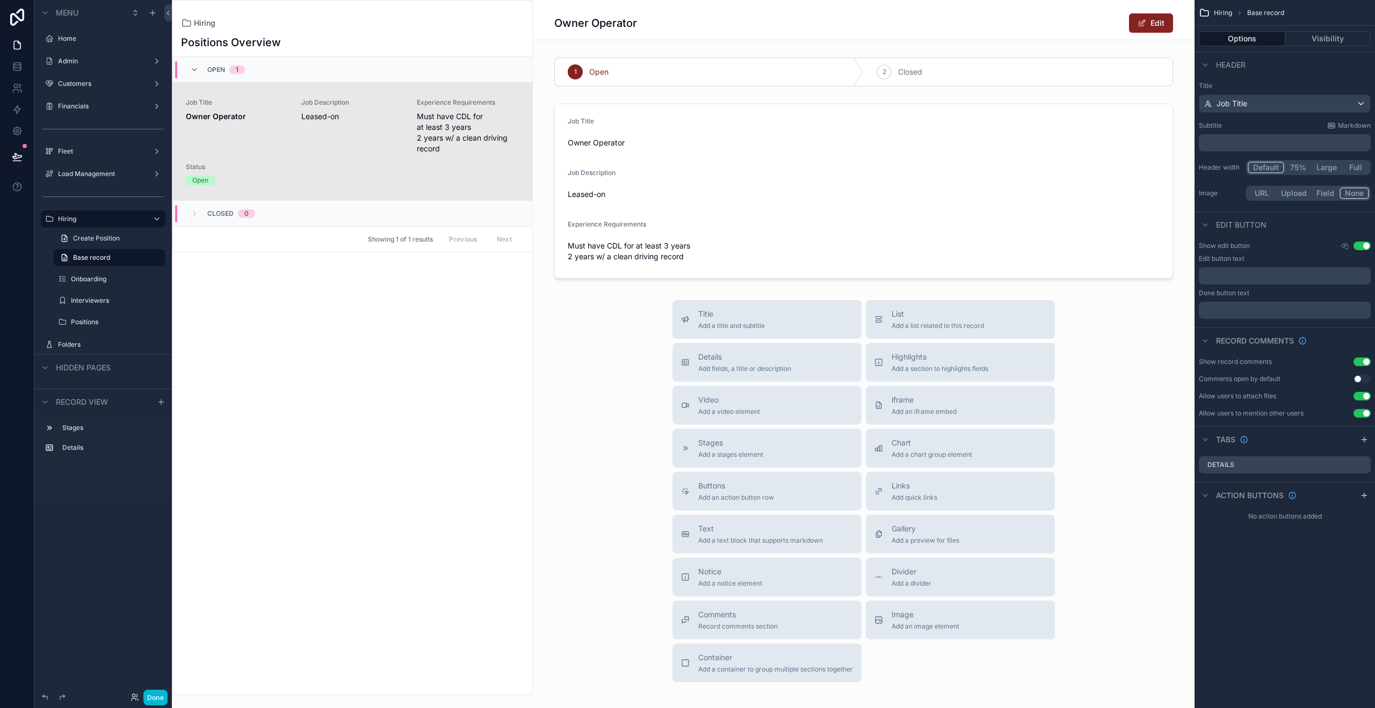
drag, startPoint x: 346, startPoint y: 296, endPoint x: 346, endPoint y: 288, distance: 7.5
click at [346, 295] on div "Positions Overview Open 1 Job Title Owner Operator Job Description [DEMOGRAPHIC…" at bounding box center [352, 361] width 360 height 667
click at [197, 24] on span "Hiring" at bounding box center [204, 23] width 21 height 11
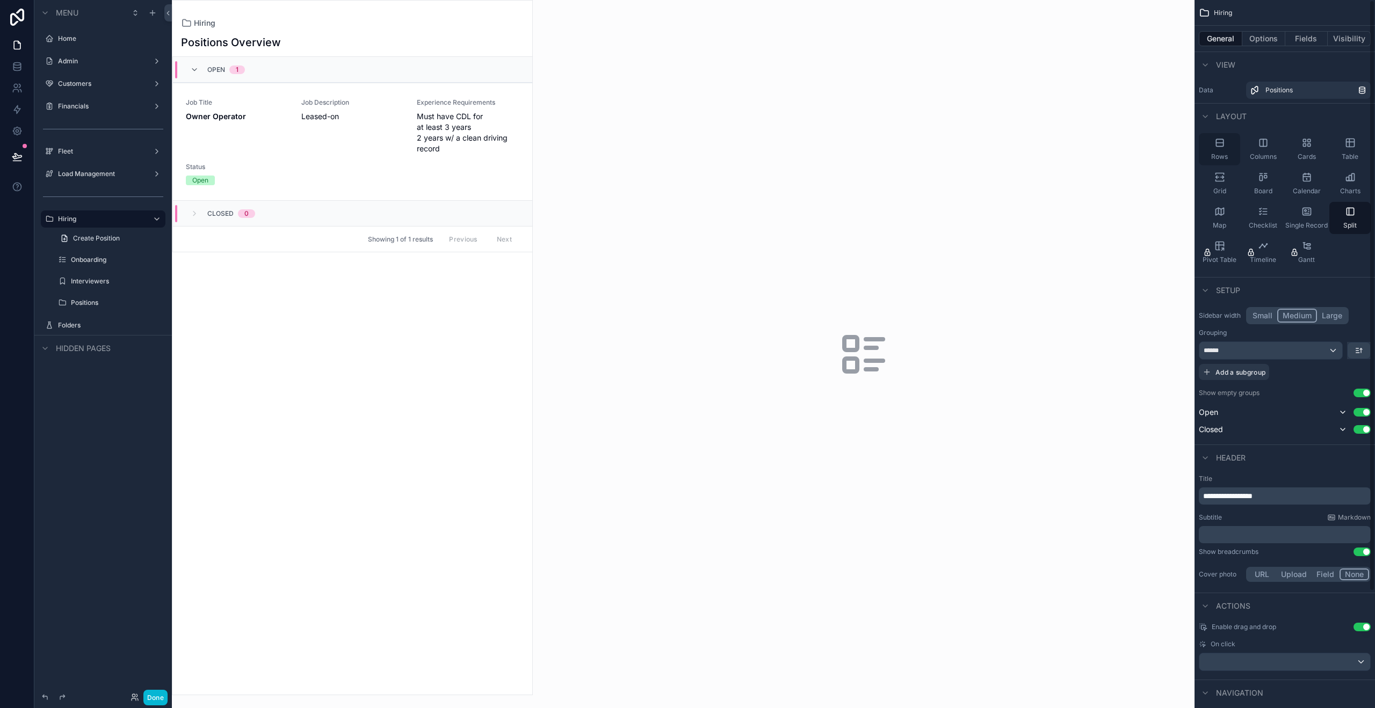
click at [1216, 151] on div "Rows" at bounding box center [1219, 149] width 41 height 32
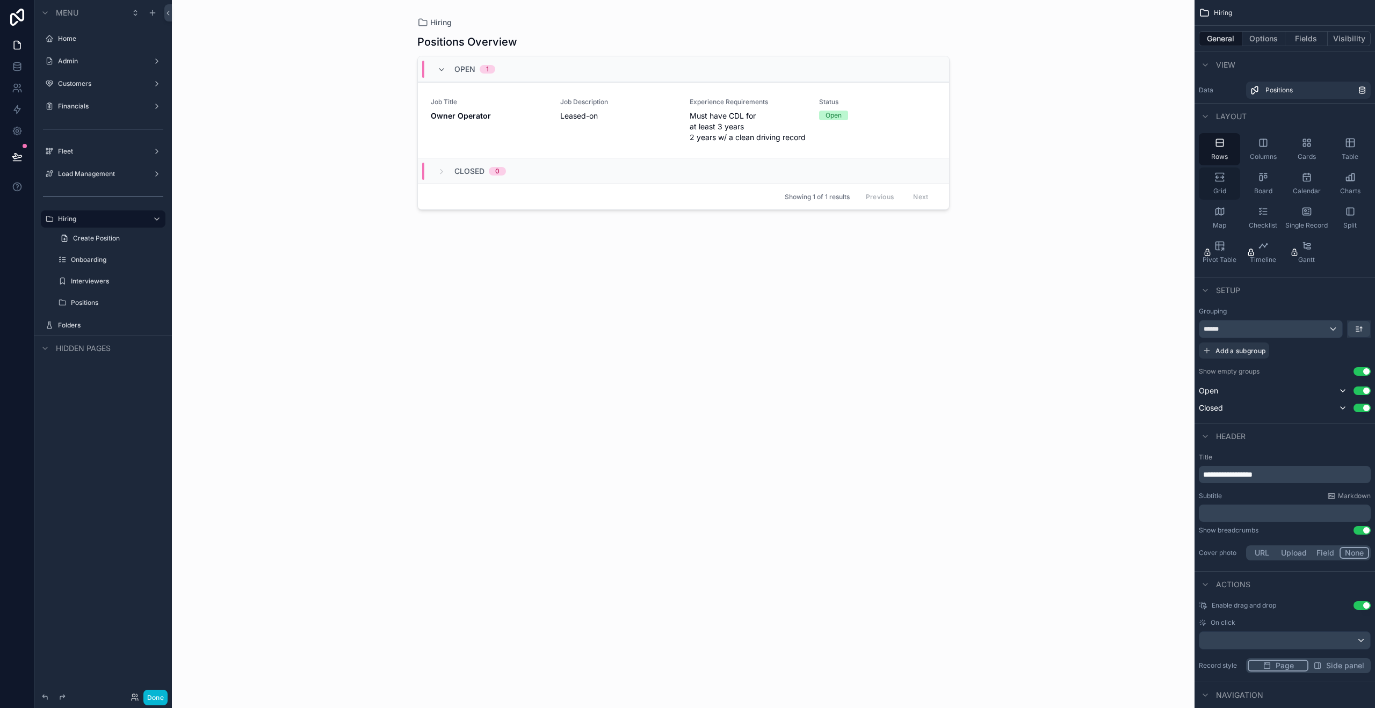
click at [1220, 181] on icon "scrollable content" at bounding box center [1220, 181] width 8 height 2
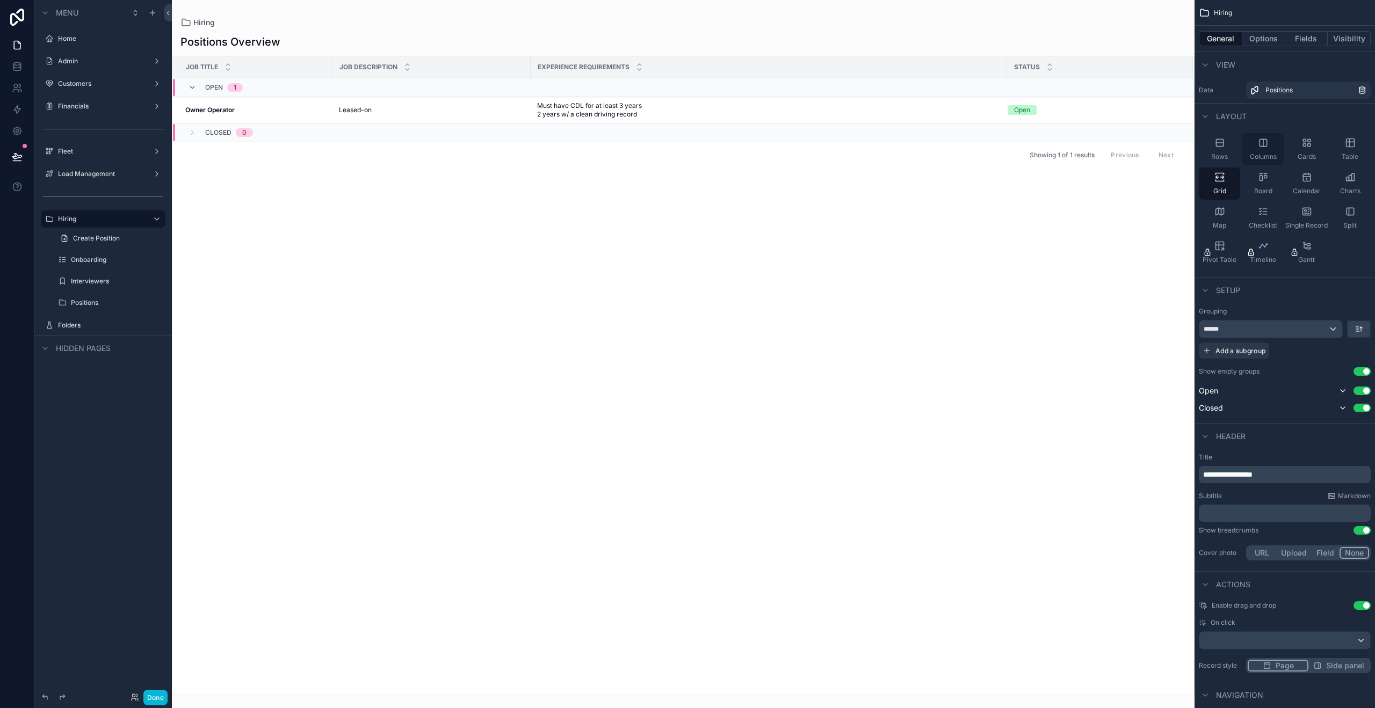
click at [1270, 147] on div "Columns" at bounding box center [1262, 149] width 41 height 32
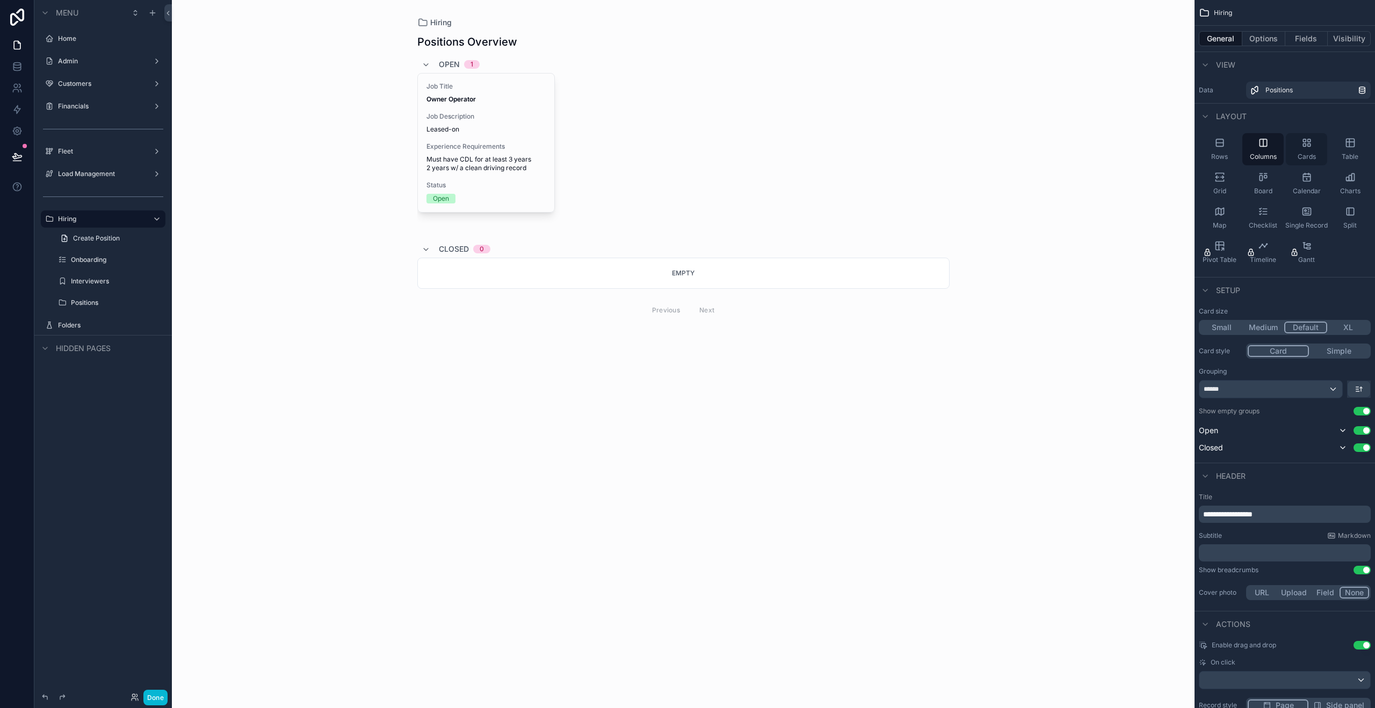
click at [1315, 146] on div "Cards" at bounding box center [1306, 149] width 41 height 32
click at [1262, 190] on span "Board" at bounding box center [1263, 191] width 18 height 9
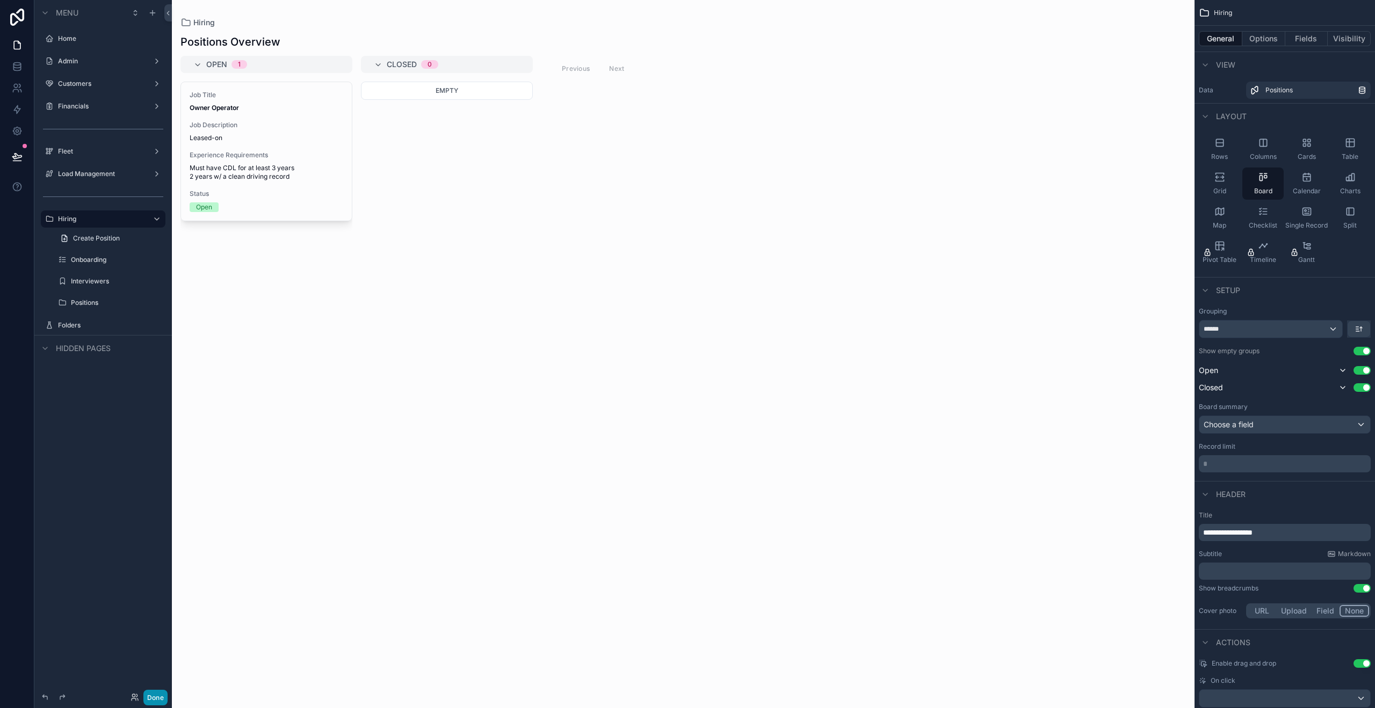
click at [151, 693] on button "Done" at bounding box center [155, 698] width 24 height 16
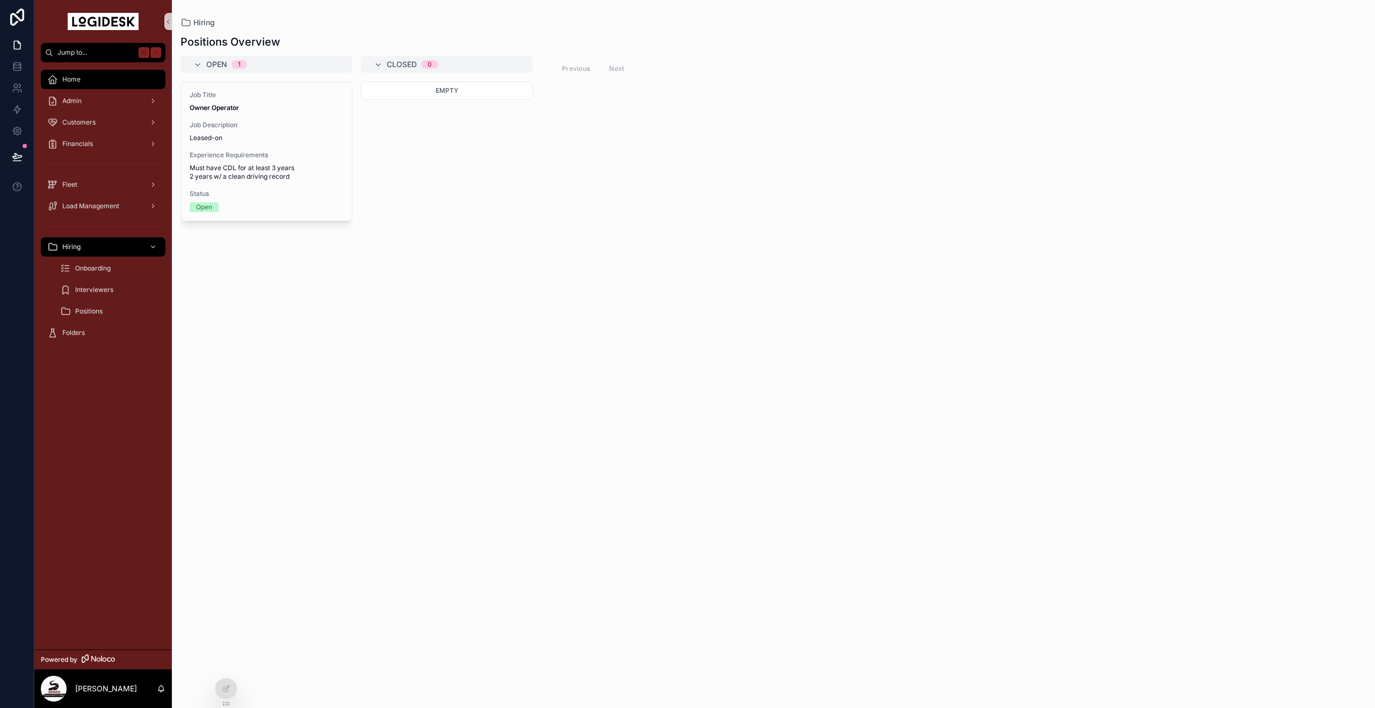
click at [107, 84] on div "Home" at bounding box center [103, 79] width 112 height 17
